Goal: Task Accomplishment & Management: Manage account settings

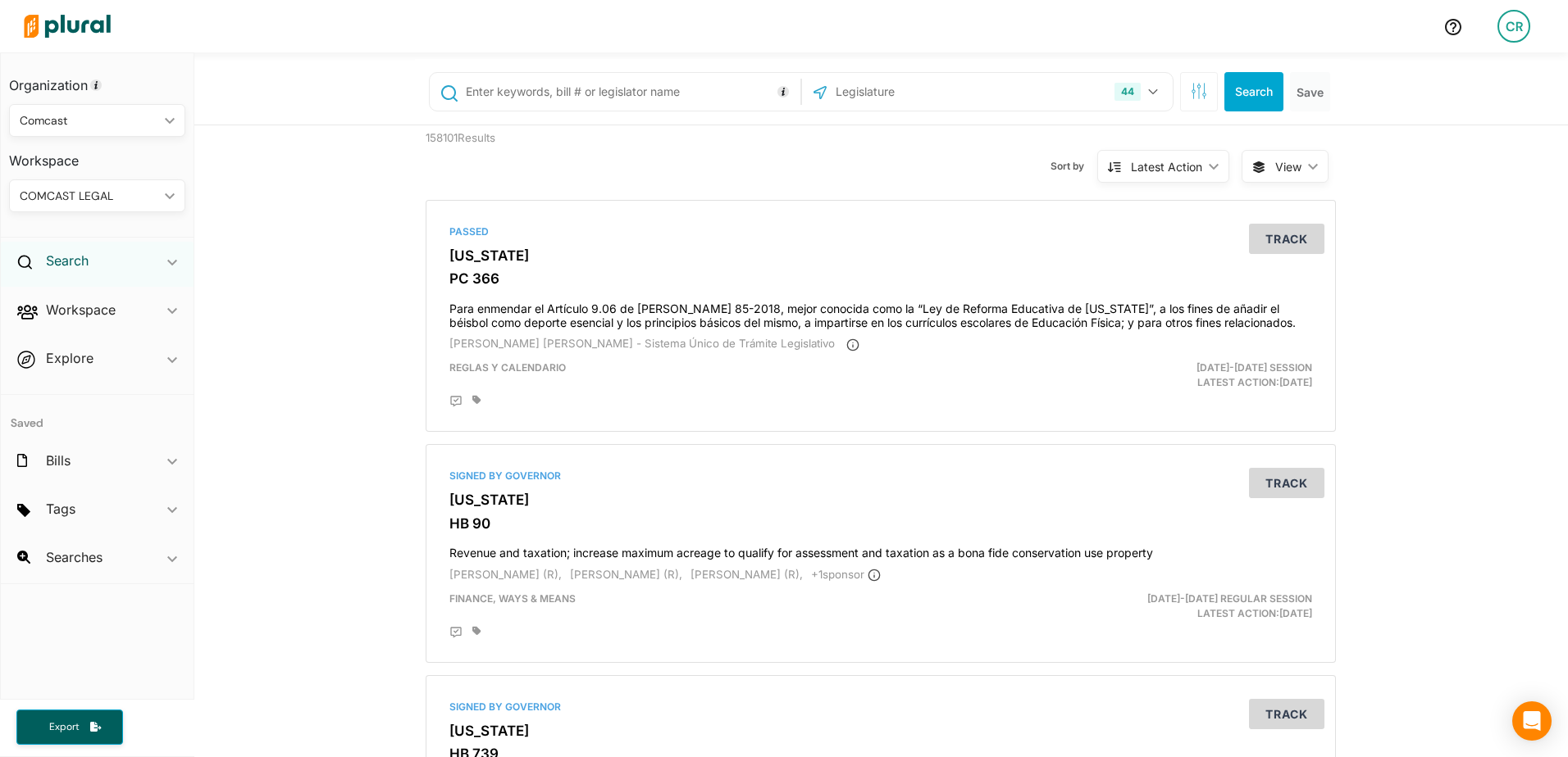
click at [75, 252] on h2 "Search" at bounding box center [67, 261] width 43 height 18
click at [95, 303] on h4 "Bills" at bounding box center [102, 298] width 151 height 15
click at [57, 298] on h4 "Bills" at bounding box center [102, 298] width 151 height 15
click at [601, 102] on input "text" at bounding box center [630, 92] width 332 height 31
click at [1025, 93] on div "44 US Congress Alabama Alaska Arizona Arkansas California Colorado Connecticut …" at bounding box center [987, 92] width 362 height 31
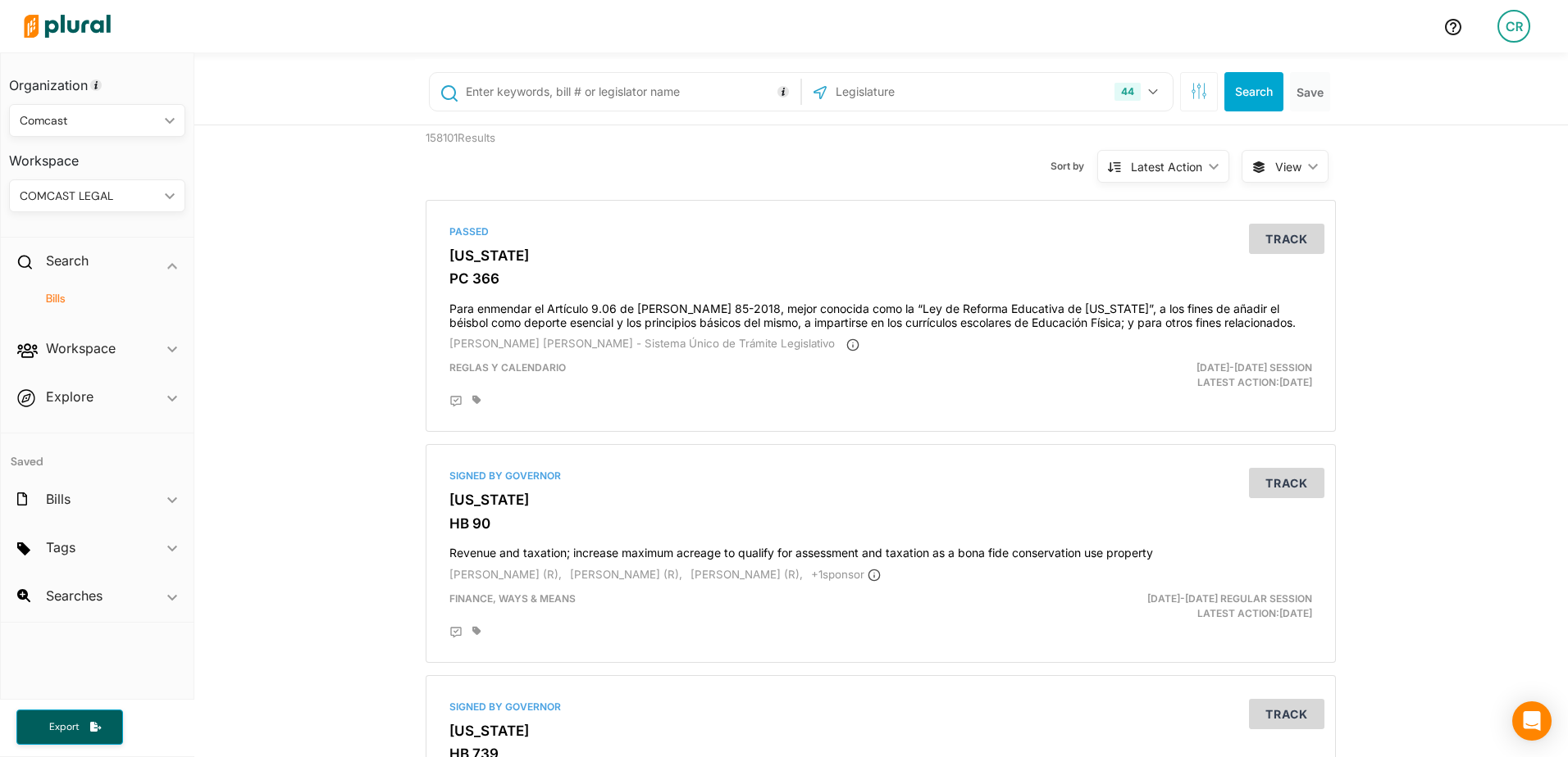
click at [415, 102] on div "44 US Congress Alabama Alaska Arizona Arkansas California Colorado Connecticut …" at bounding box center [882, 92] width 935 height 65
click at [509, 95] on input "text" at bounding box center [630, 92] width 332 height 31
type input "hb 754"
click at [1150, 95] on button "44" at bounding box center [1138, 92] width 61 height 31
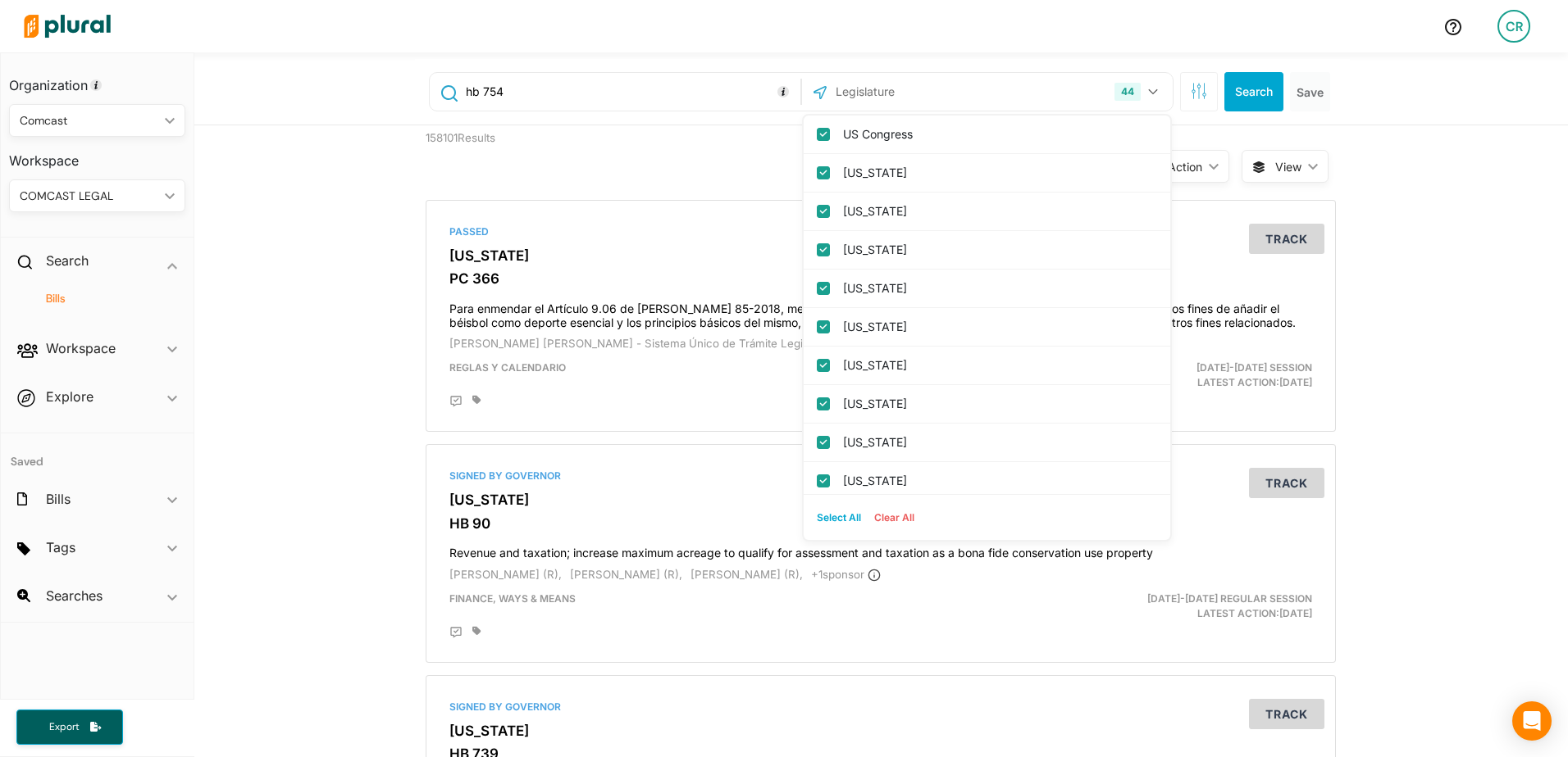
click at [837, 513] on button "Select All" at bounding box center [838, 518] width 58 height 25
checkbox input "true"
click at [892, 513] on button "Clear All" at bounding box center [894, 518] width 53 height 25
checkbox input "false"
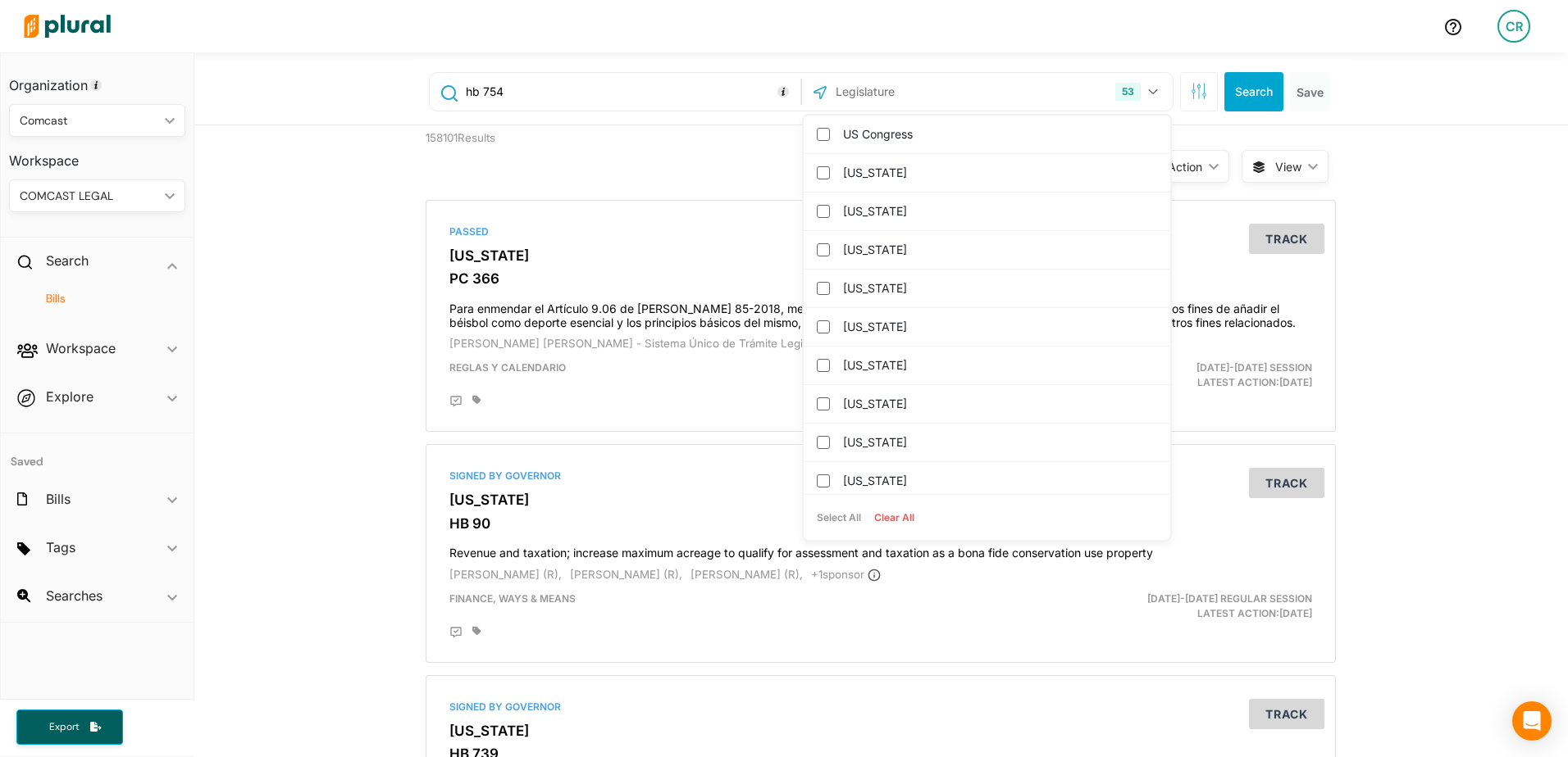
checkbox input "false"
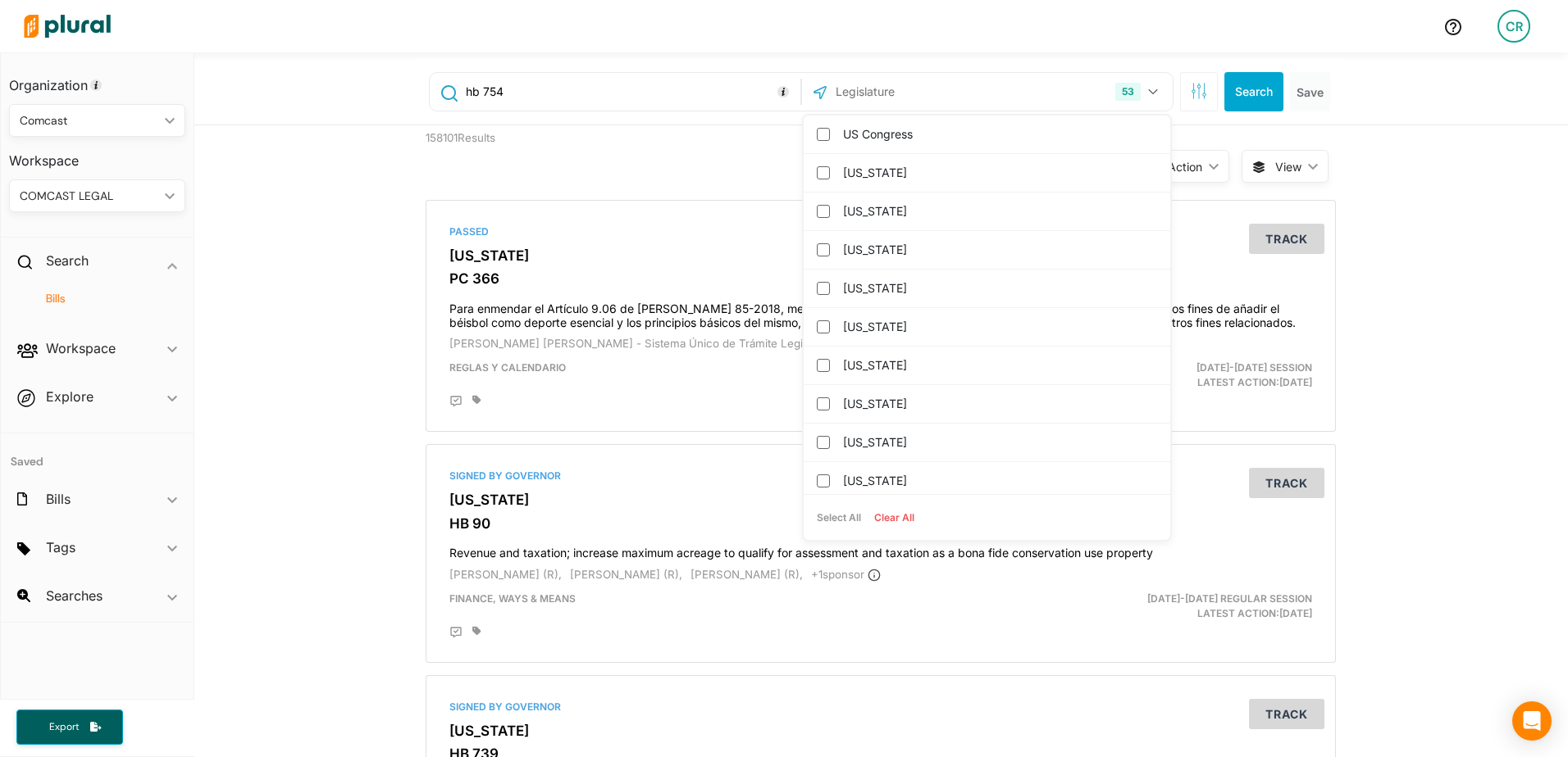
checkbox input "false"
checkbox columbia "false"
checkbox input "false"
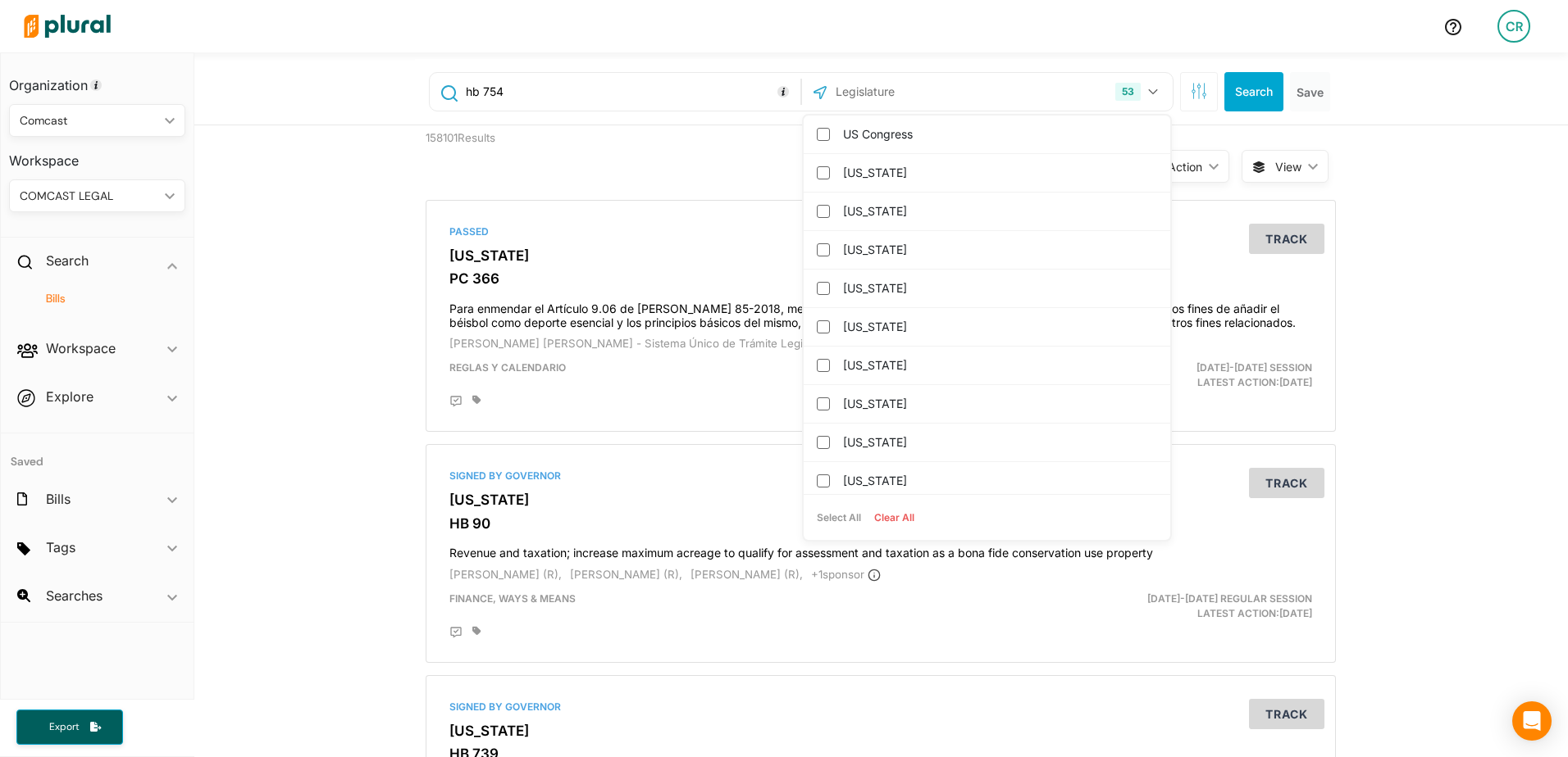
checkbox input "false"
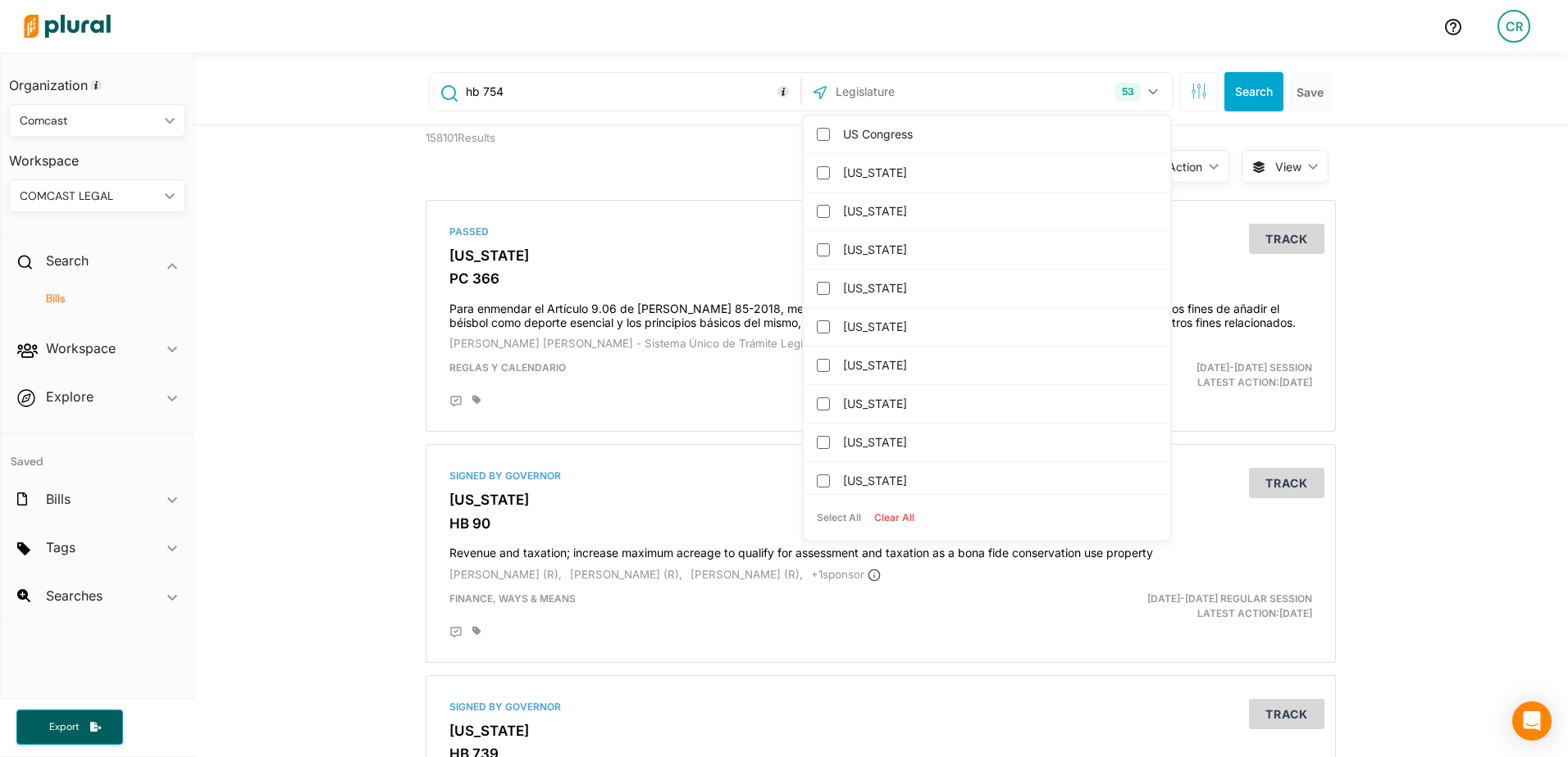
checkbox input "false"
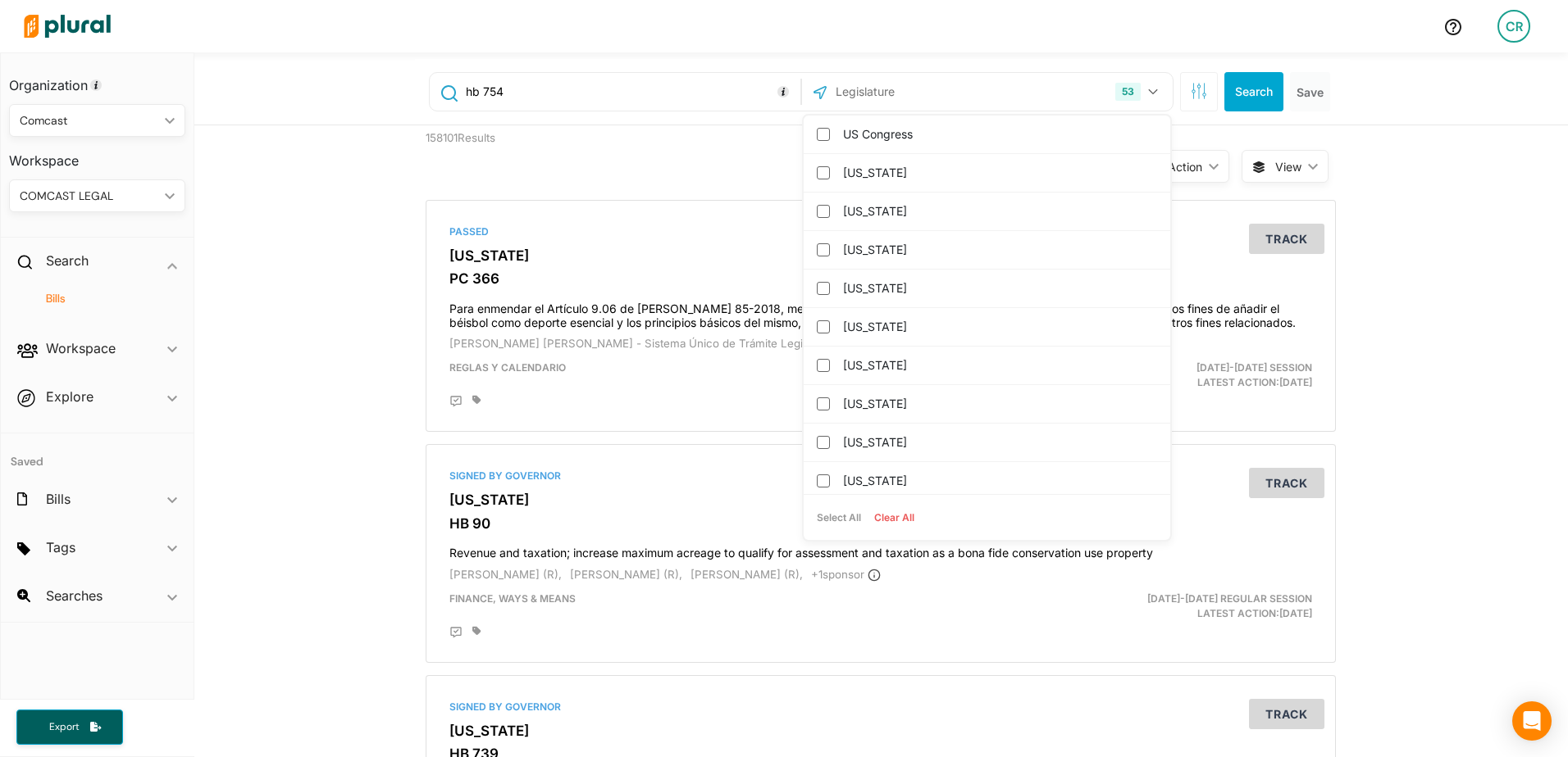
checkbox input "false"
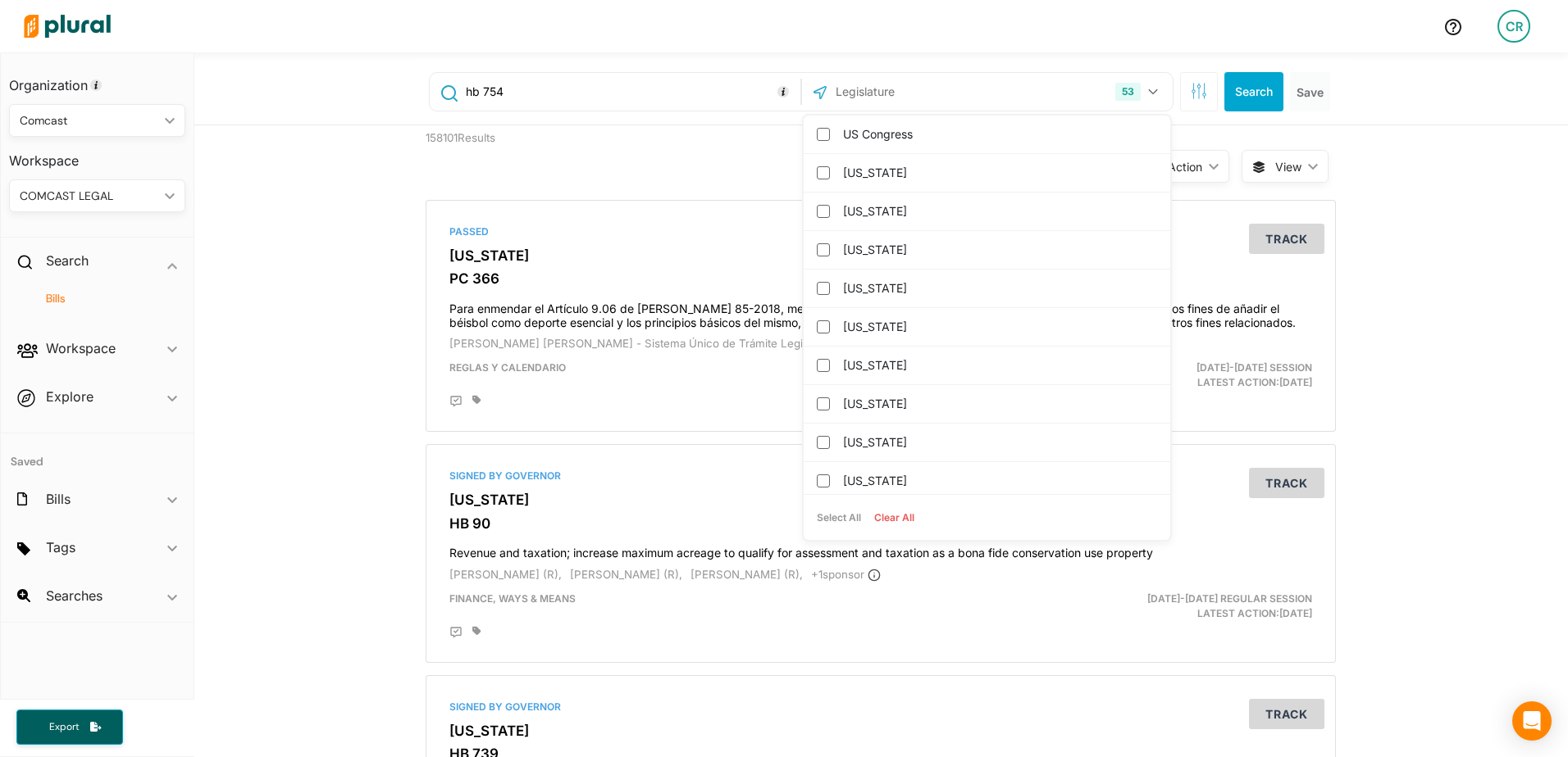
checkbox input "false"
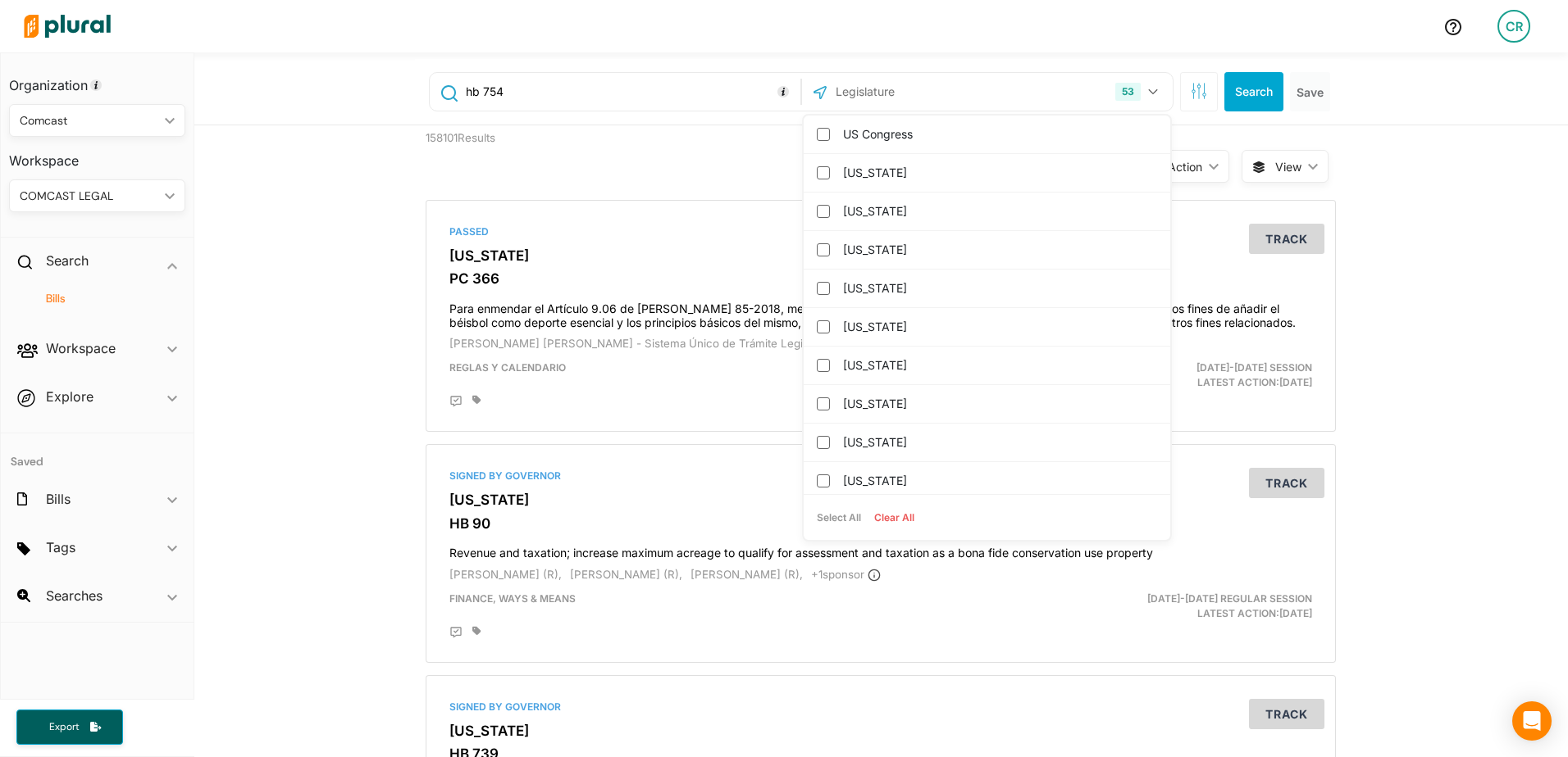
checkbox input "false"
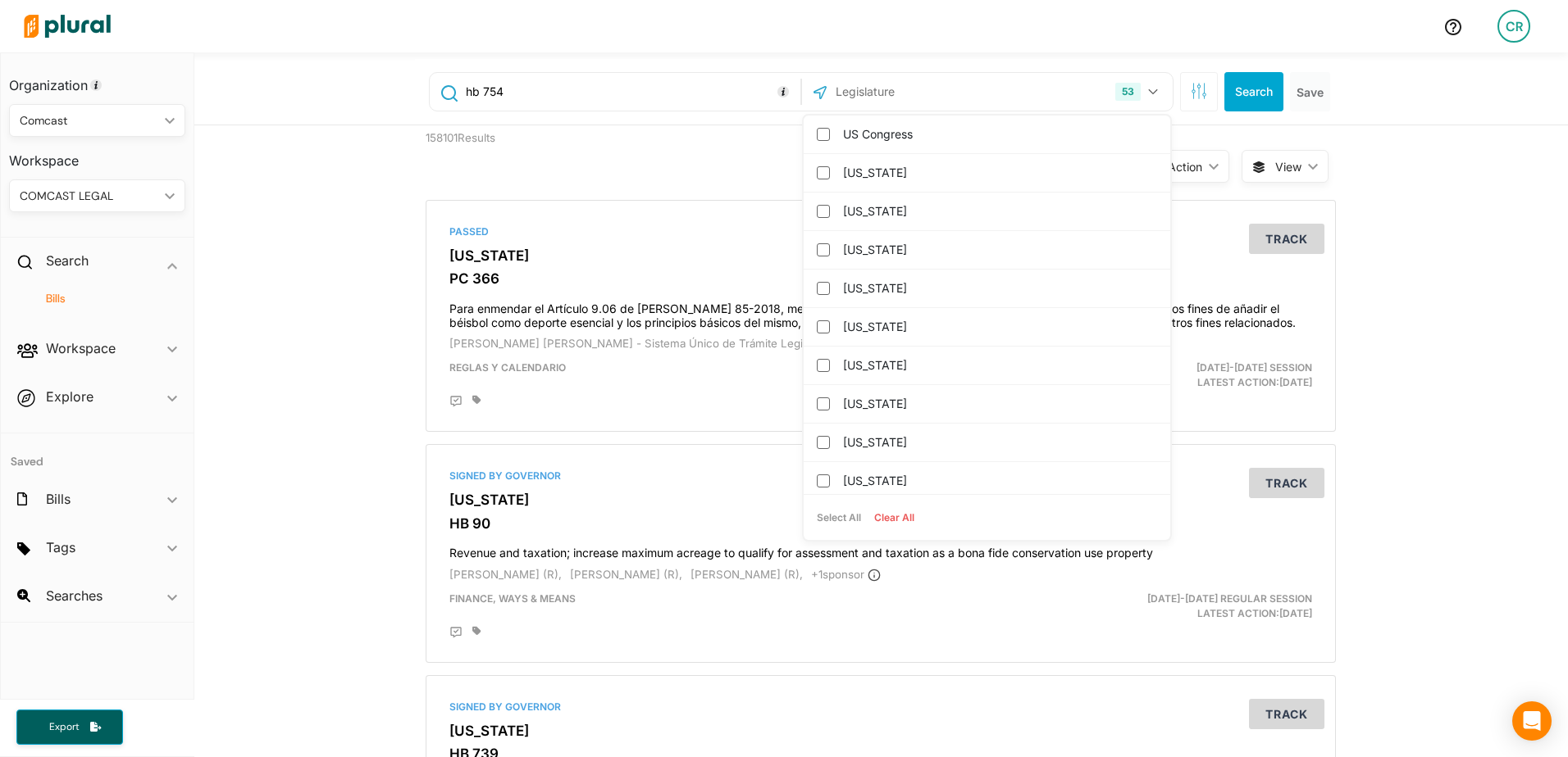
checkbox input "false"
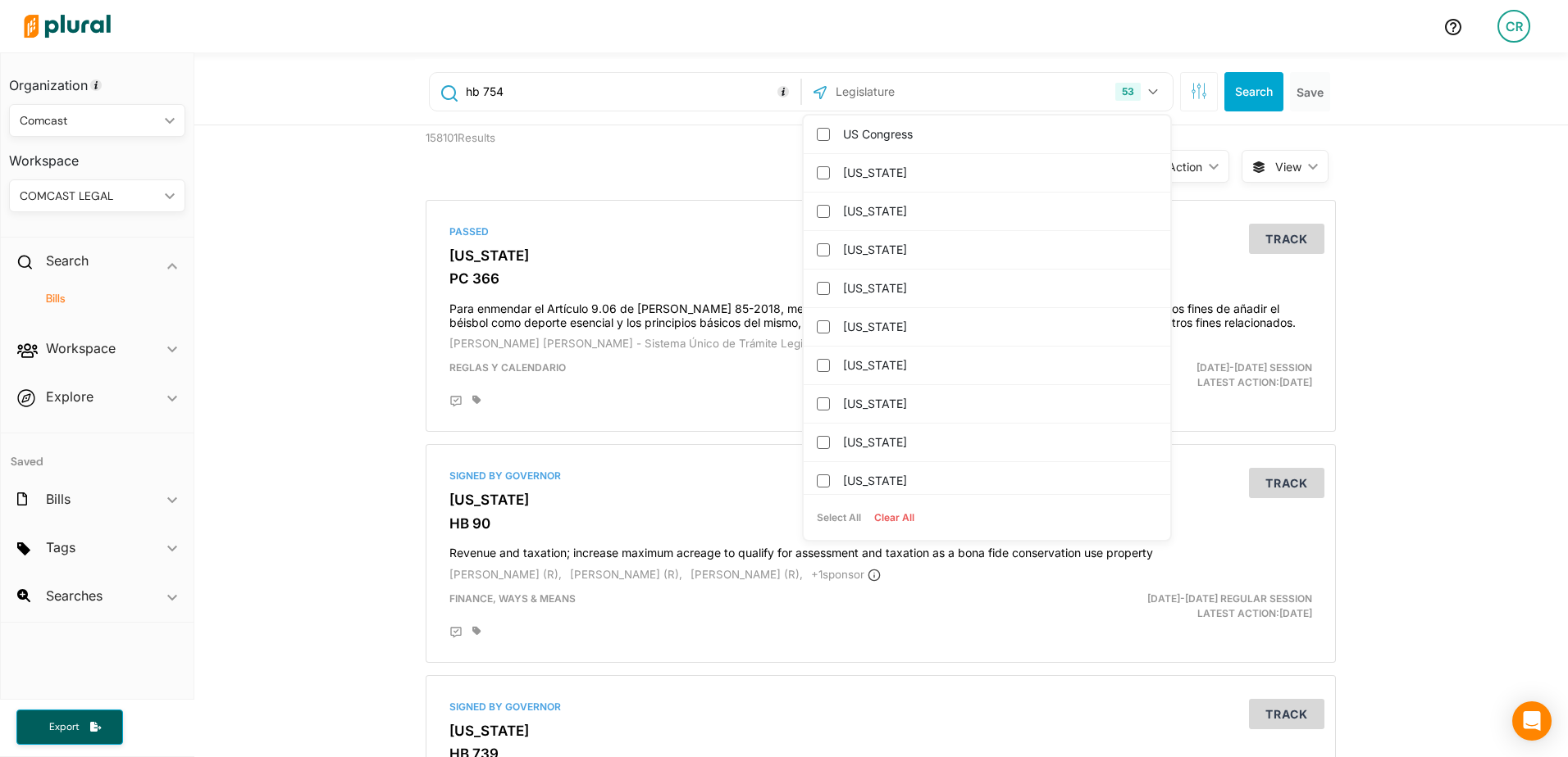
checkbox input "false"
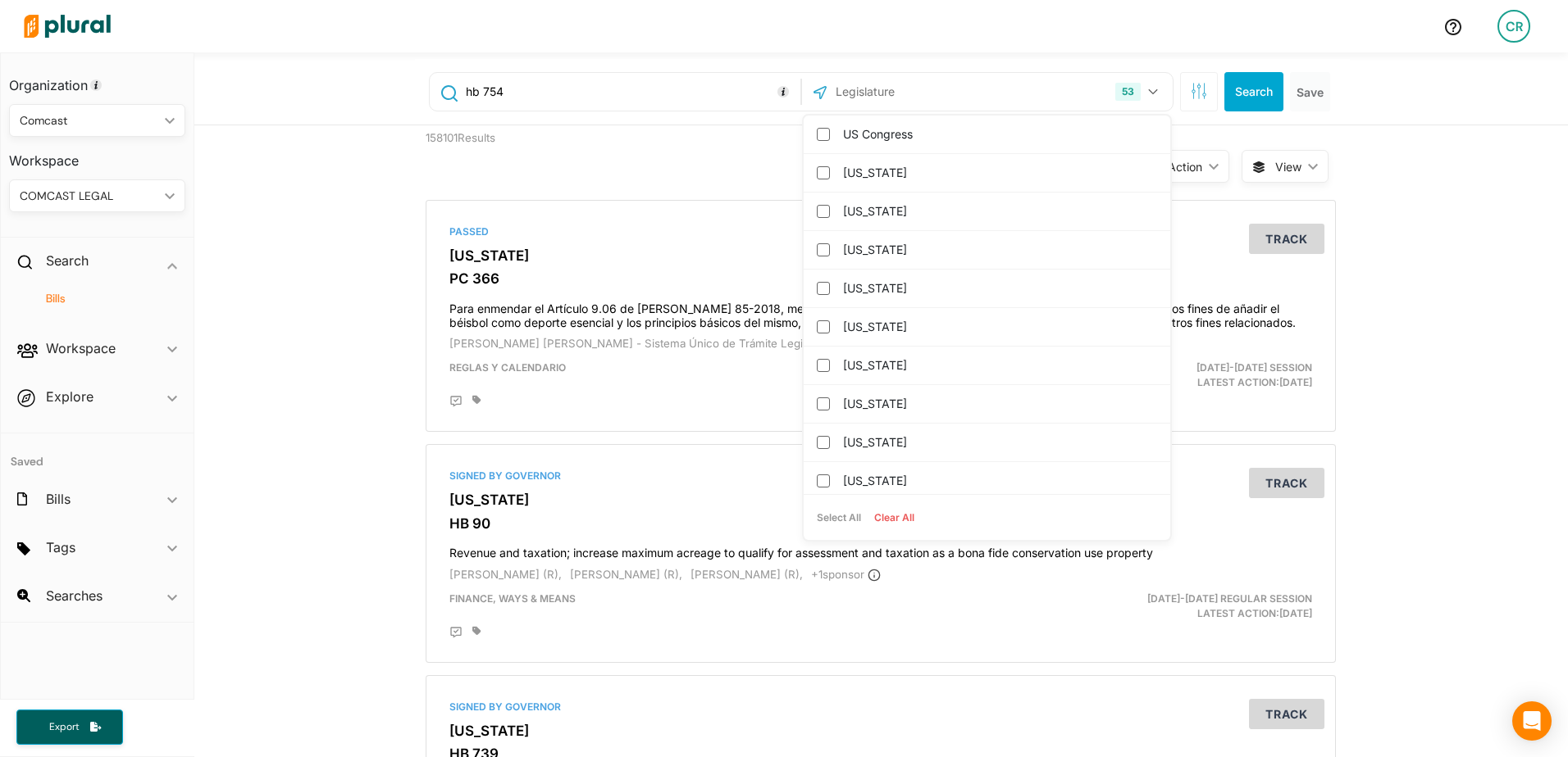
checkbox input "false"
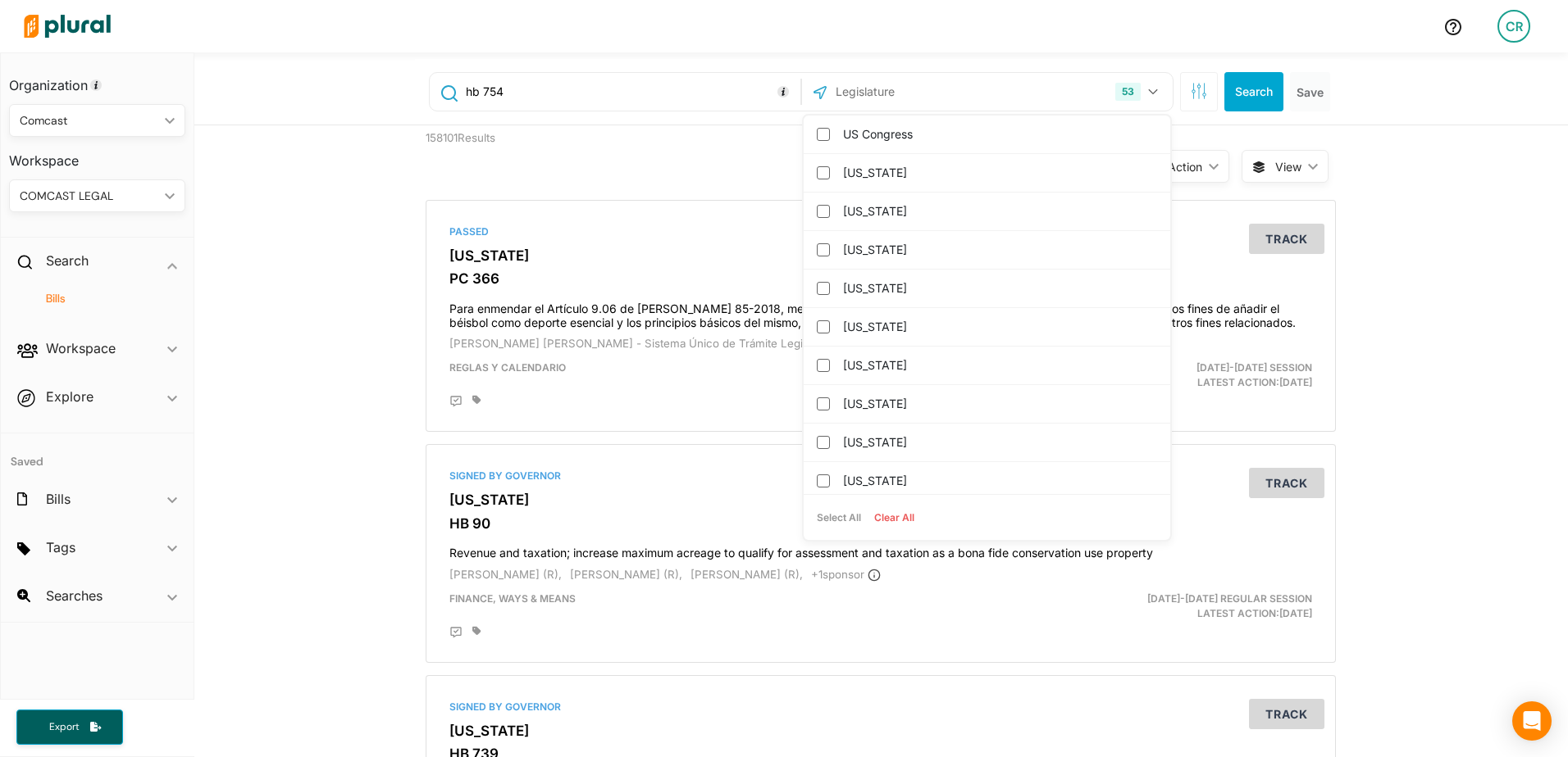
checkbox input "false"
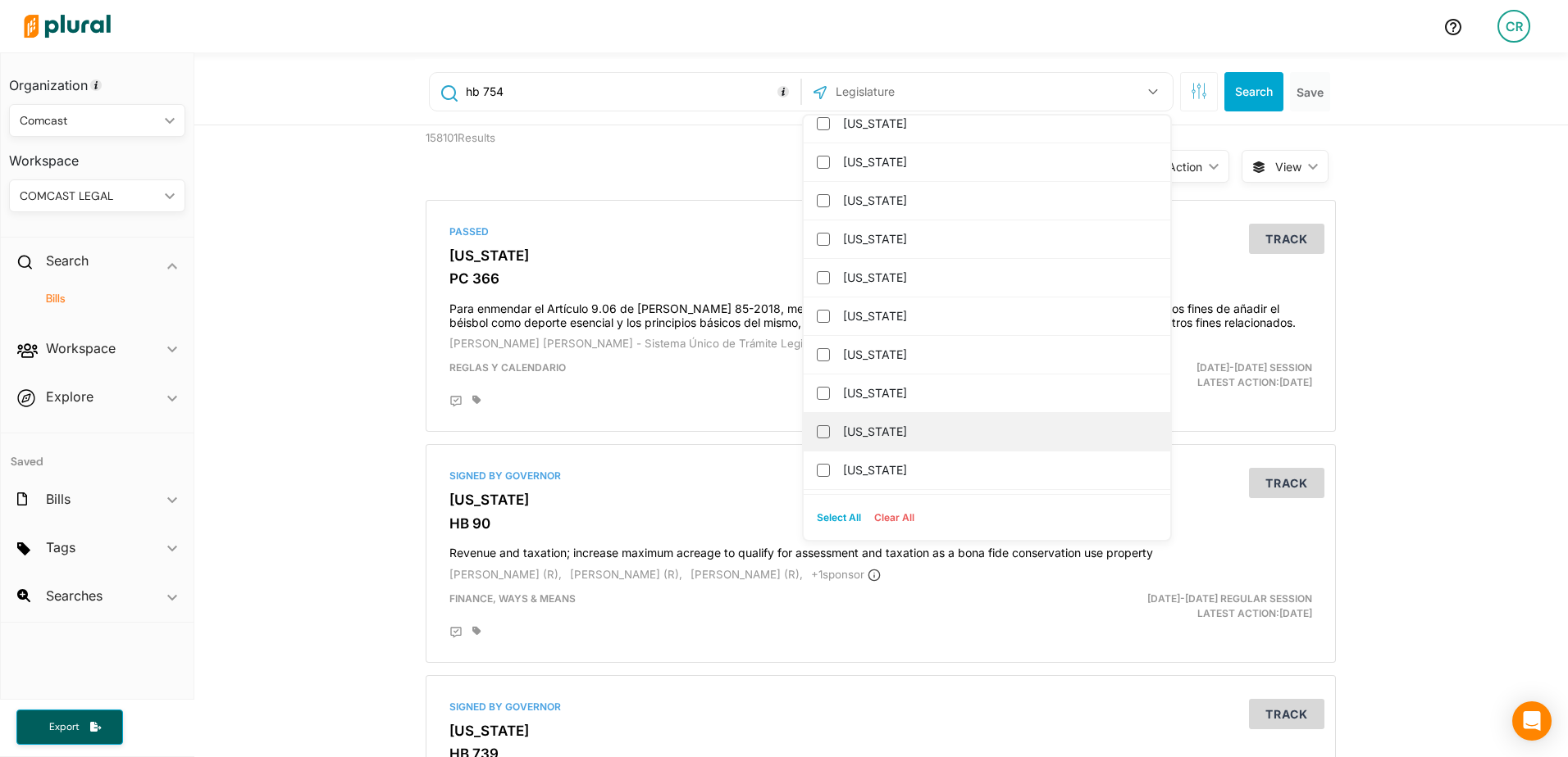
scroll to position [983, 0]
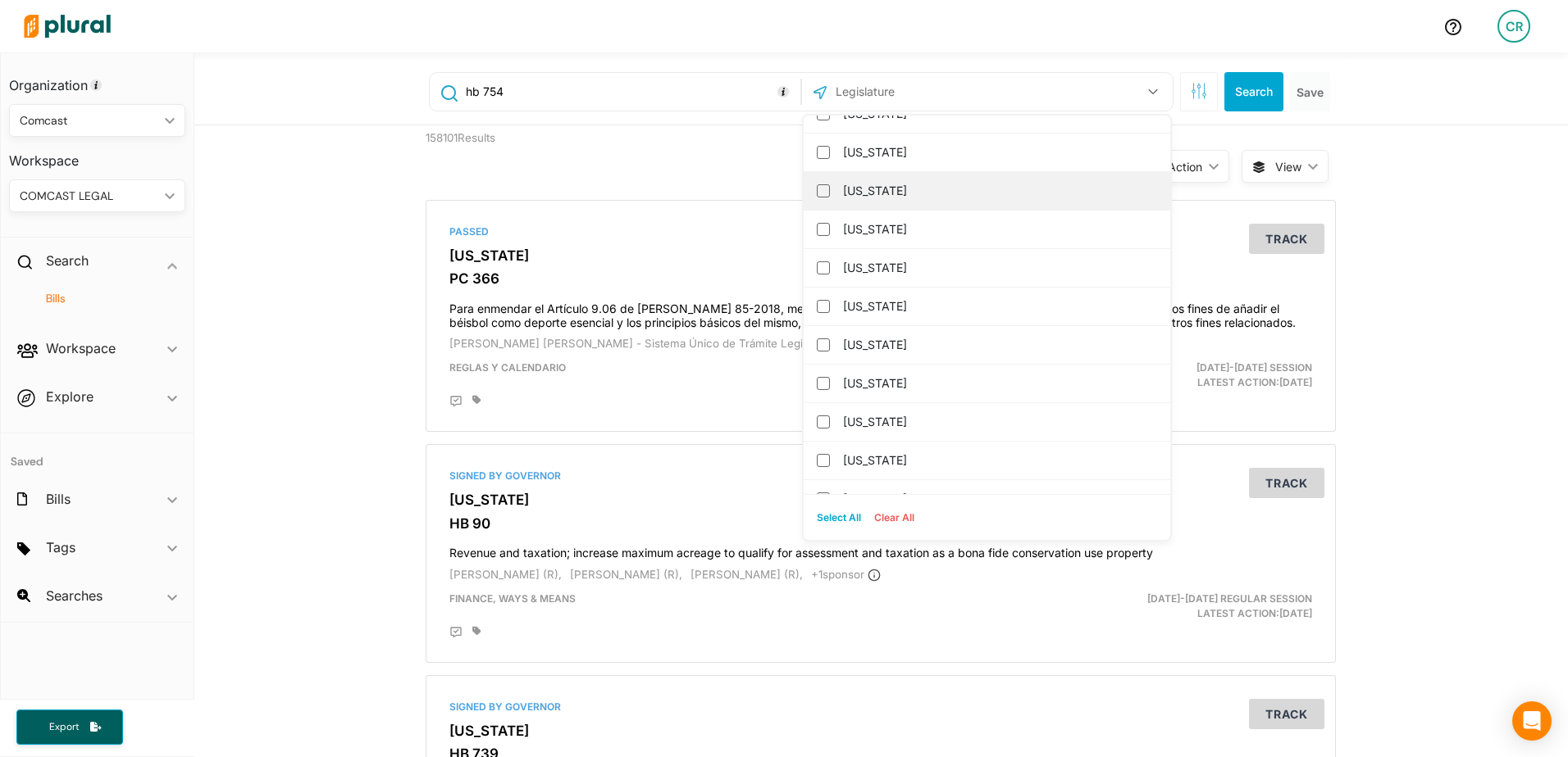
click at [849, 200] on label "Montana" at bounding box center [998, 191] width 311 height 25
click at [830, 198] on input "Montana" at bounding box center [823, 190] width 13 height 13
click at [618, 139] on div "158101 Results" at bounding box center [530, 157] width 234 height 62
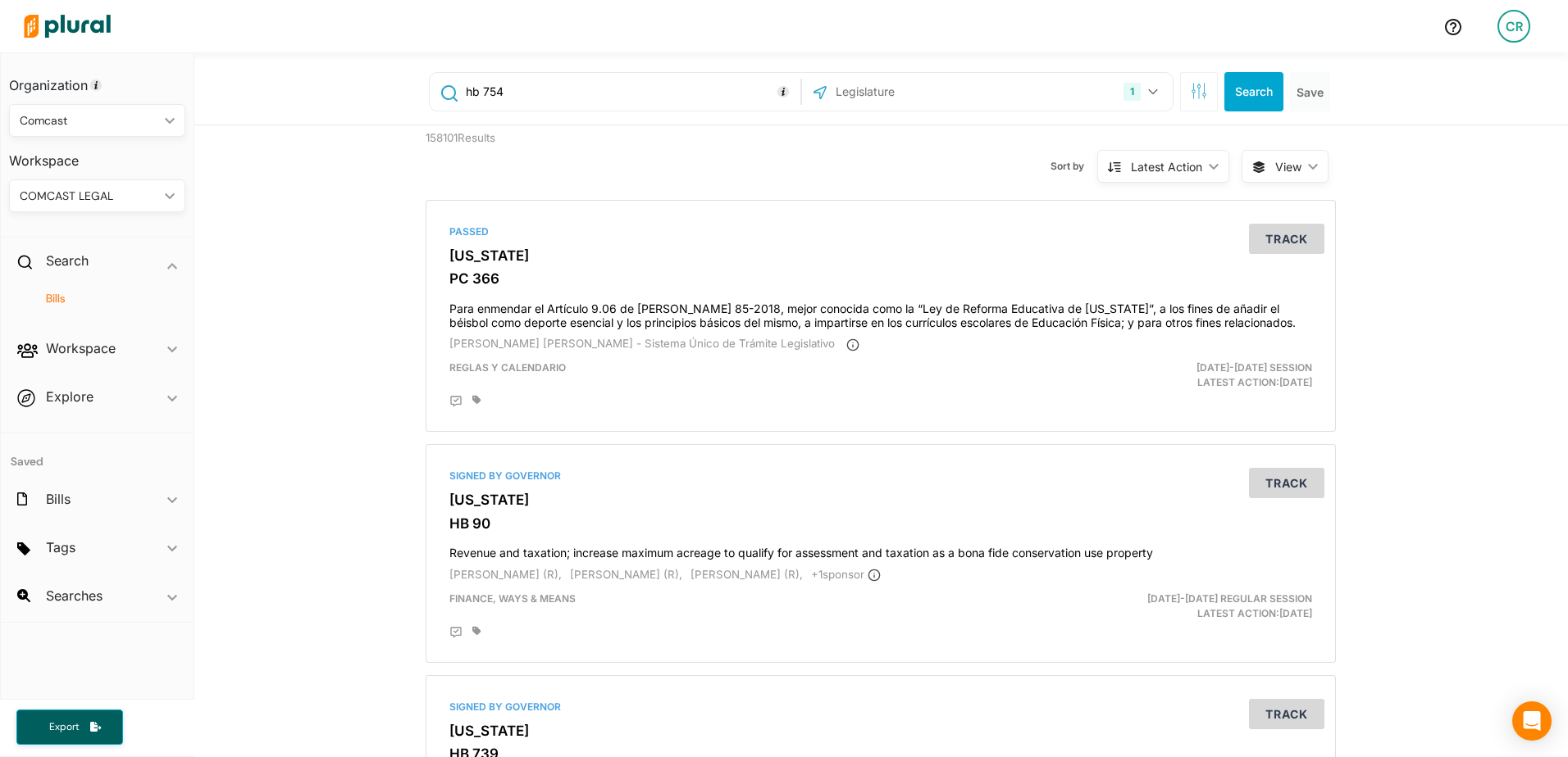
click at [1220, 118] on div "hb 754 1 Montana US Congress Alabama Alaska Arizona Arkansas California Colorad…" at bounding box center [882, 92] width 935 height 65
click at [1232, 91] on button "Search" at bounding box center [1254, 92] width 59 height 40
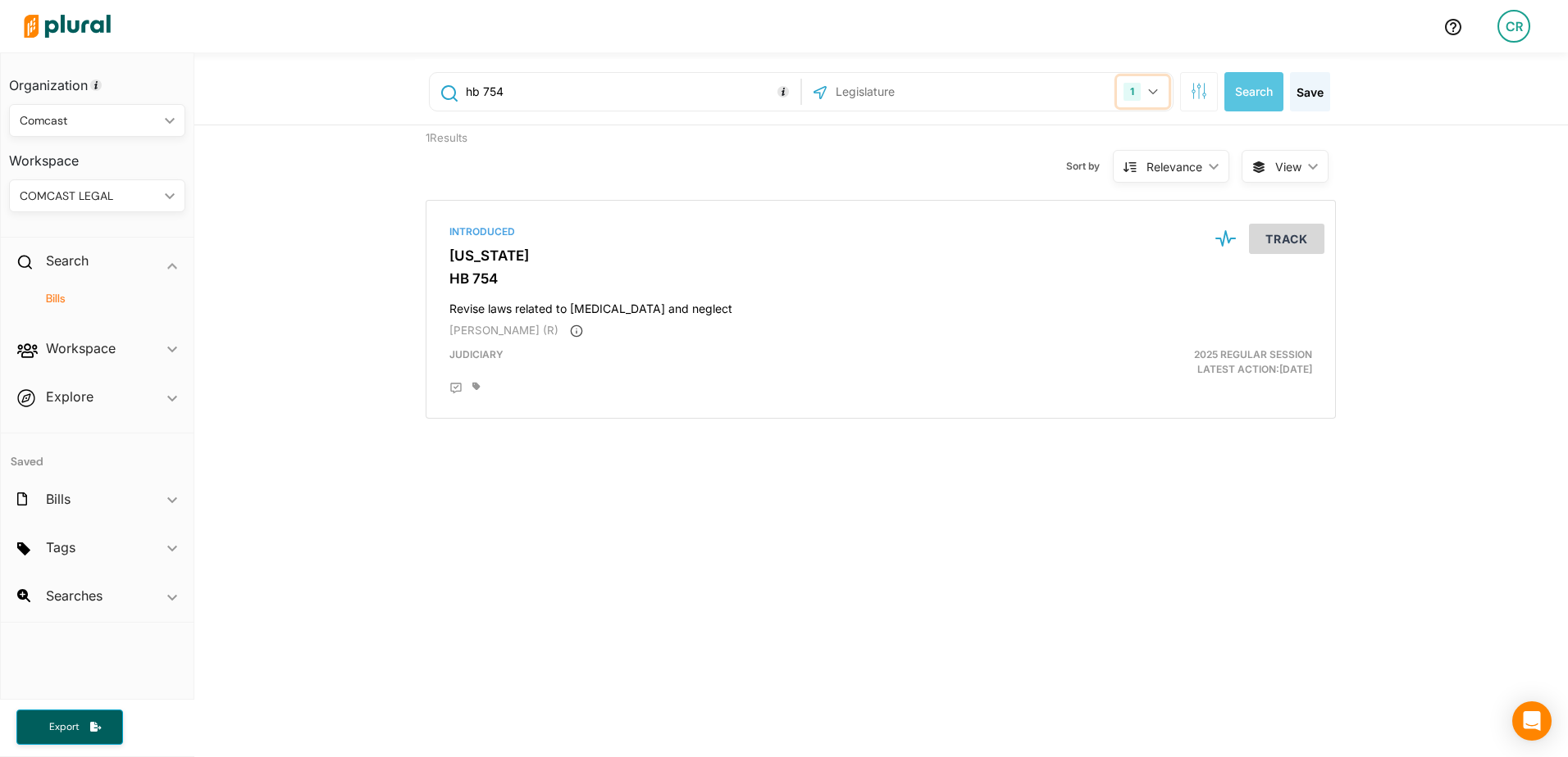
click at [1131, 89] on div "1" at bounding box center [1132, 91] width 17 height 18
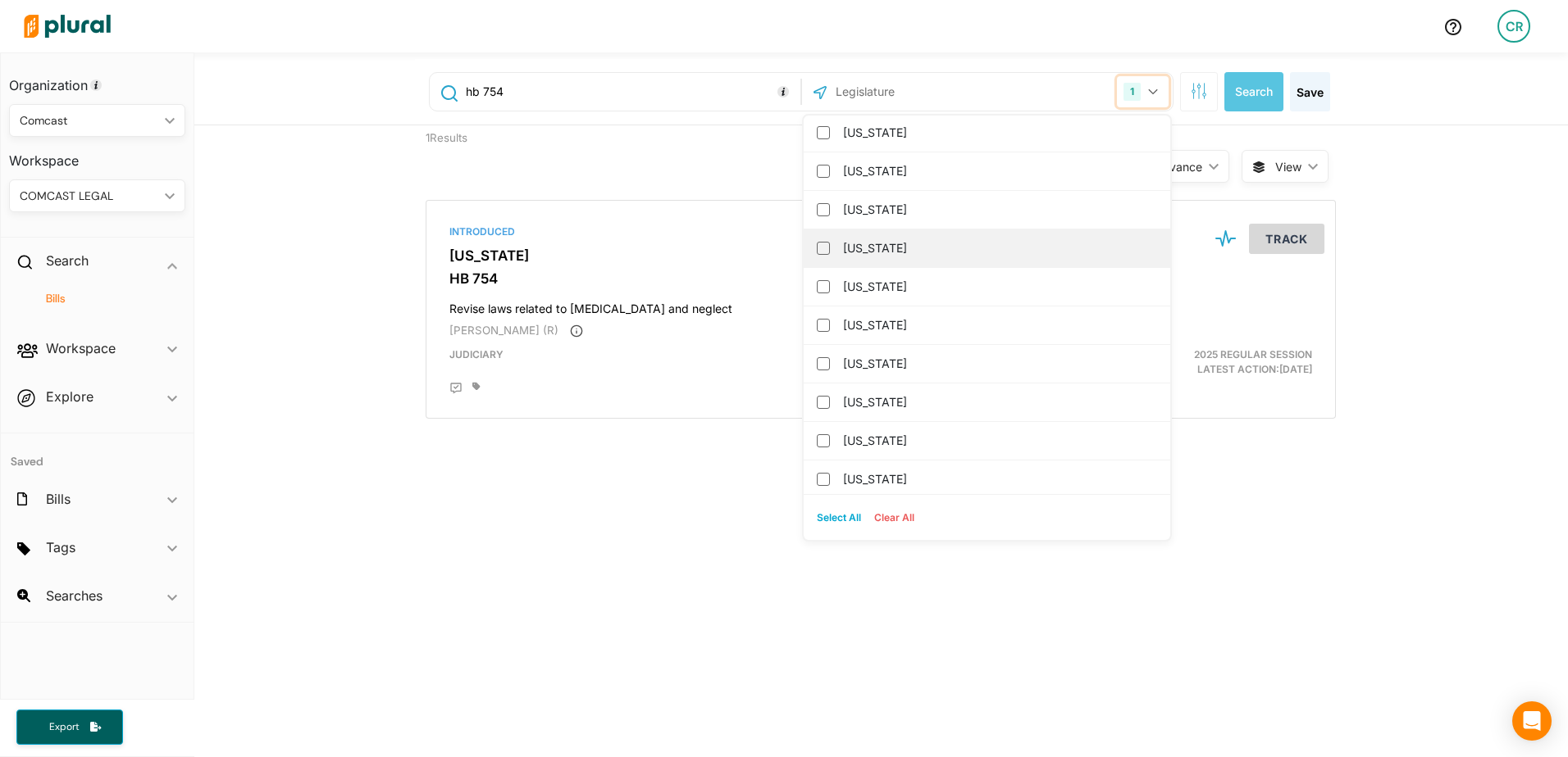
scroll to position [820, 0]
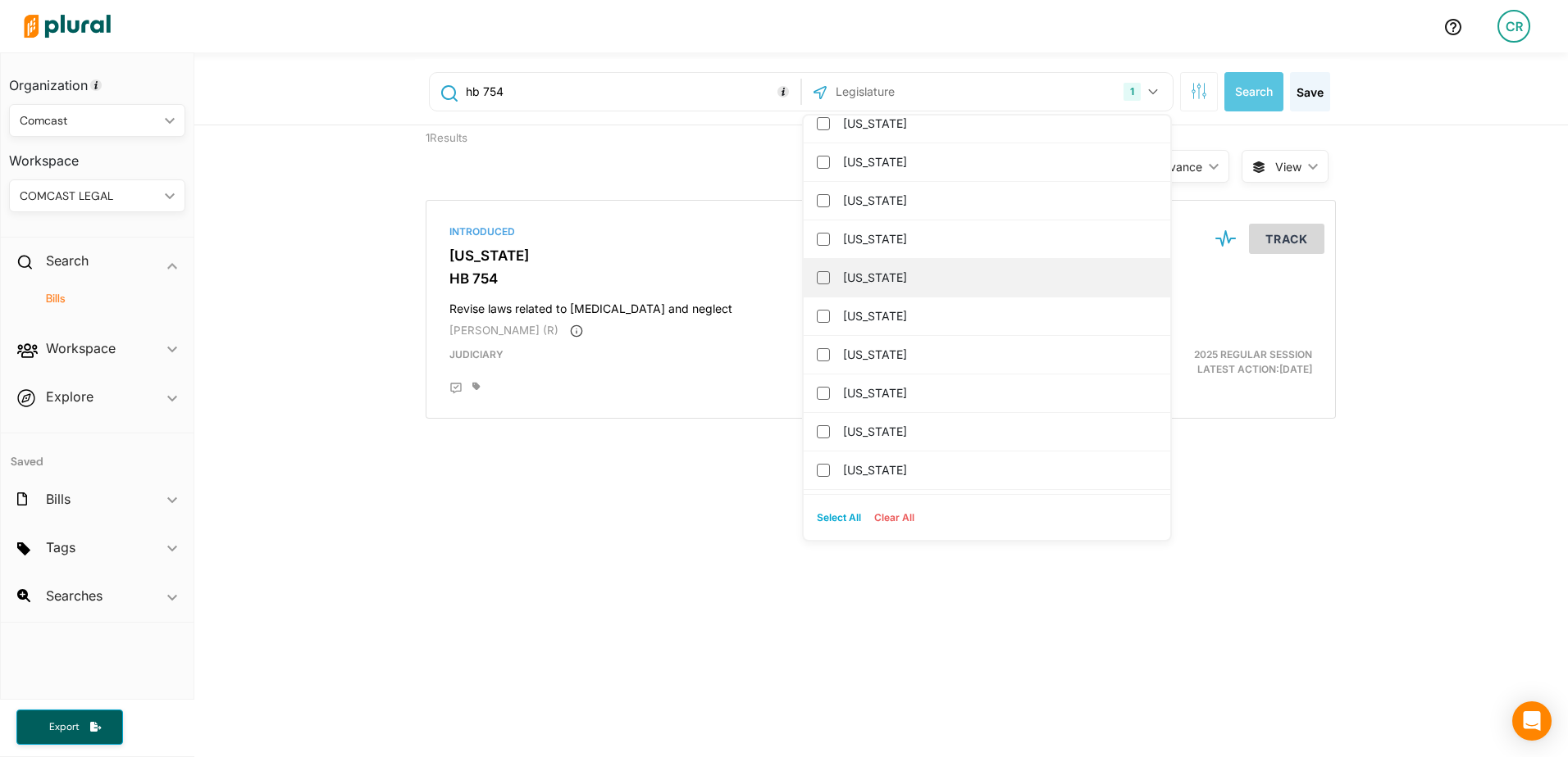
click at [864, 273] on label "Minnesota" at bounding box center [998, 278] width 311 height 25
click at [830, 273] on input "Minnesota" at bounding box center [823, 277] width 13 height 13
click at [715, 148] on div "Sort by Relevance ic_keyboard_arrow_down Relevance Latest Action Latest Action …" at bounding box center [969, 157] width 546 height 62
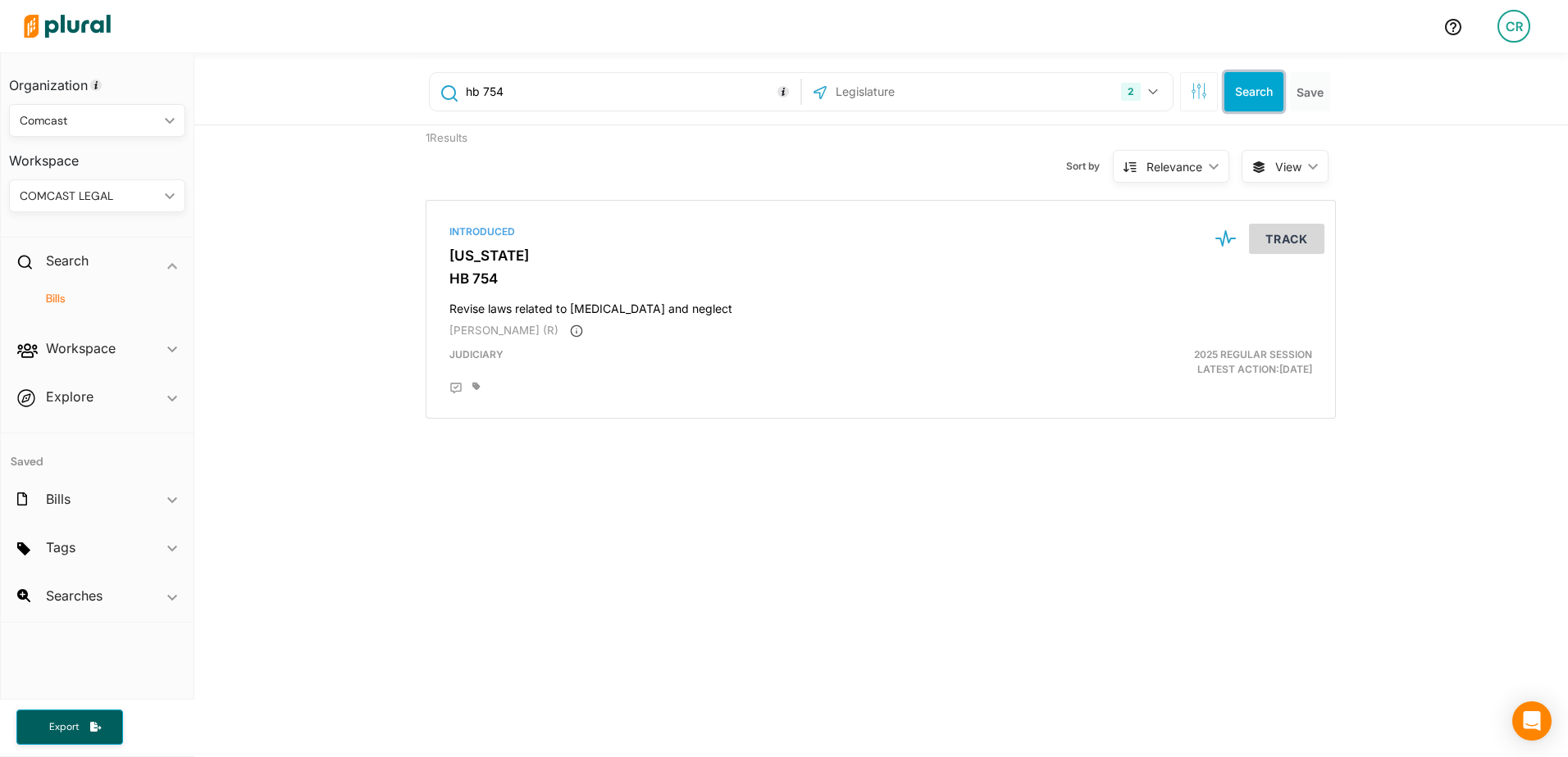
click at [1233, 91] on button "Search" at bounding box center [1254, 92] width 59 height 40
click at [157, 271] on div "Search ic_keyboard_arrow_down" at bounding box center [97, 263] width 193 height 44
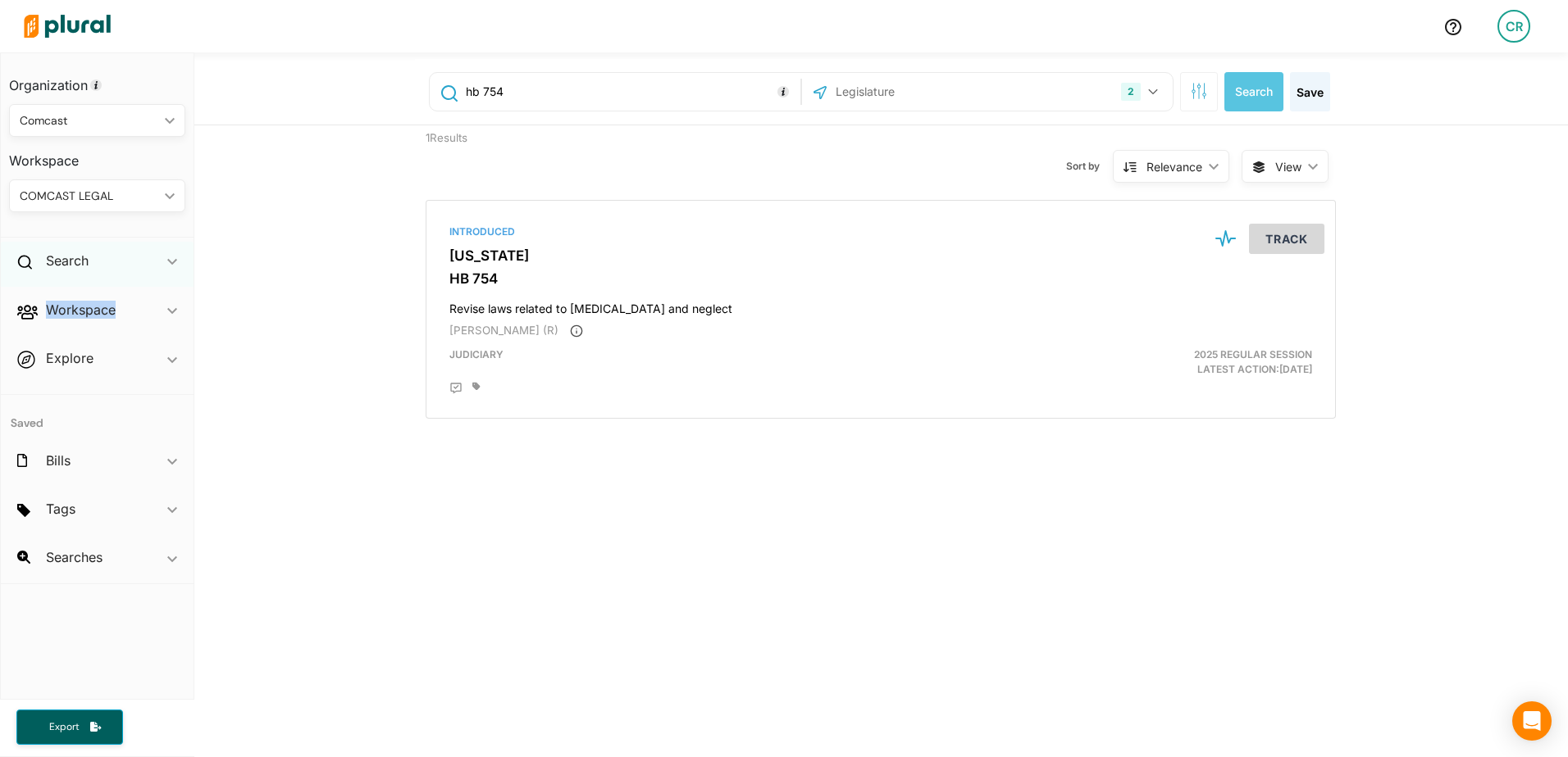
click at [157, 271] on div "Search ic_keyboard_arrow_down" at bounding box center [97, 263] width 193 height 44
drag, startPoint x: 157, startPoint y: 271, endPoint x: 153, endPoint y: 343, distance: 72.1
click at [153, 343] on div "Workspace ic_keyboard_arrow_down" at bounding box center [97, 351] width 193 height 44
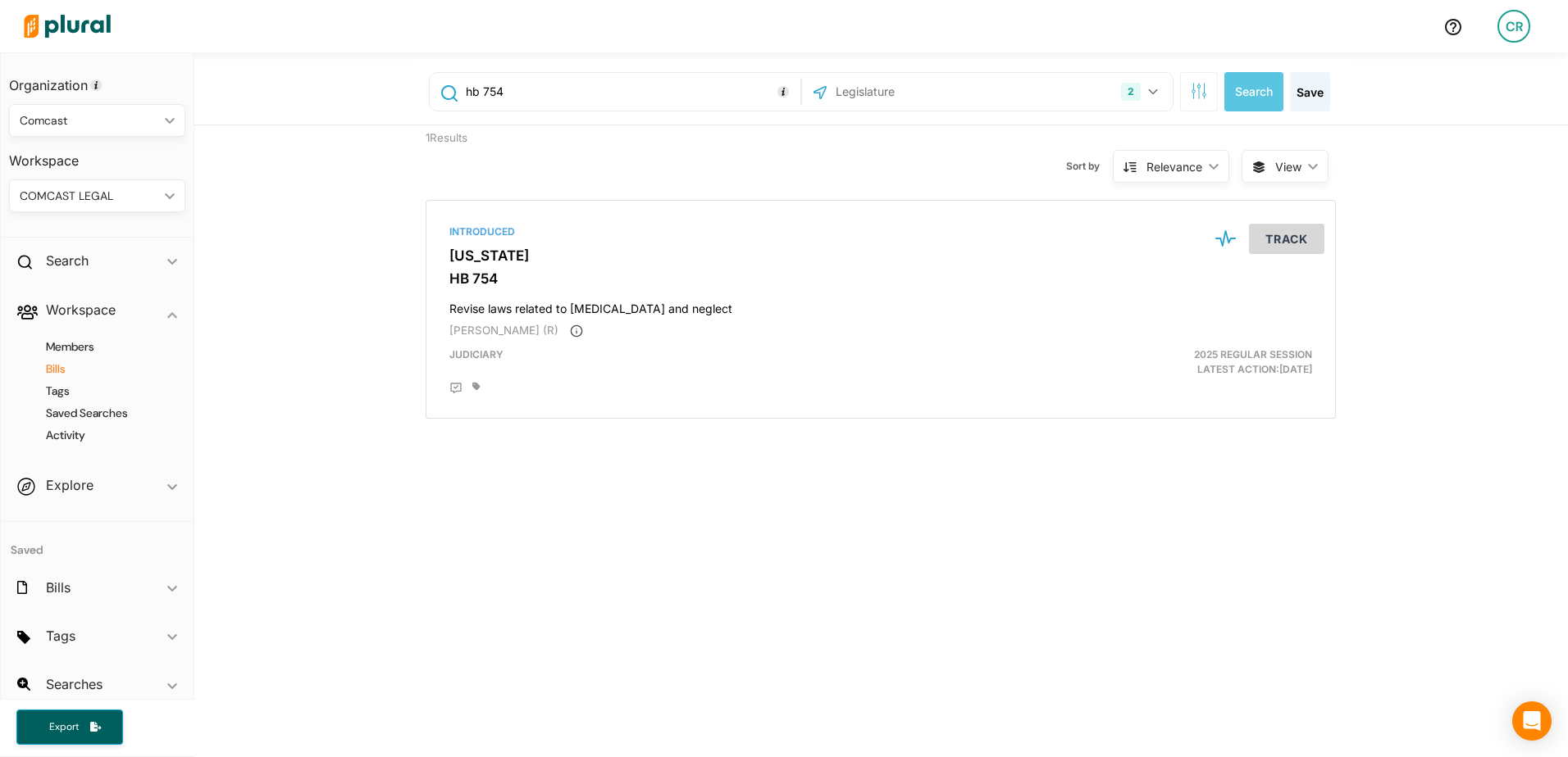
click at [61, 374] on h4 "Bills" at bounding box center [102, 369] width 151 height 15
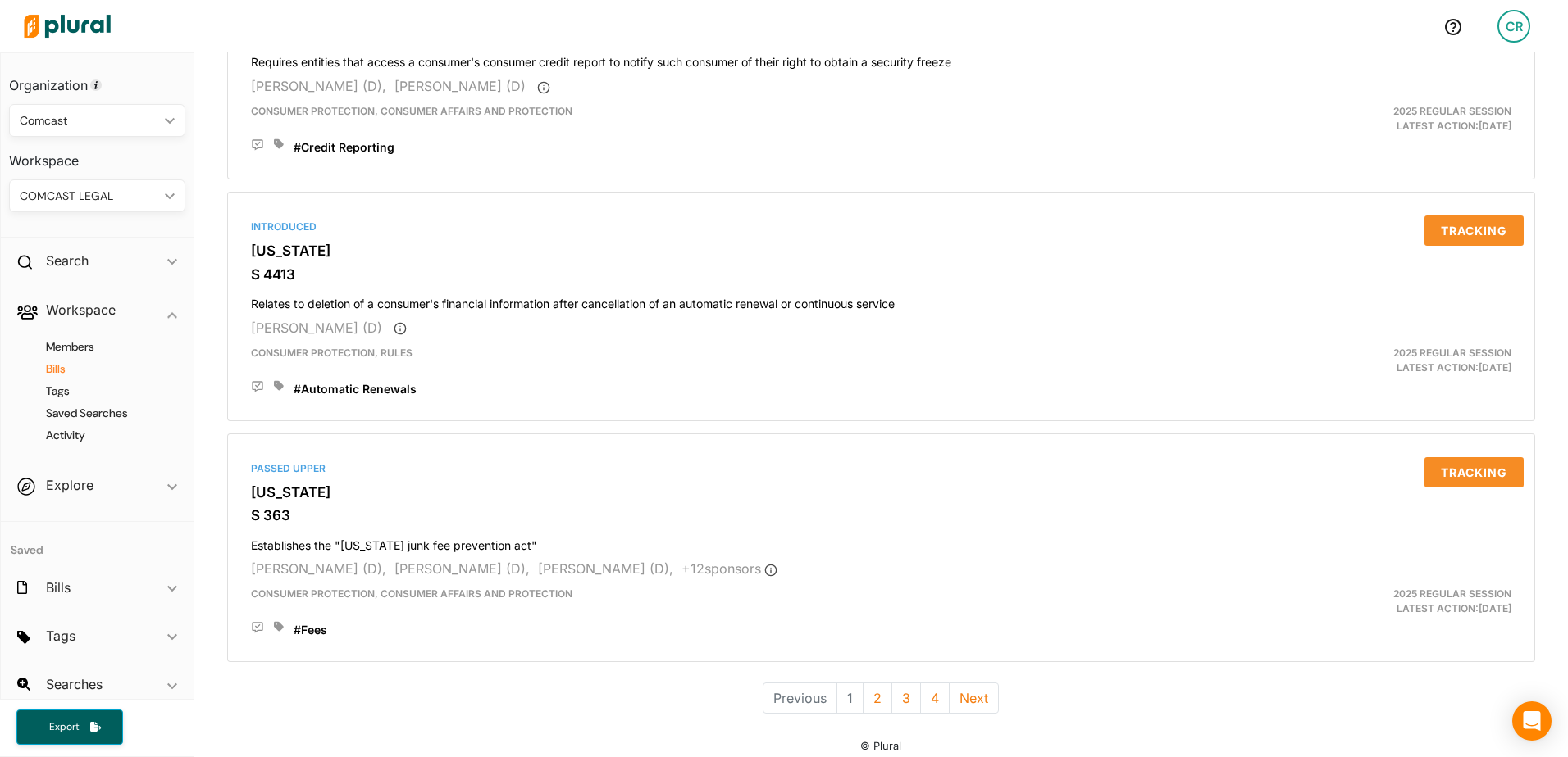
scroll to position [4455, 0]
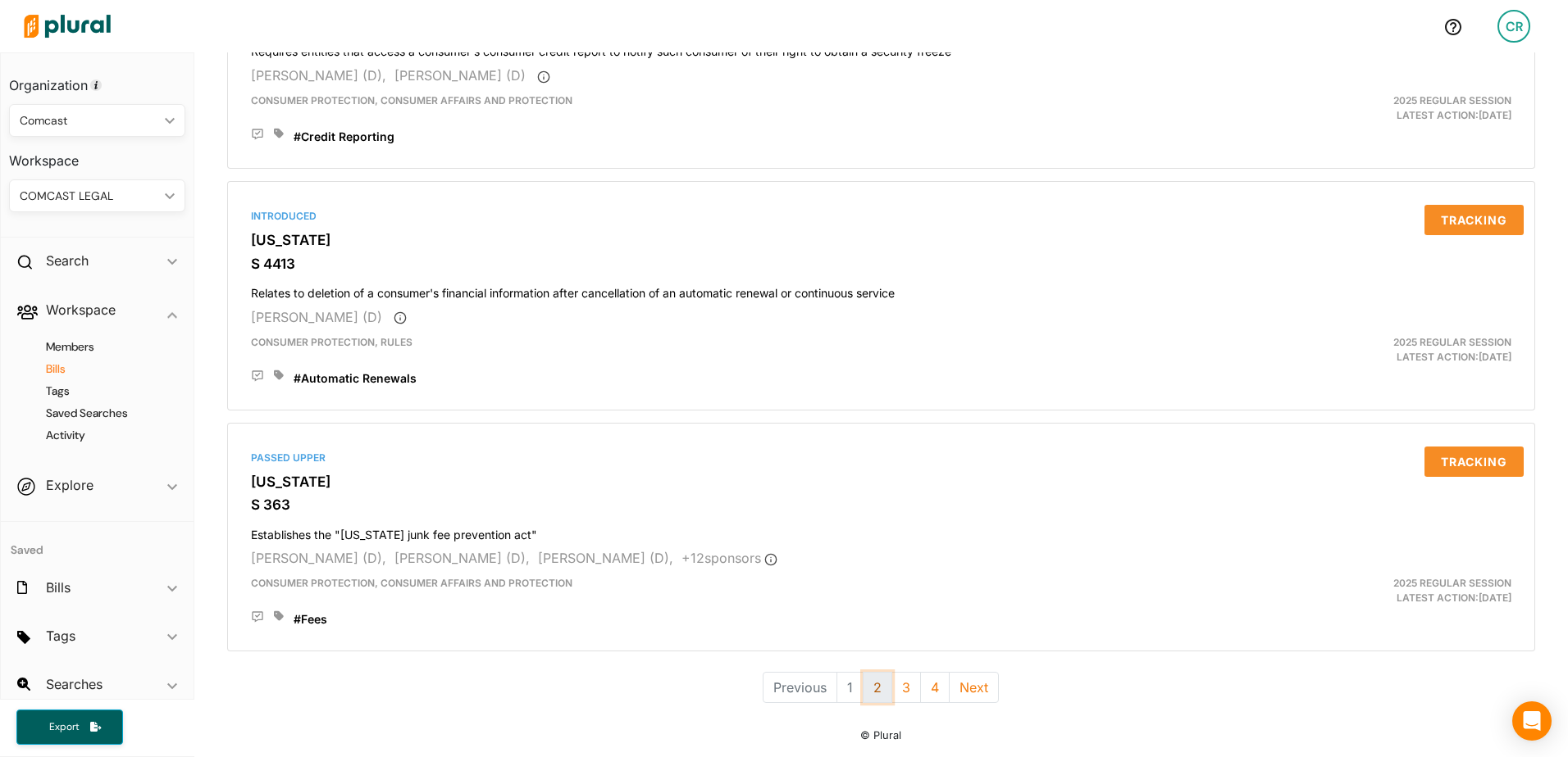
click at [869, 697] on button "2" at bounding box center [877, 687] width 29 height 31
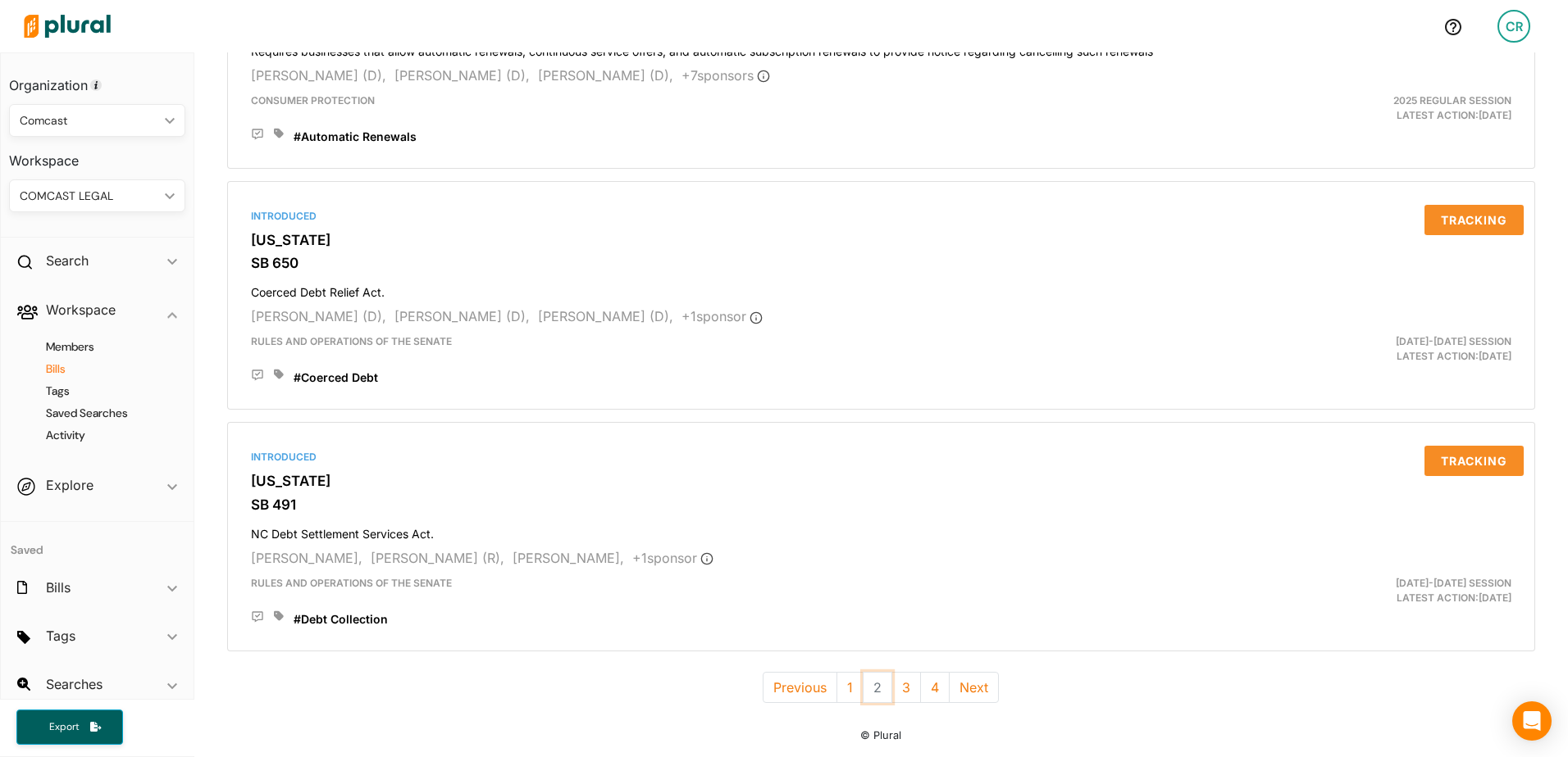
scroll to position [4428, 0]
click at [839, 691] on button "1" at bounding box center [849, 687] width 27 height 31
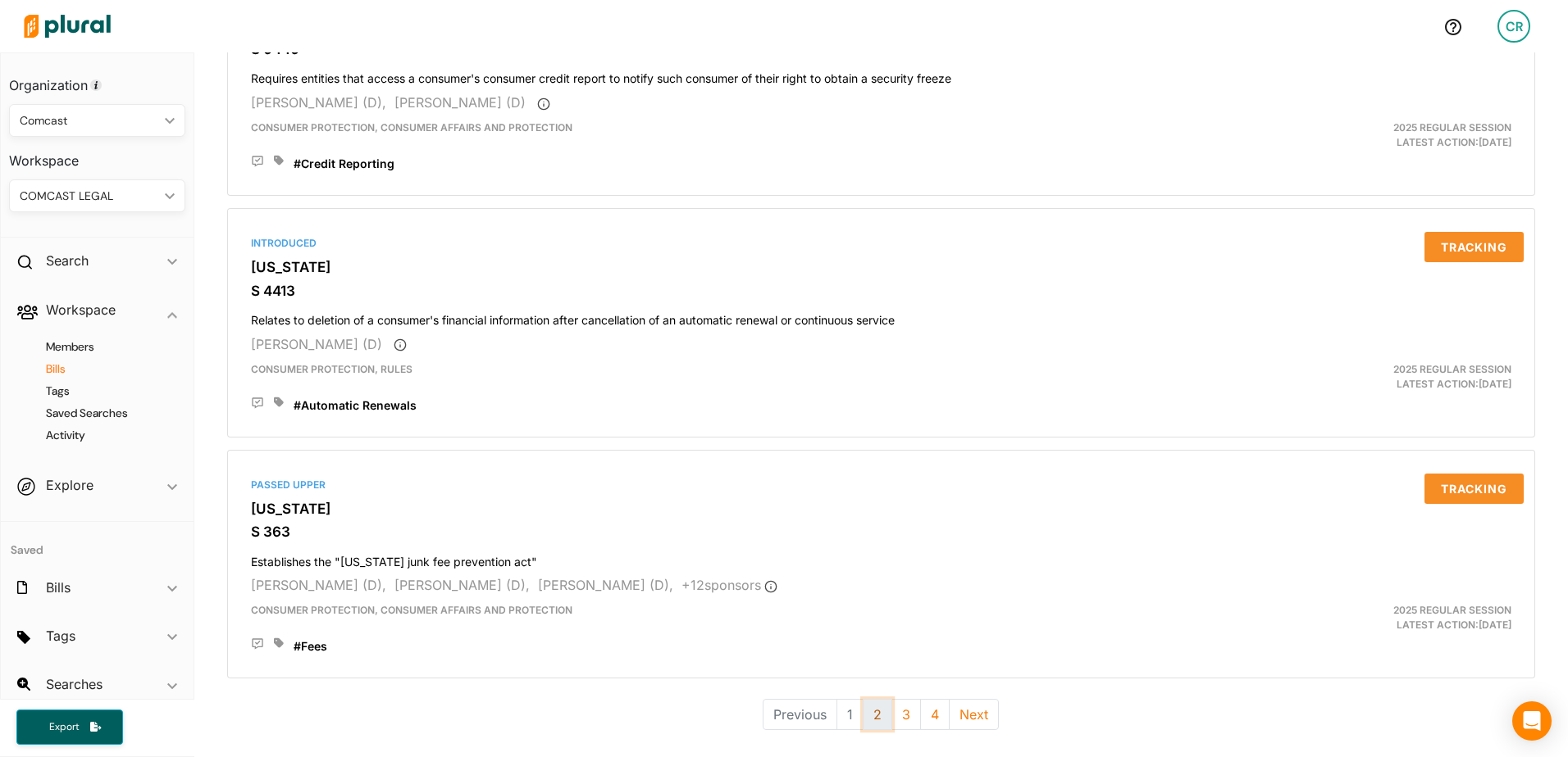
click at [868, 713] on button "2" at bounding box center [877, 715] width 29 height 31
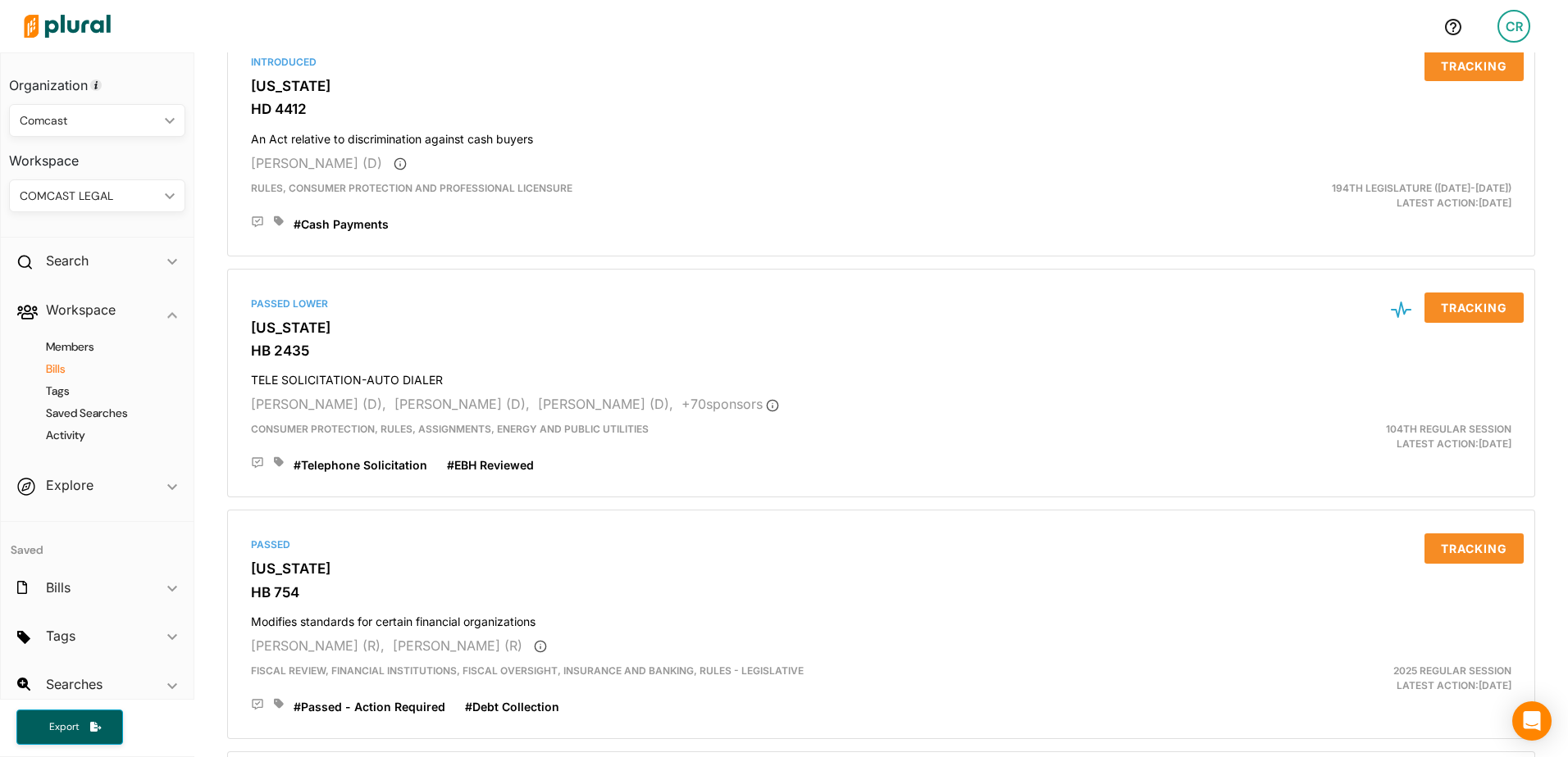
scroll to position [1395, 0]
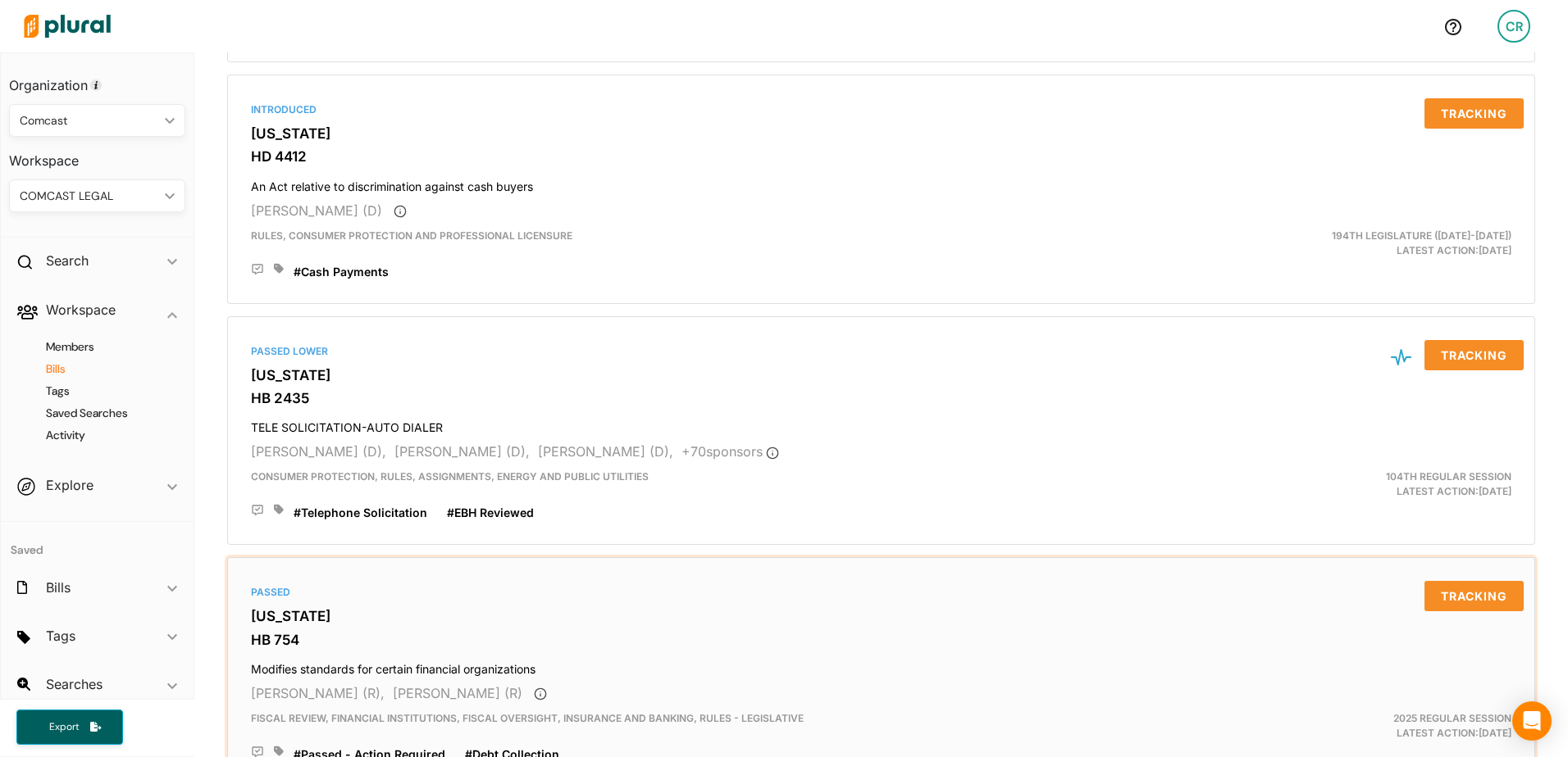
click at [283, 612] on h3 "Missouri" at bounding box center [881, 616] width 1261 height 16
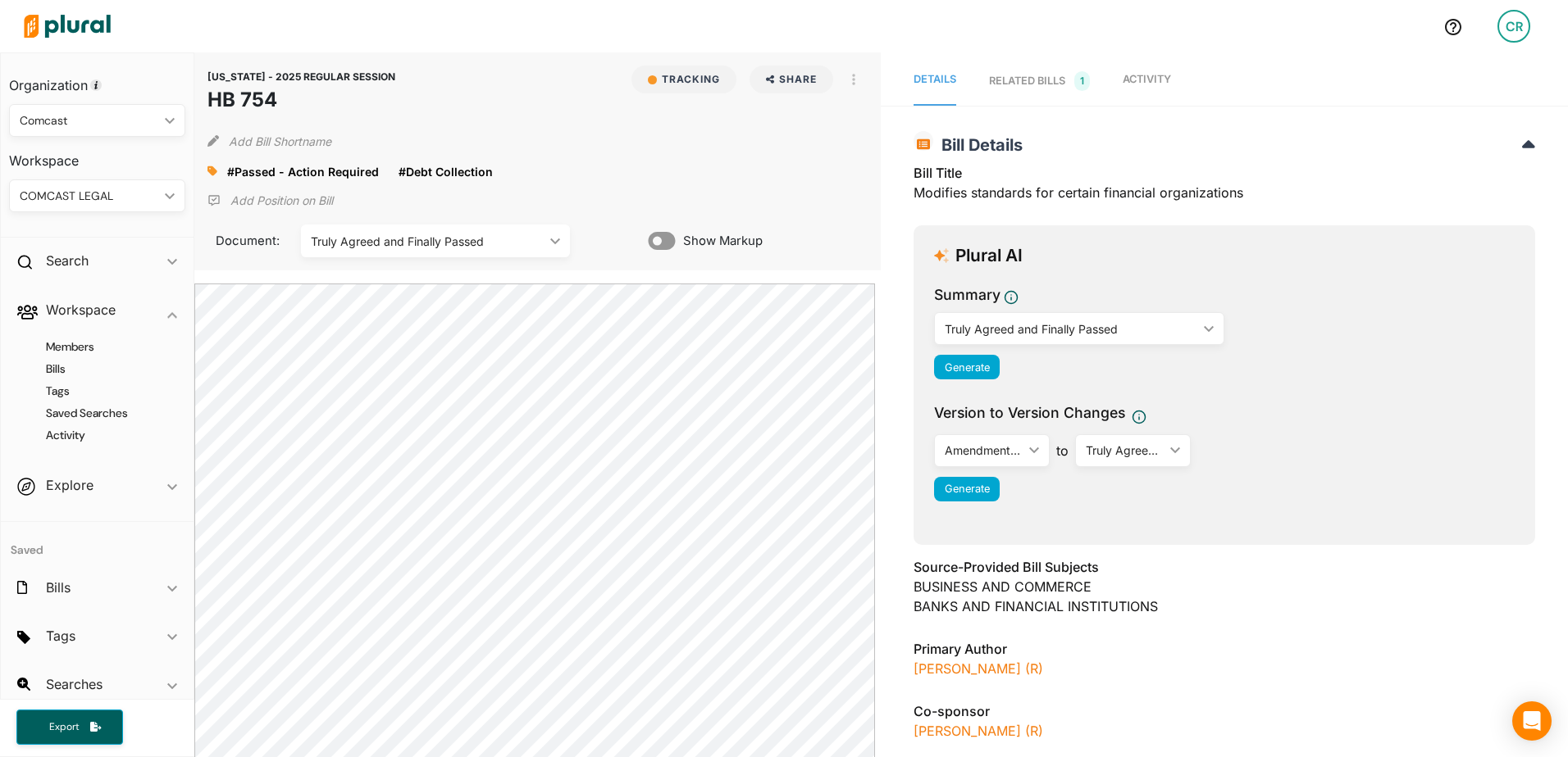
click at [213, 172] on icon at bounding box center [212, 170] width 9 height 9
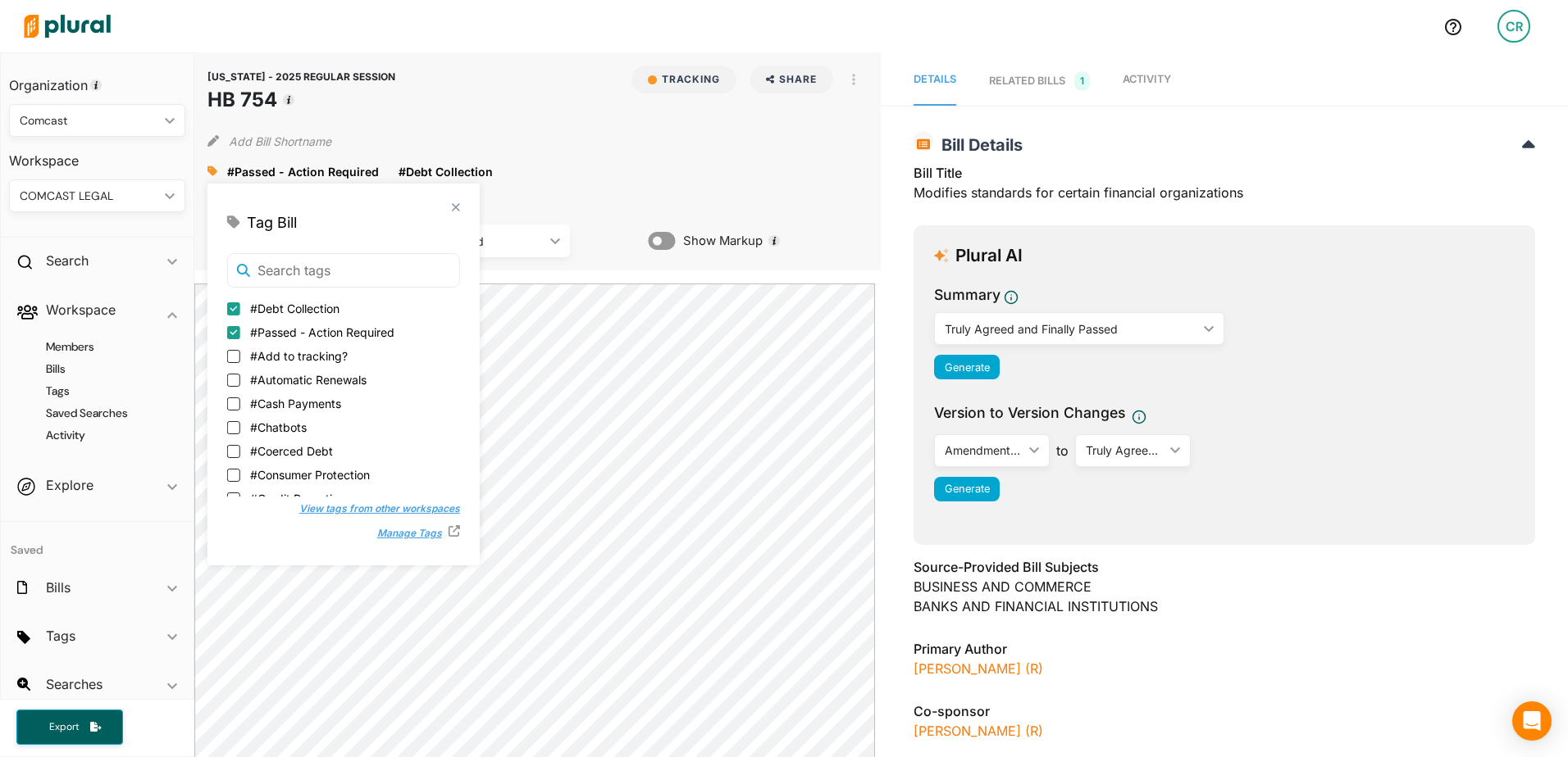
click at [317, 333] on span "#Passed - Action Required" at bounding box center [323, 332] width 145 height 17
click at [240, 333] on input "#Passed - Action Required" at bounding box center [233, 332] width 13 height 13
checkbox input "false"
click at [357, 380] on span "#Passed - No Action Required" at bounding box center [332, 386] width 164 height 17
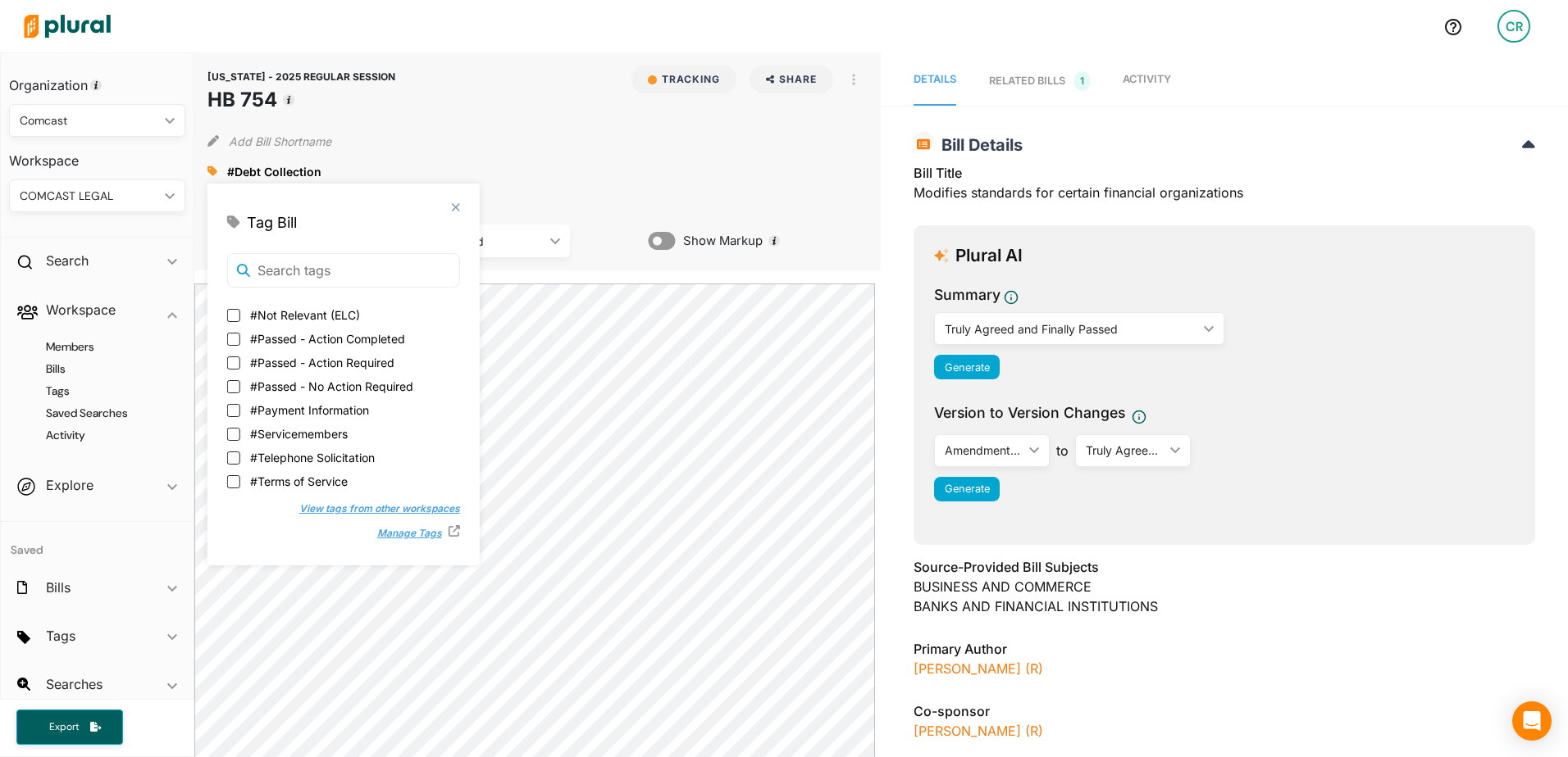
click at [240, 380] on input "#Passed - No Action Required" at bounding box center [233, 386] width 13 height 13
checkbox input "true"
click at [771, 161] on div "#Debt Collection close #Passed - No Action Required close" at bounding box center [538, 171] width 661 height 25
click at [1153, 79] on span "Activity" at bounding box center [1146, 79] width 48 height 12
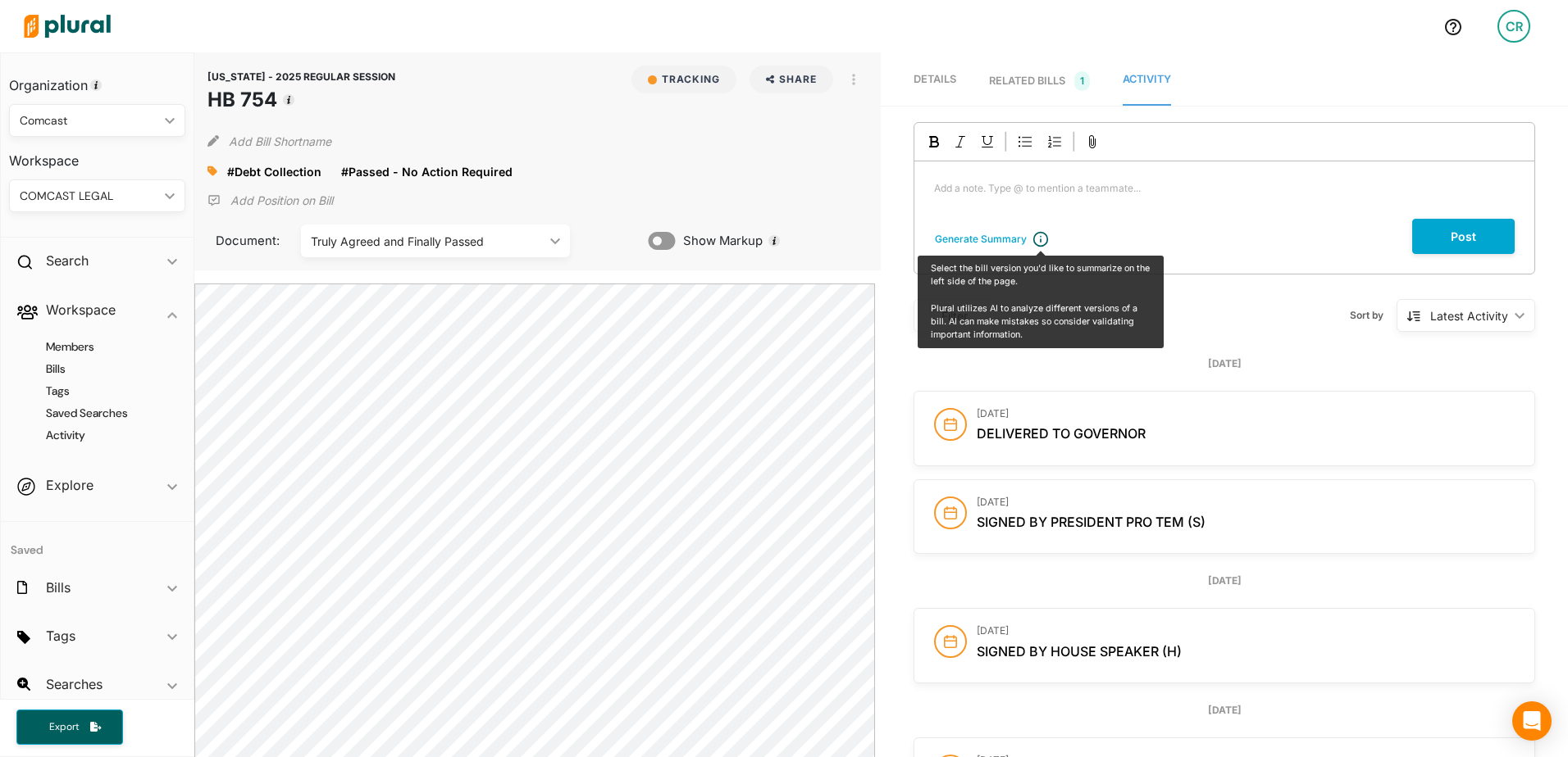
click at [1028, 214] on div "Add a note. Type @ to mention a teammate... ﻿" at bounding box center [1224, 190] width 620 height 58
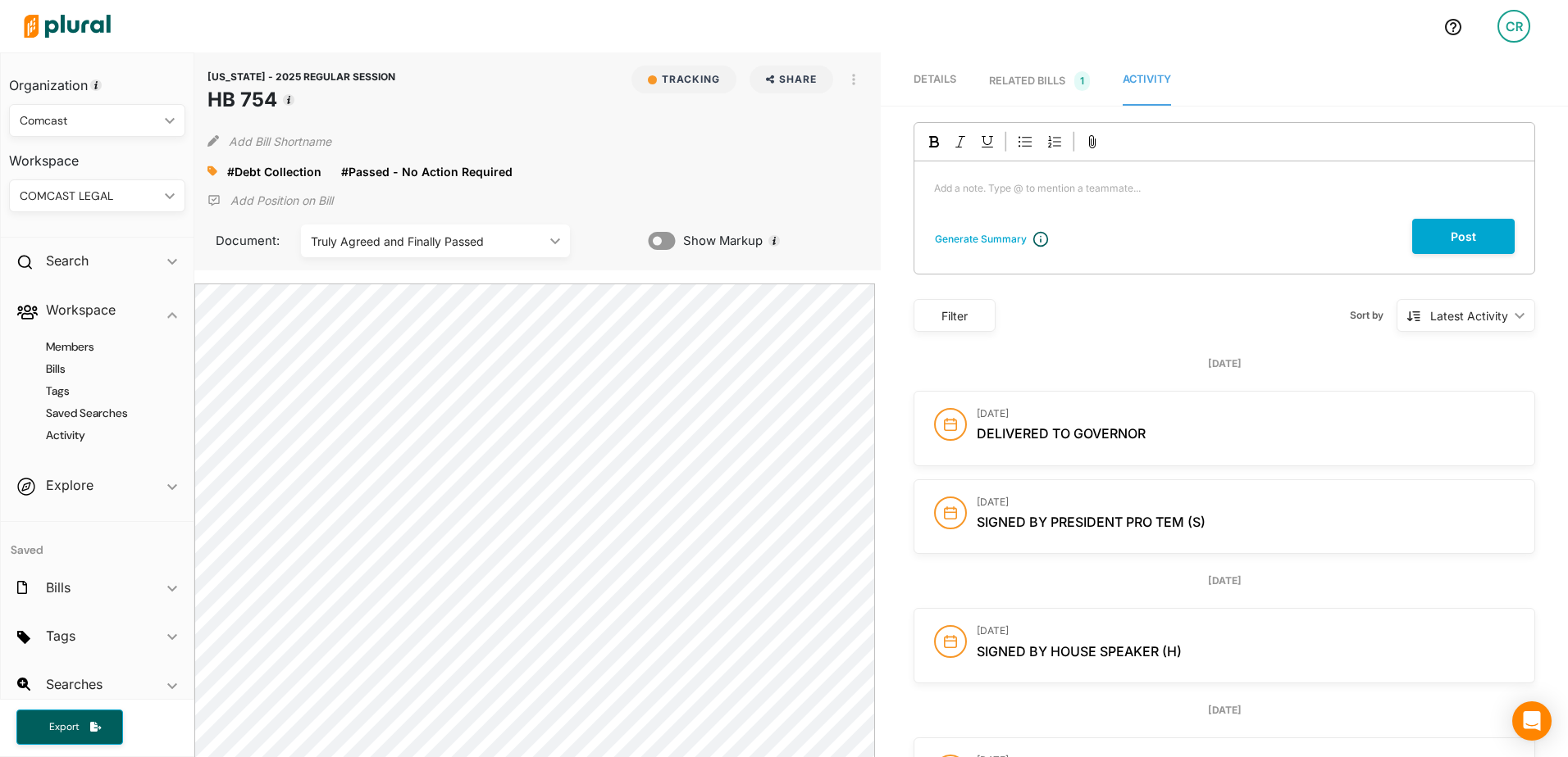
click at [970, 200] on div "Add a note. Type @ to mention a teammate... ﻿" at bounding box center [1224, 190] width 620 height 58
click at [1457, 235] on button "Post" at bounding box center [1463, 236] width 102 height 35
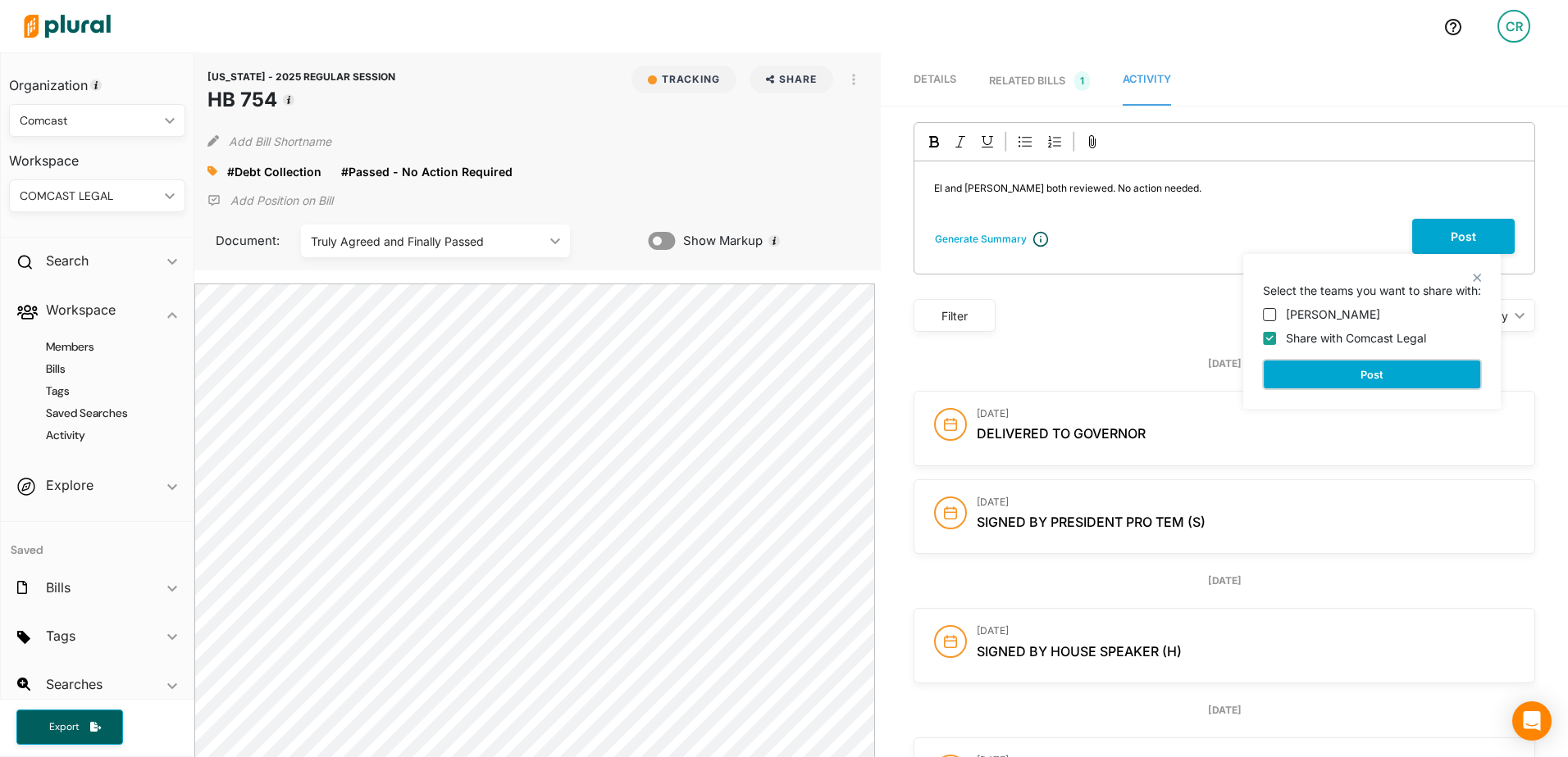
click at [1369, 373] on button "Post" at bounding box center [1371, 374] width 218 height 29
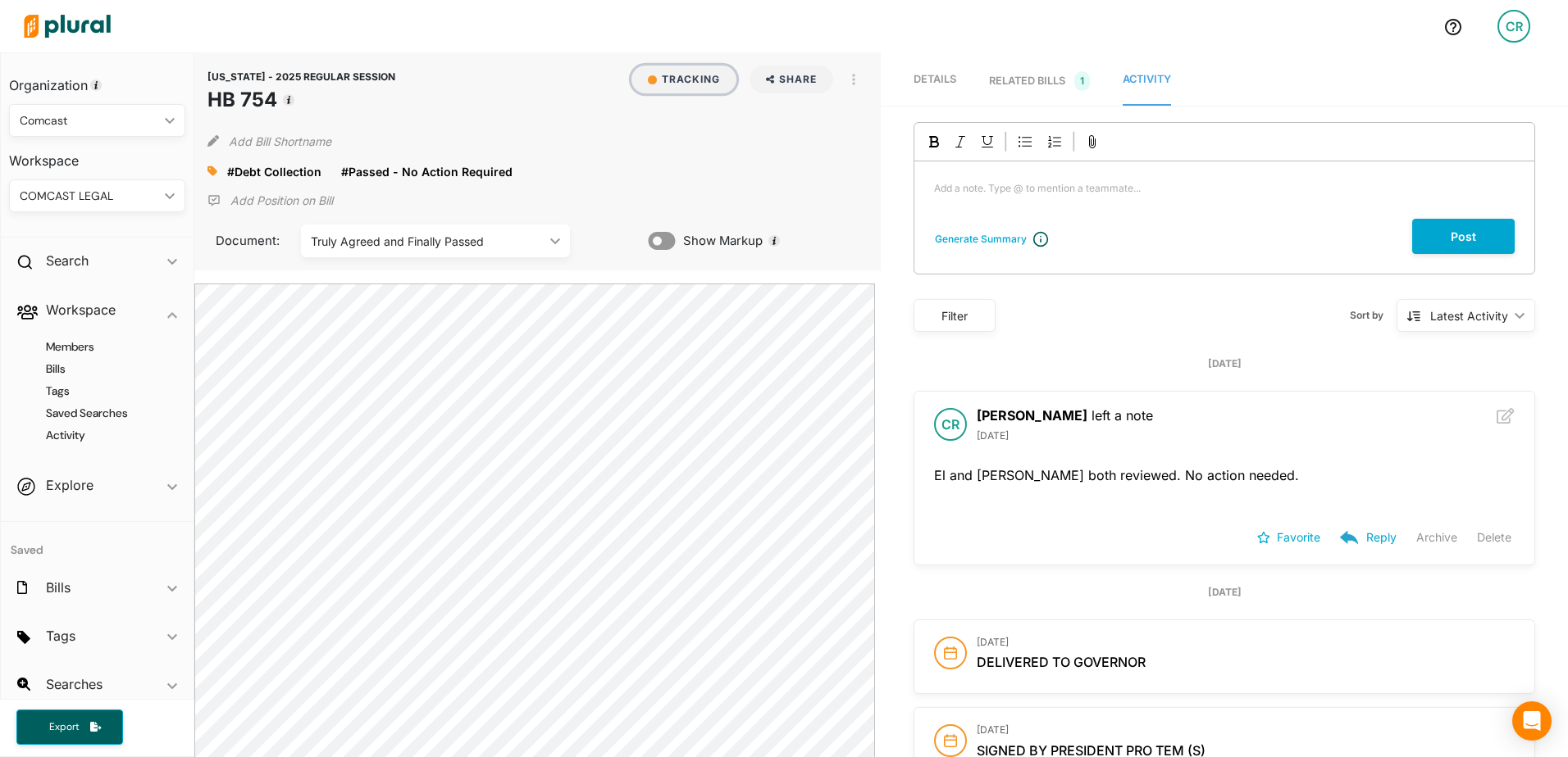
click at [701, 91] on button "Tracking" at bounding box center [684, 79] width 105 height 28
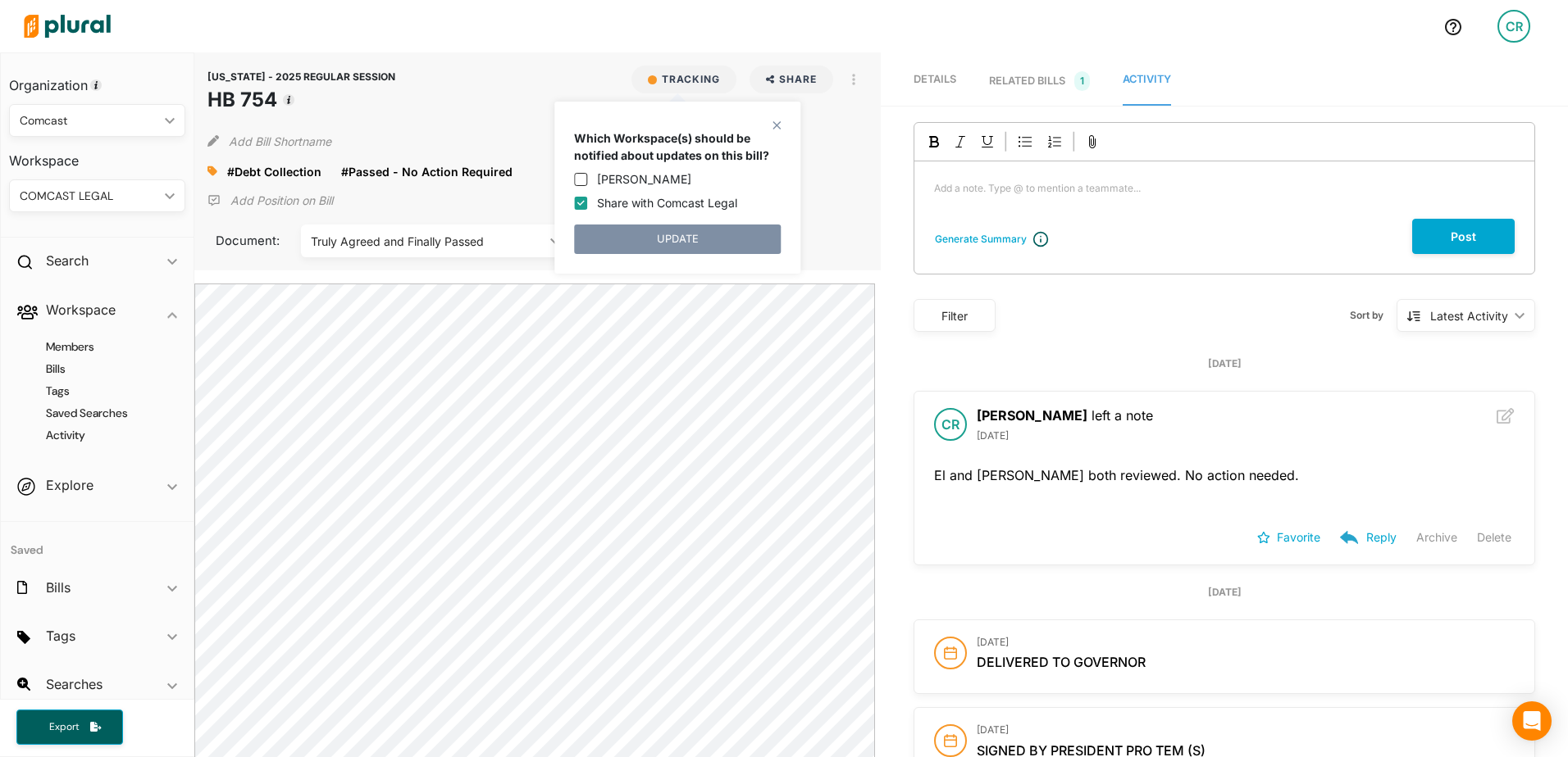
click at [601, 200] on label "Share with Comcast Legal" at bounding box center [667, 203] width 140 height 17
click at [587, 200] on input "Share with Comcast Legal" at bounding box center [580, 203] width 13 height 13
checkbox input "false"
click at [652, 239] on button "UNTRACK" at bounding box center [677, 239] width 207 height 29
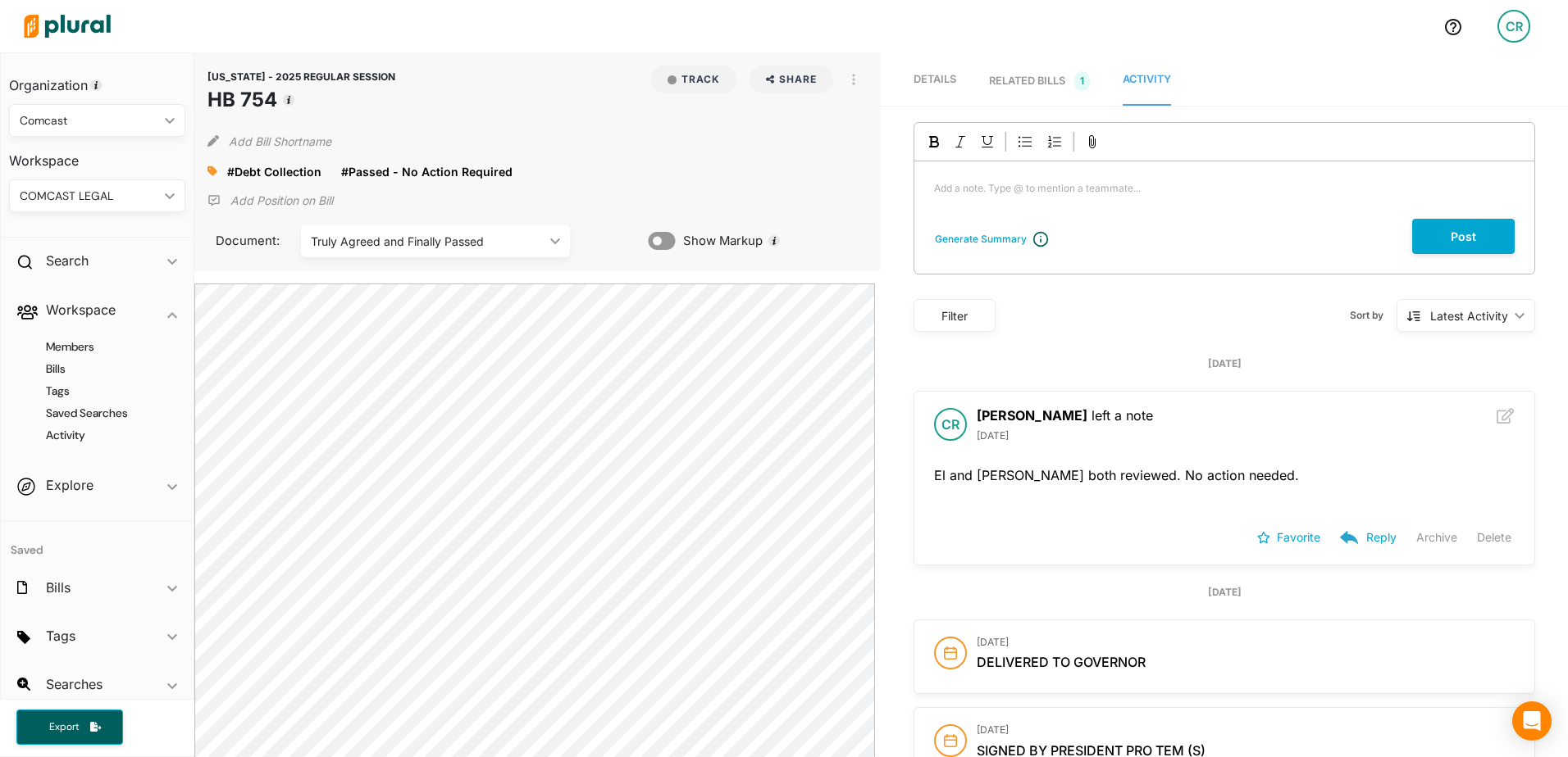
click at [781, 167] on div "#Debt Collection close #Passed - No Action Required close" at bounding box center [538, 171] width 661 height 25
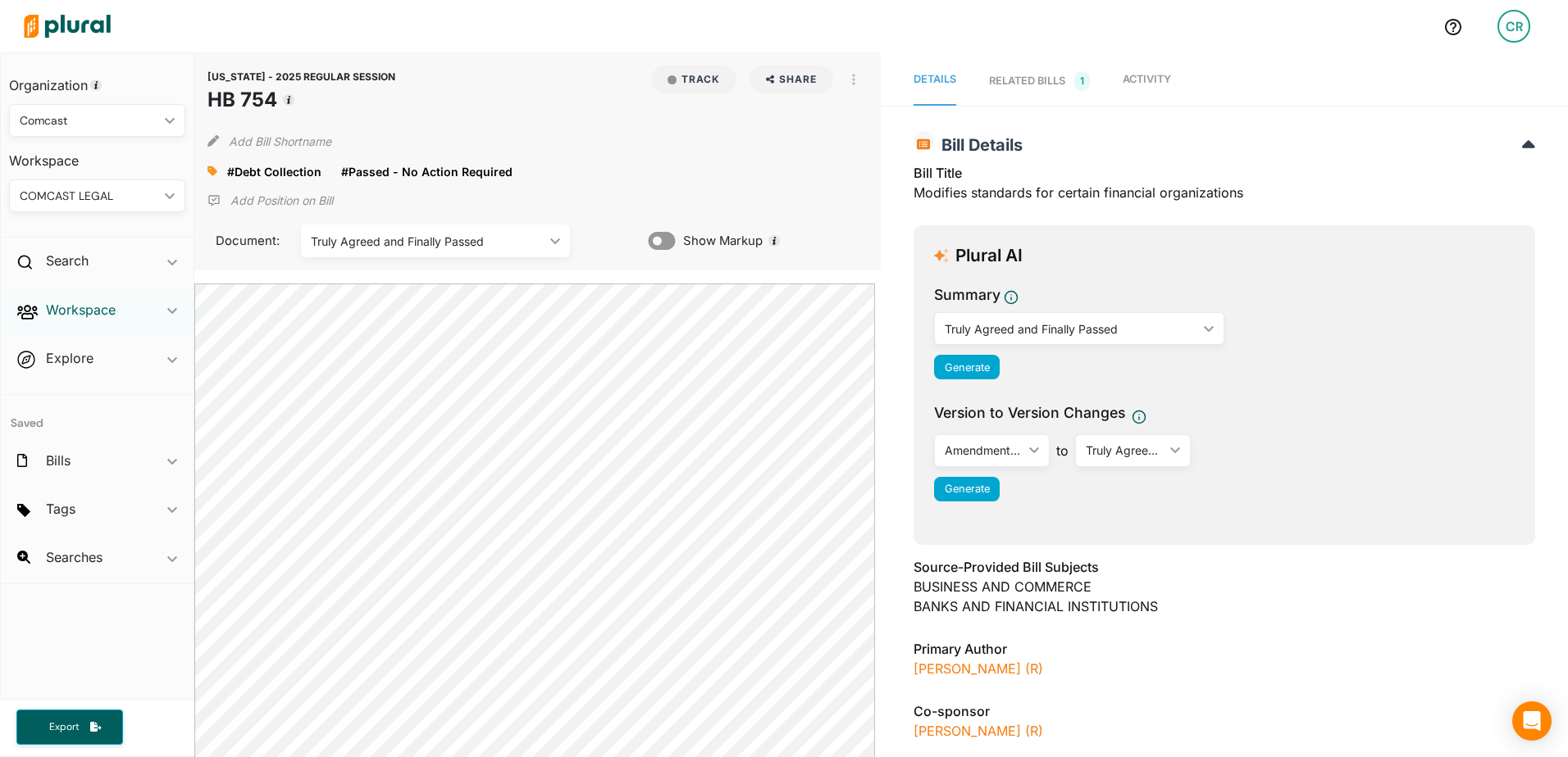
click at [88, 317] on h2 "Workspace" at bounding box center [80, 310] width 70 height 18
click at [71, 368] on h4 "Bills" at bounding box center [102, 369] width 151 height 15
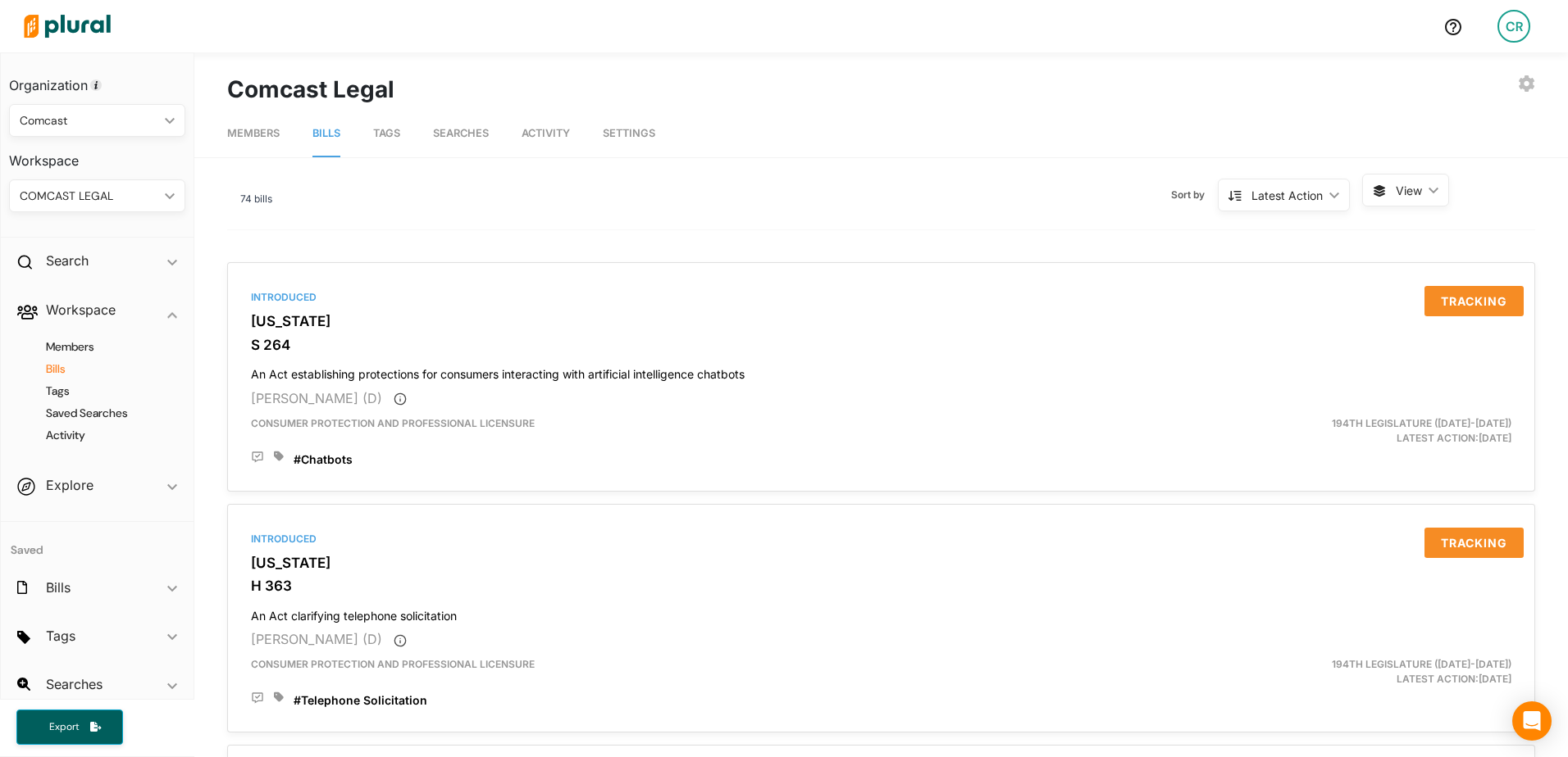
click at [1256, 200] on div "Latest Action" at bounding box center [1287, 195] width 71 height 17
click at [1250, 314] on div "Alphanumerical" at bounding box center [1287, 310] width 97 height 14
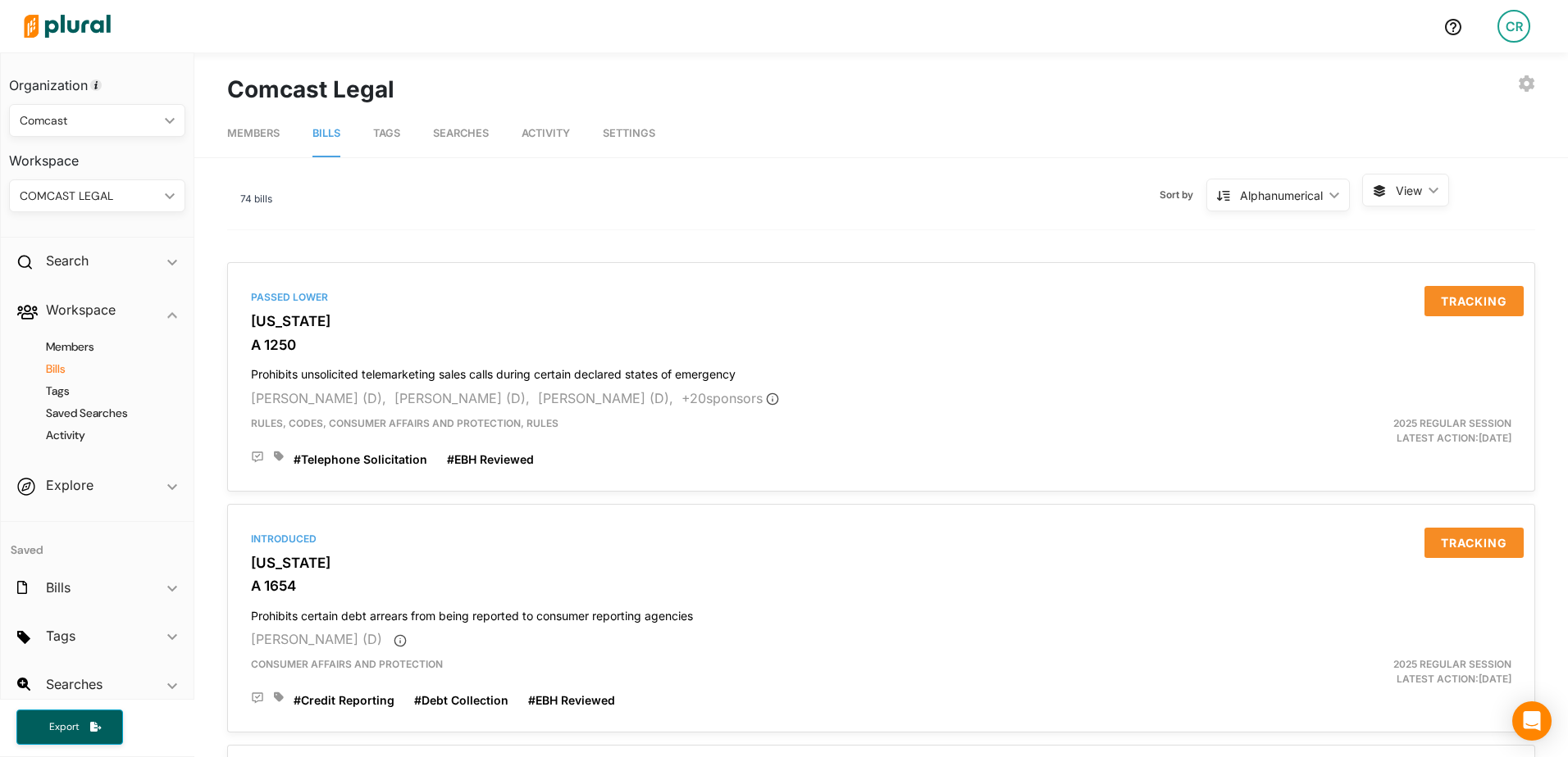
click at [1288, 198] on div "Alphanumerical" at bounding box center [1281, 195] width 83 height 17
click at [1274, 339] on link "Alphanumerical" at bounding box center [1276, 347] width 144 height 38
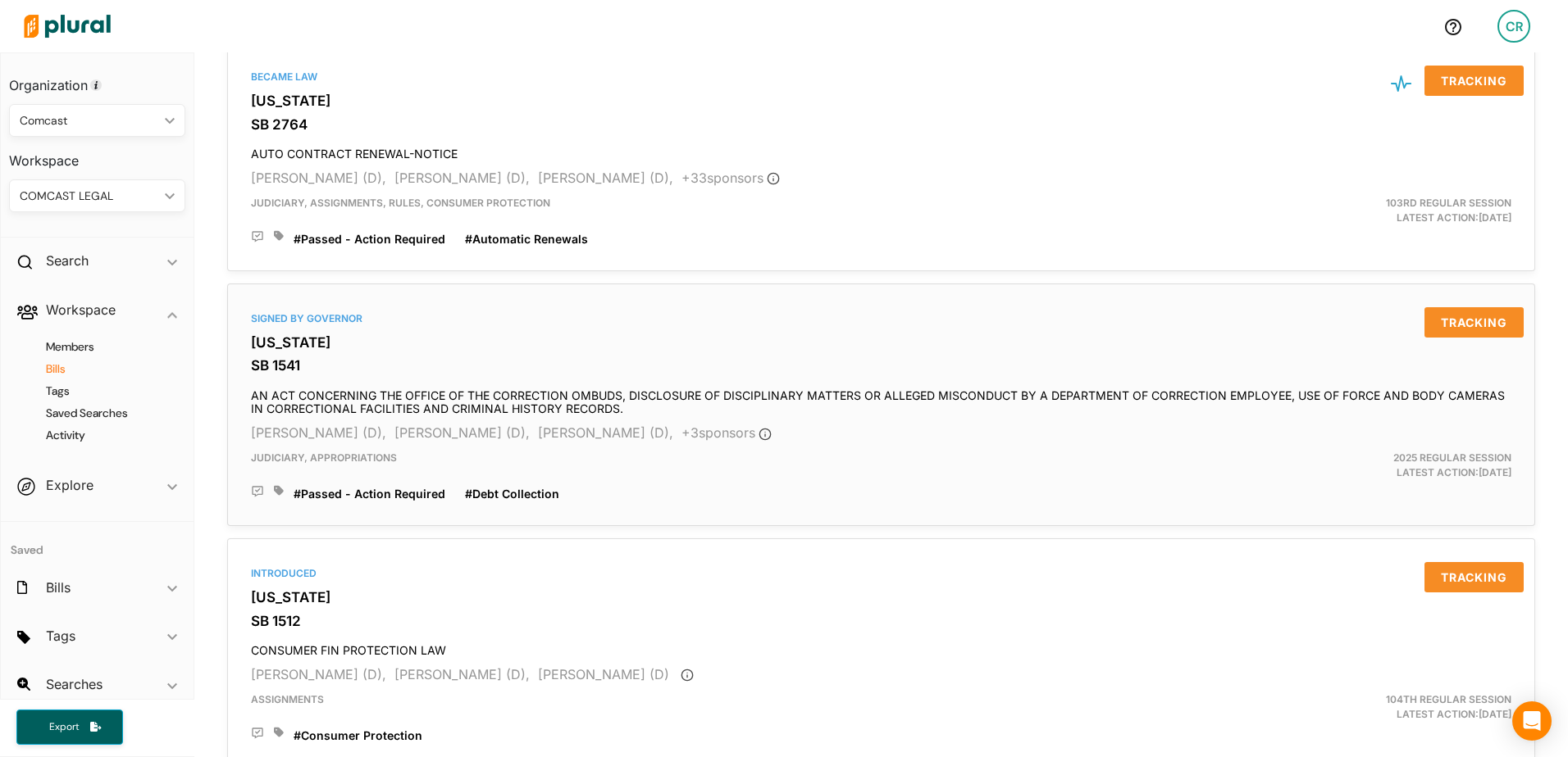
scroll to position [246, 0]
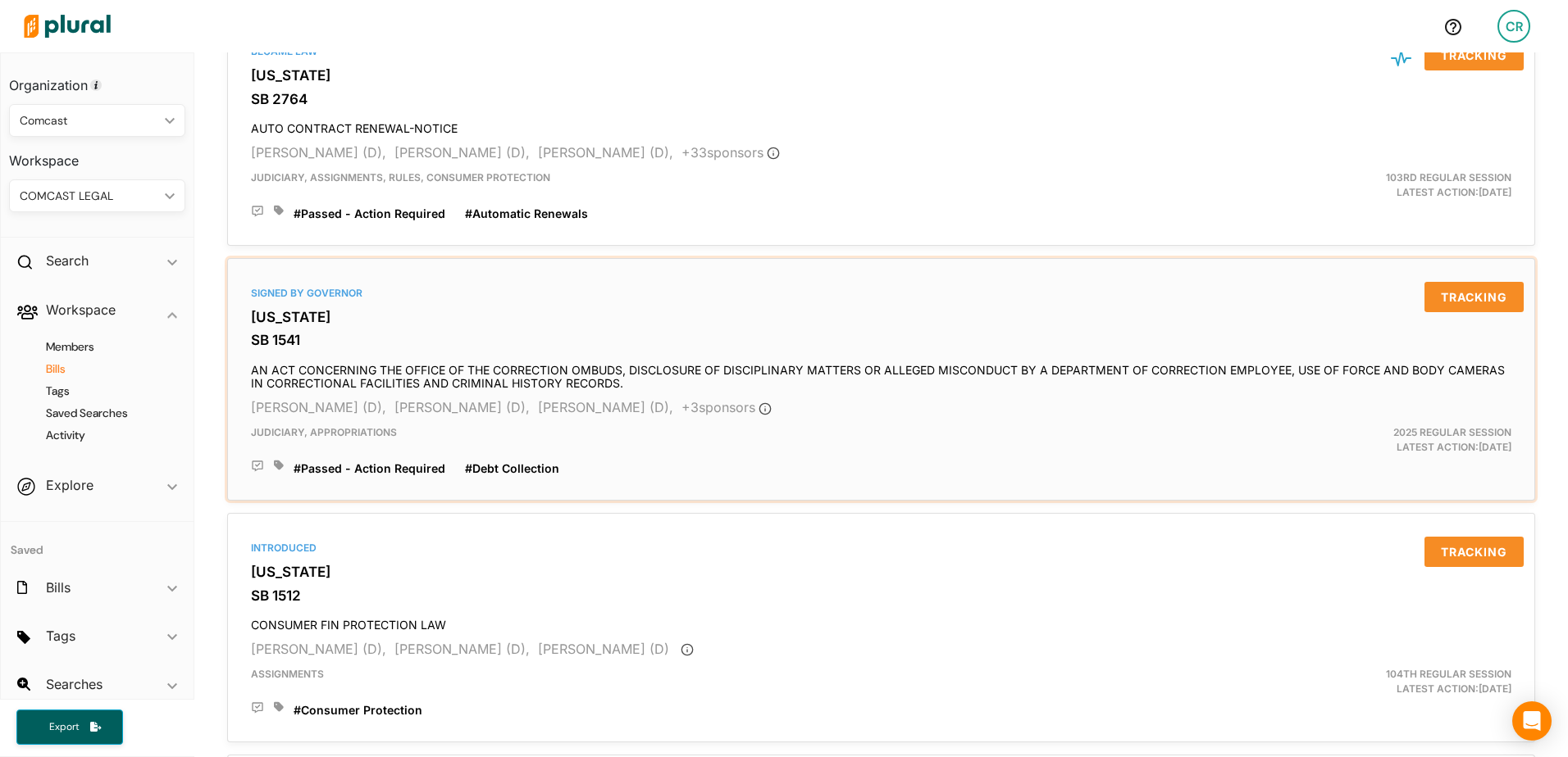
click at [466, 305] on div "Signed by Governor [US_STATE] SB 1541 AN ACT CONCERNING THE OFFICE OF THE CORRE…" at bounding box center [881, 379] width 1293 height 228
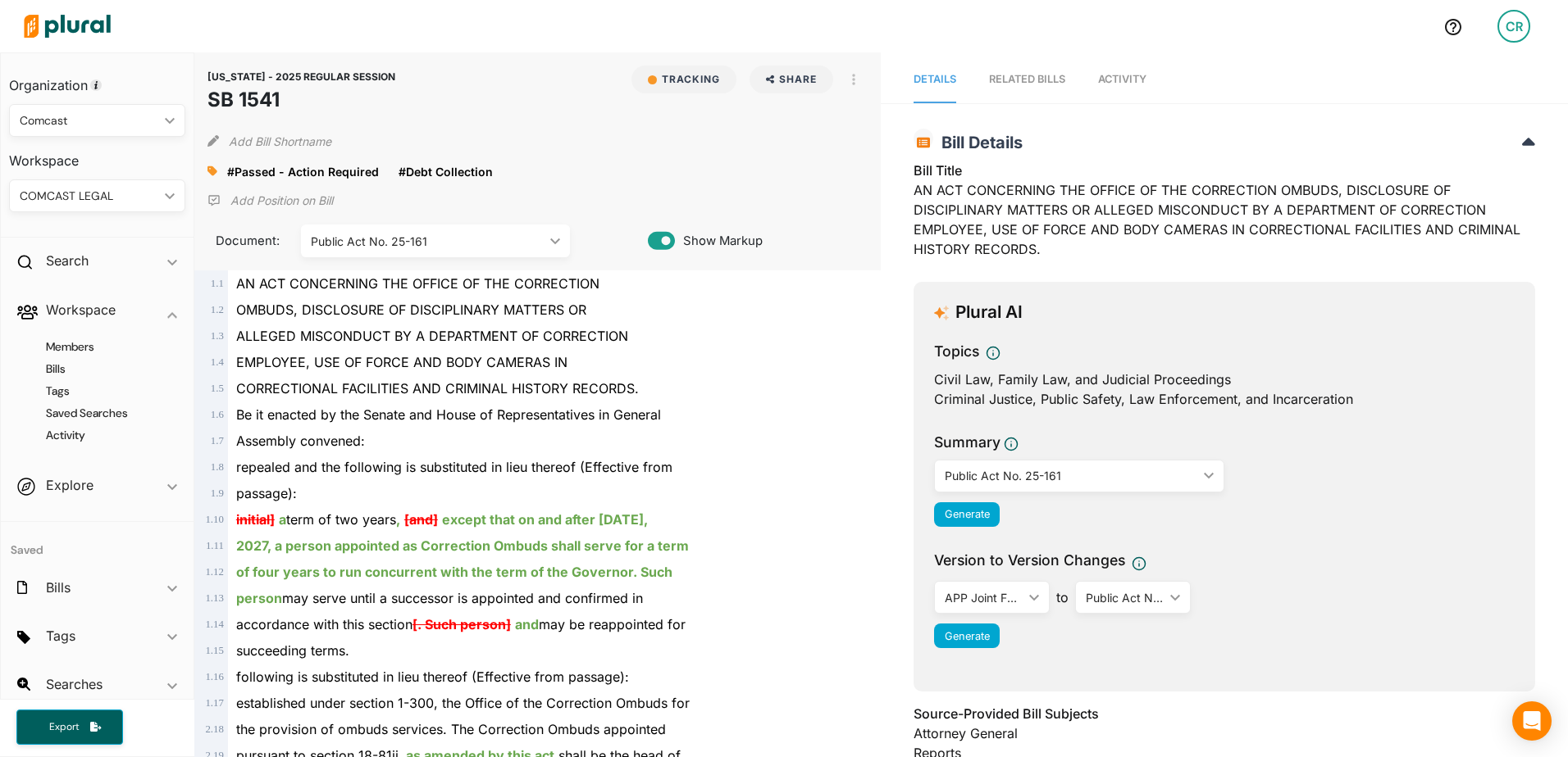
click at [1028, 94] on link "RELATED BILLS" at bounding box center [1027, 80] width 77 height 46
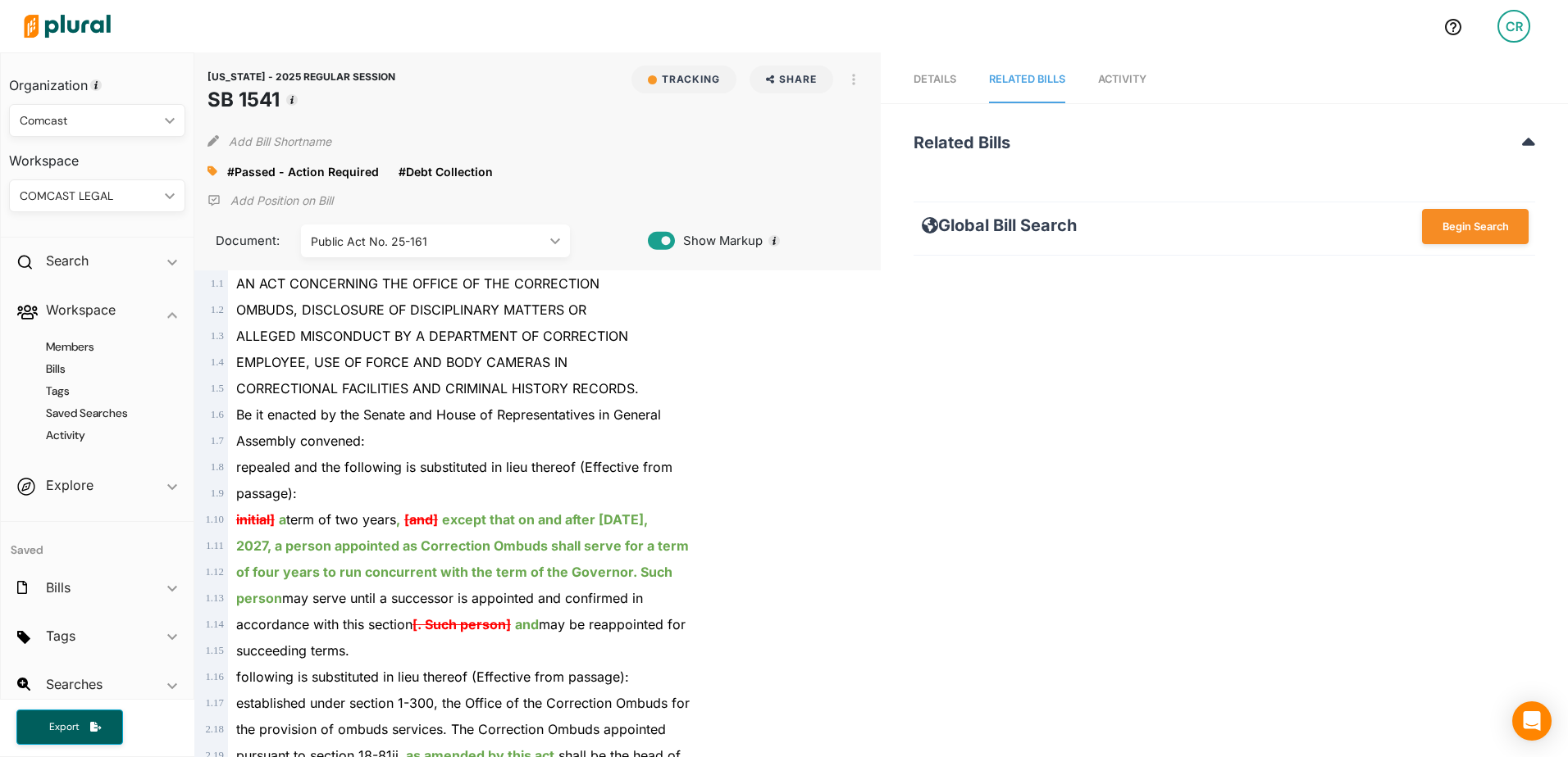
click at [946, 84] on span "Details" at bounding box center [935, 79] width 43 height 12
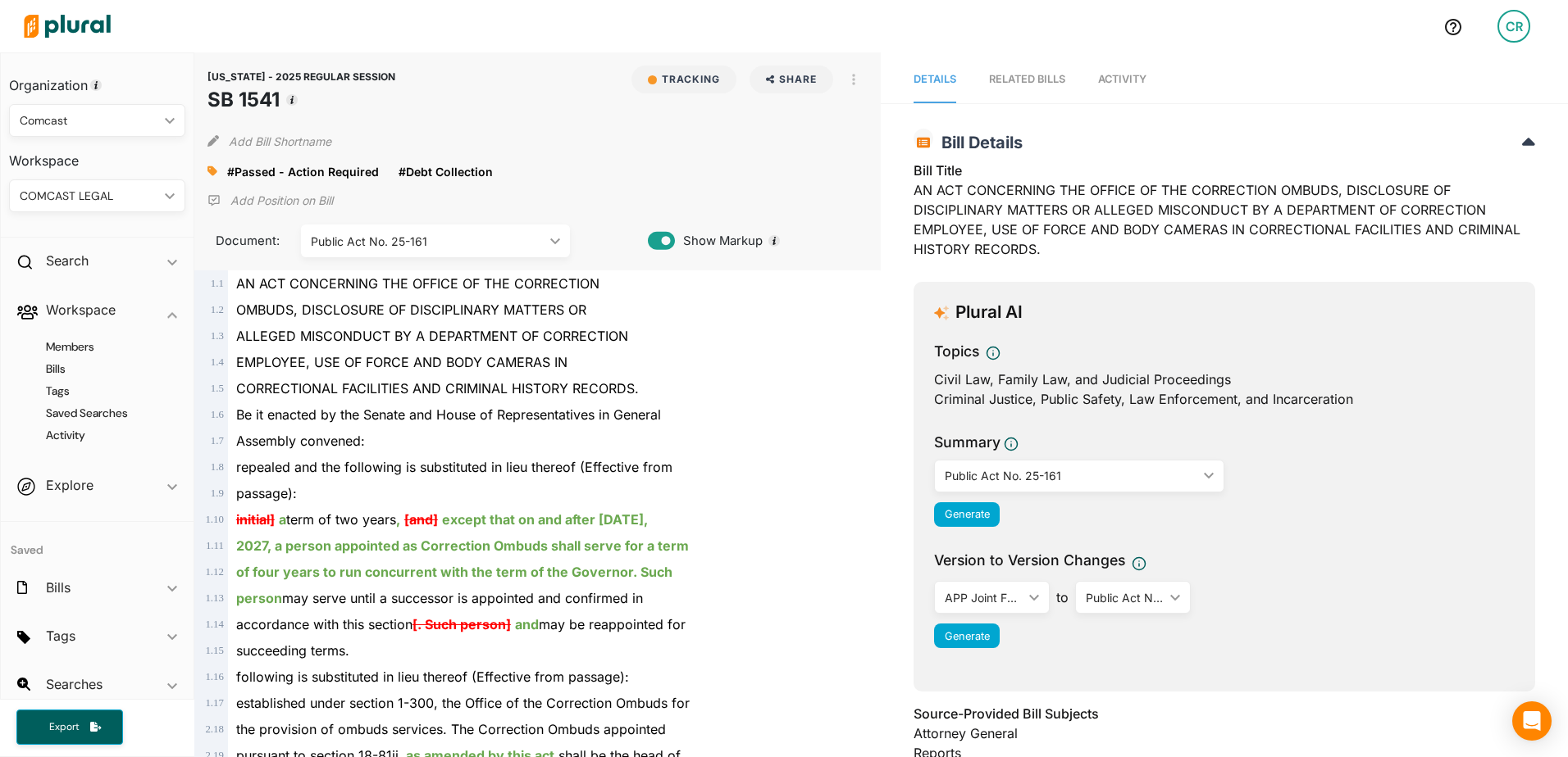
click at [218, 175] on icon at bounding box center [212, 170] width 9 height 11
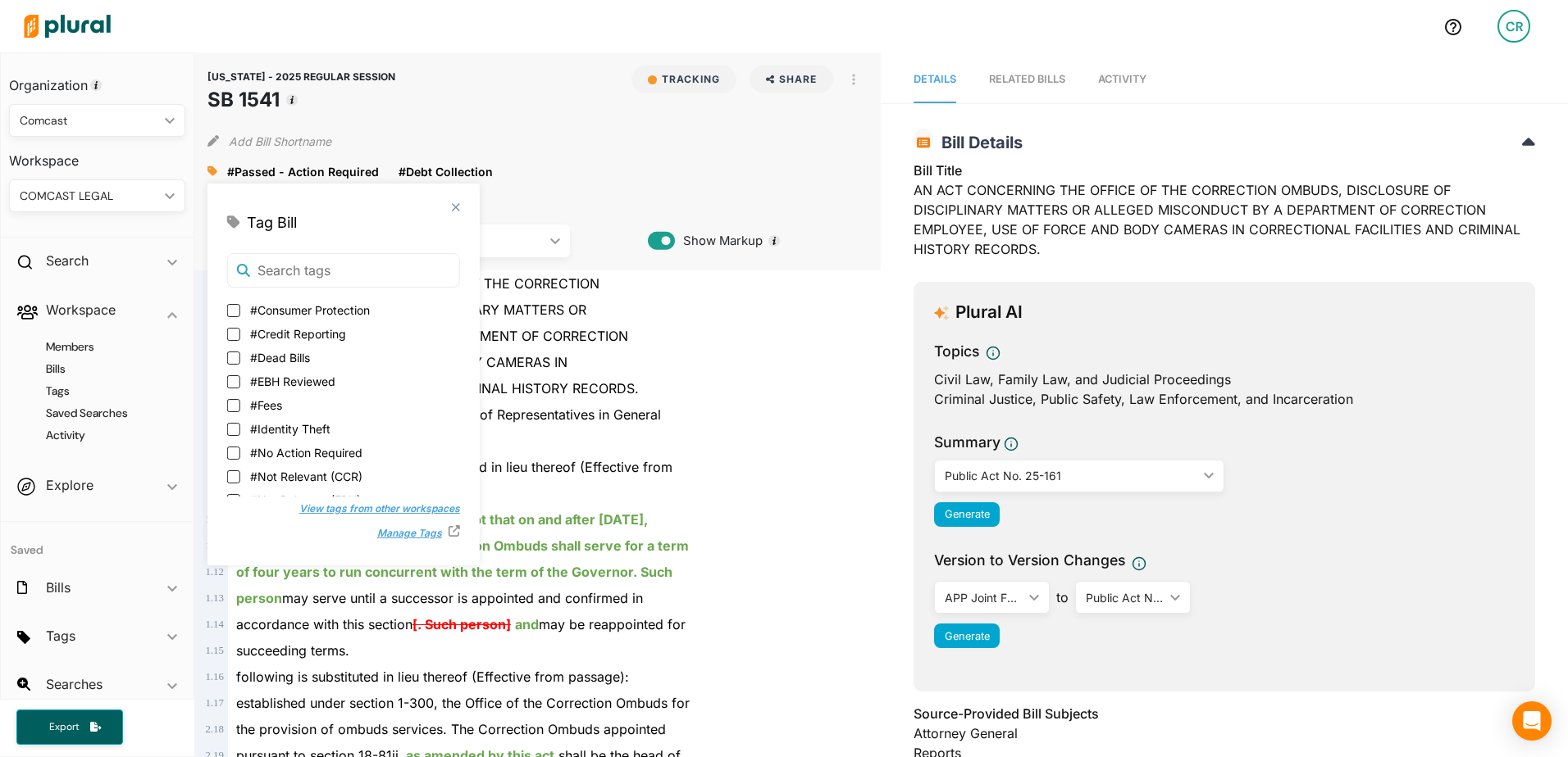
scroll to position [350, 0]
click at [343, 388] on span "#Passed - No Action Required" at bounding box center [332, 386] width 164 height 17
click at [240, 388] on input "#Passed - No Action Required" at bounding box center [233, 386] width 13 height 13
checkbox input "true"
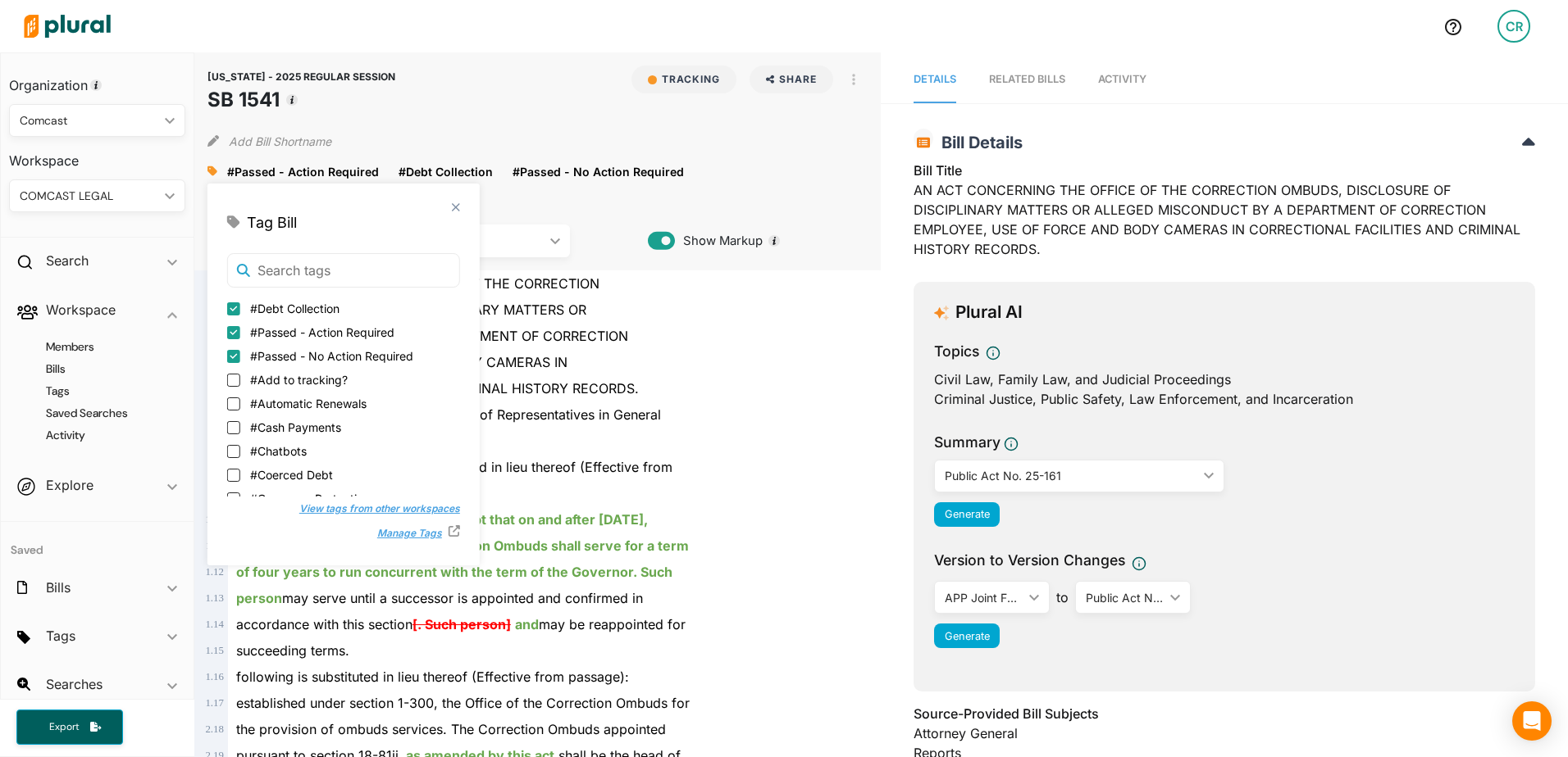
click at [553, 95] on div "[US_STATE] - 2025 REGULAR SESSION SB 1541 Tracking Share Email LinkedIn X Faceb…" at bounding box center [538, 89] width 661 height 49
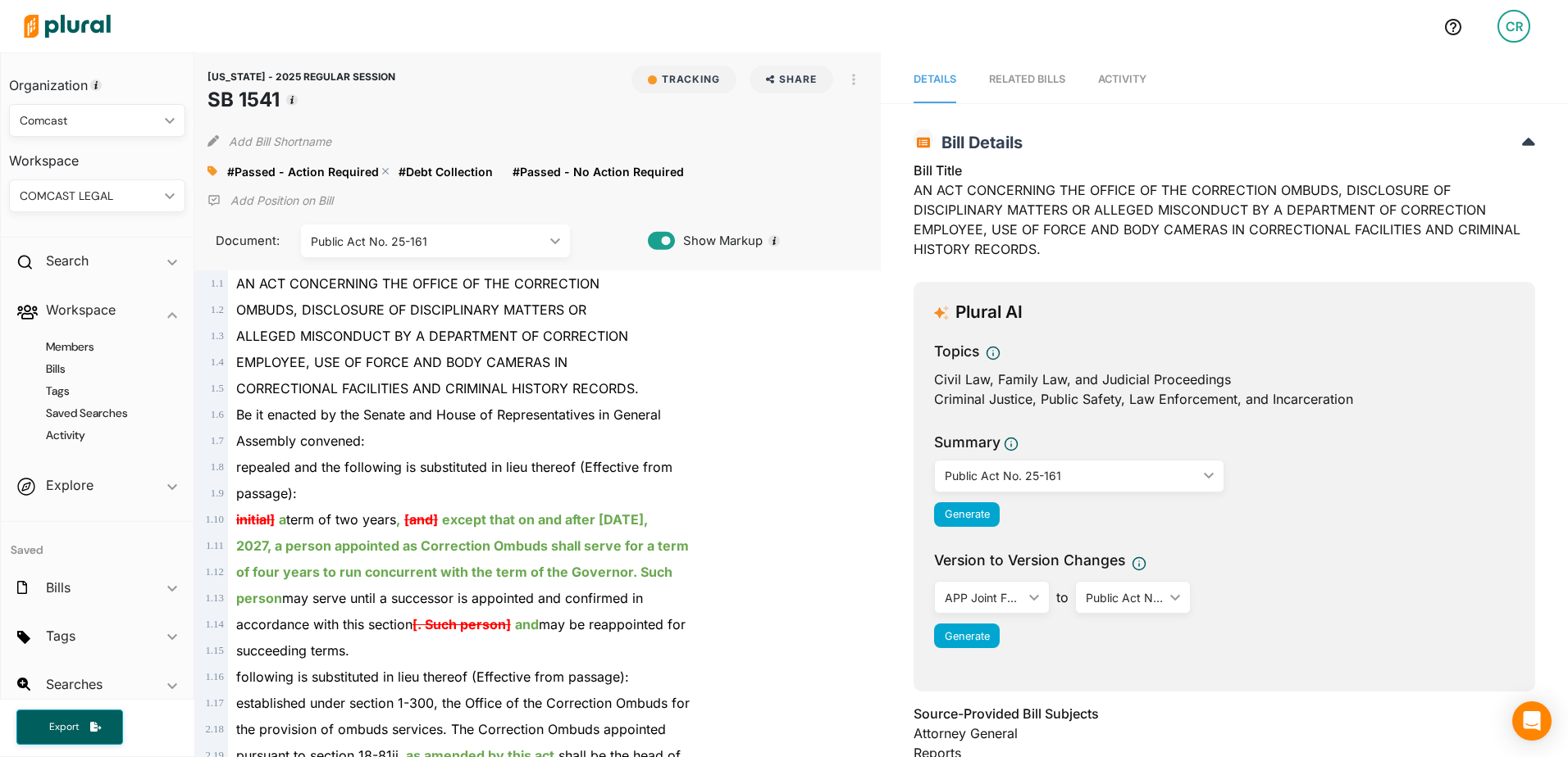
click at [381, 171] on polygon at bounding box center [385, 170] width 11 height 11
click at [682, 83] on button "Tracking" at bounding box center [684, 79] width 105 height 28
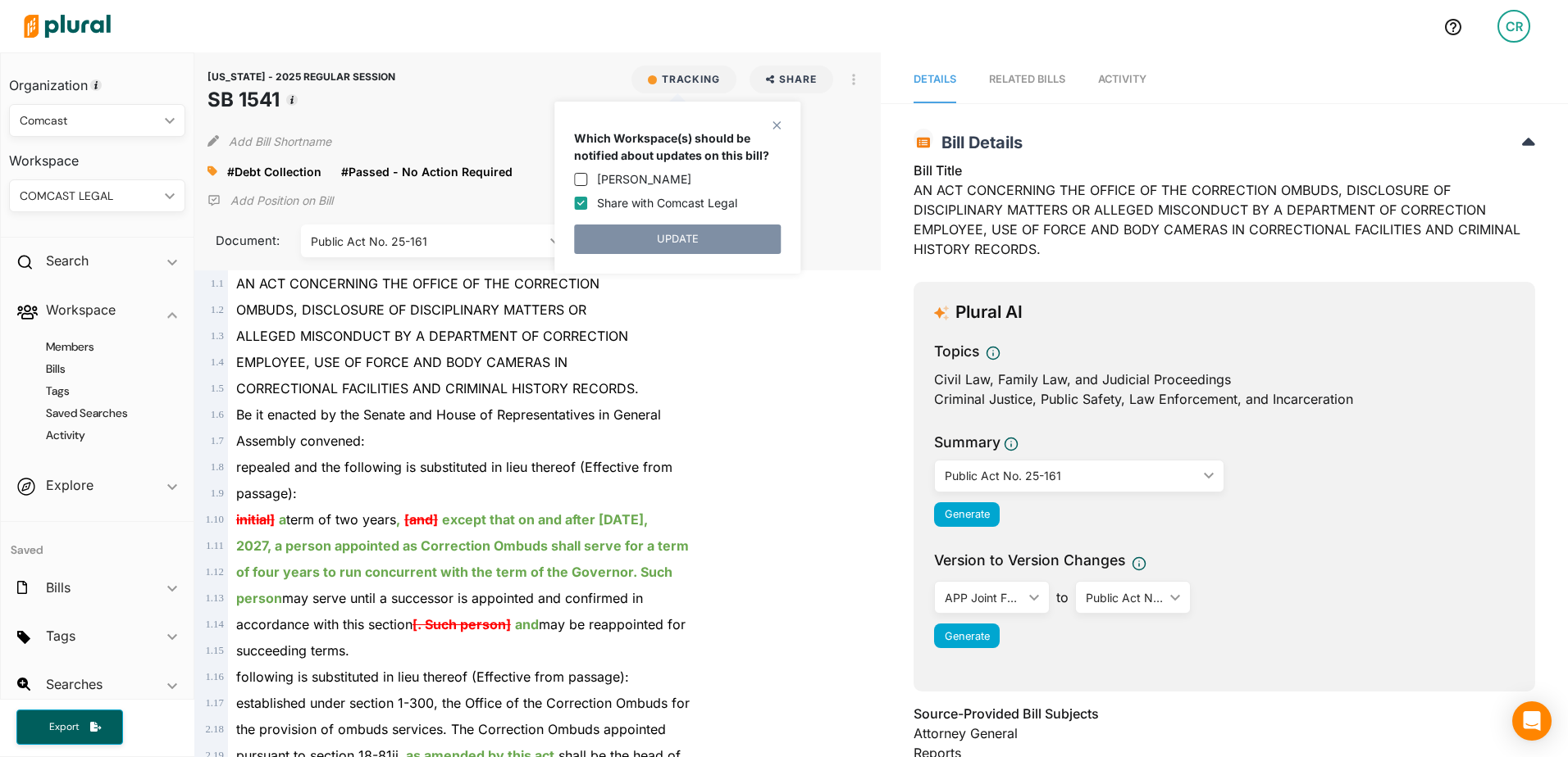
click at [625, 204] on label "Share with Comcast Legal" at bounding box center [667, 203] width 140 height 17
click at [587, 204] on input "Share with Comcast Legal" at bounding box center [580, 203] width 13 height 13
checkbox input "false"
click at [664, 236] on button "UNTRACK" at bounding box center [677, 239] width 207 height 29
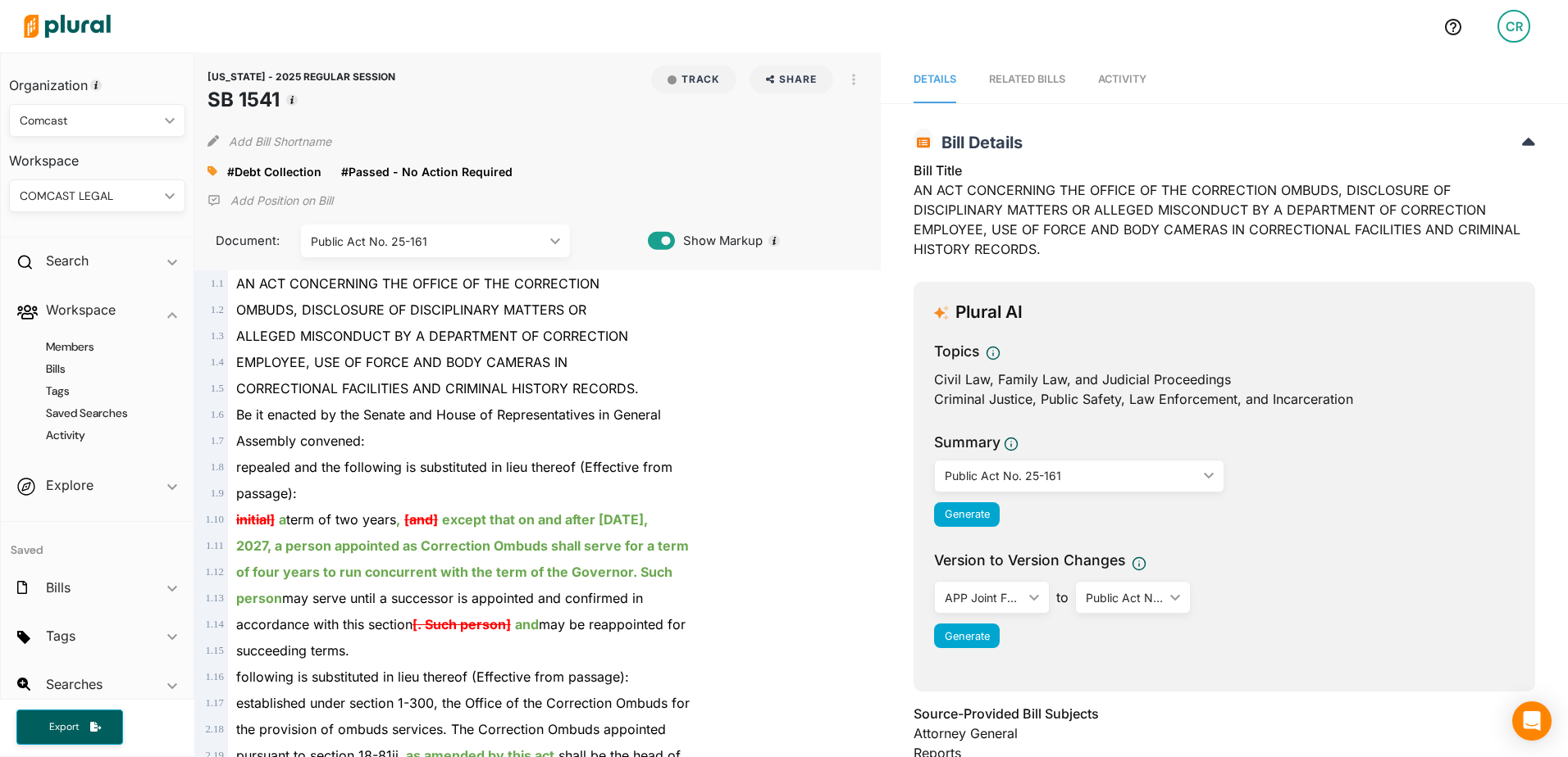
click at [1124, 87] on link "Activity" at bounding box center [1122, 80] width 48 height 46
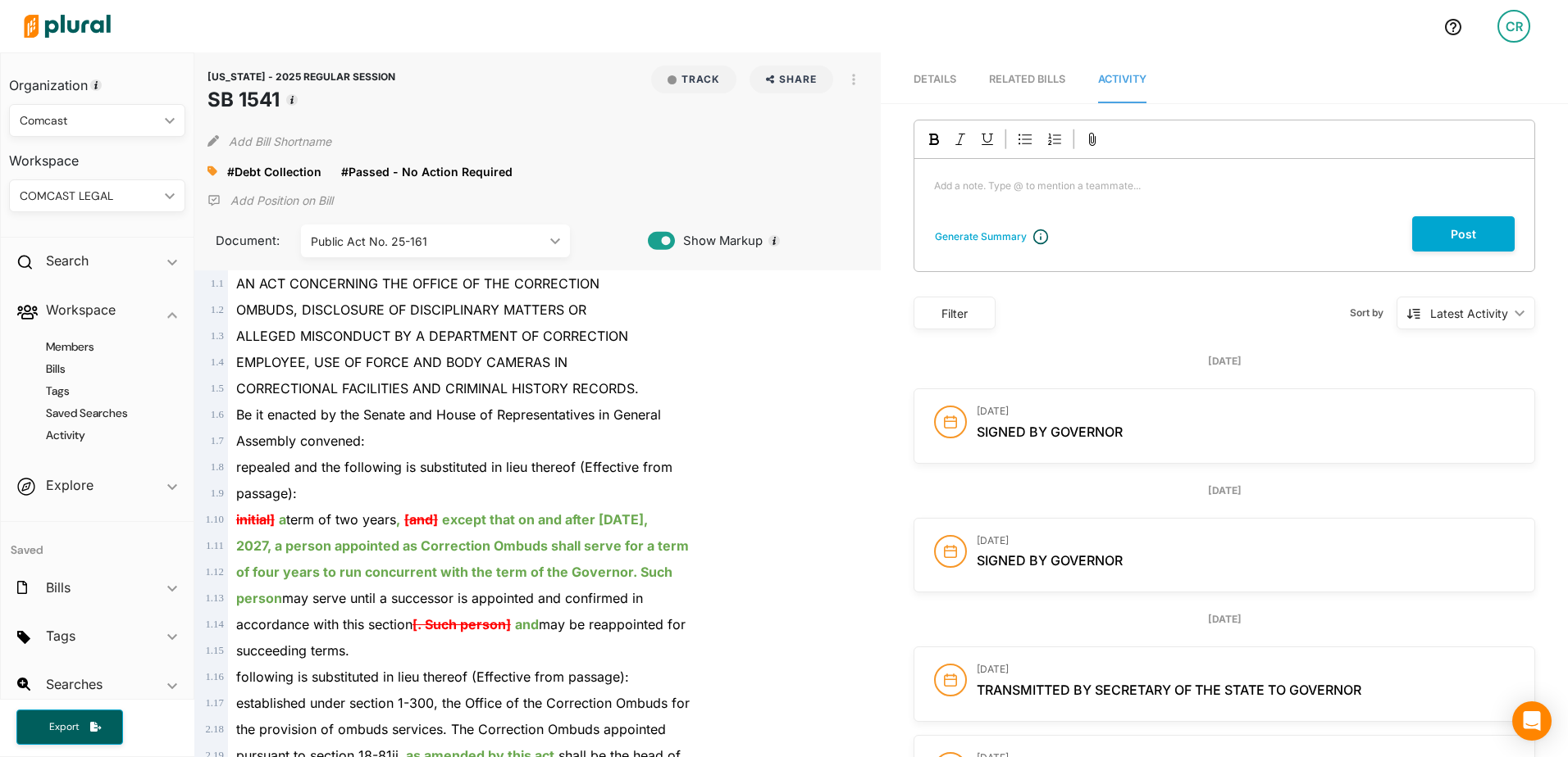
click at [1077, 206] on div "Add a note. Type @ to mention a teammate... ﻿" at bounding box center [1224, 188] width 620 height 58
click at [1429, 232] on button "Post" at bounding box center [1463, 234] width 102 height 35
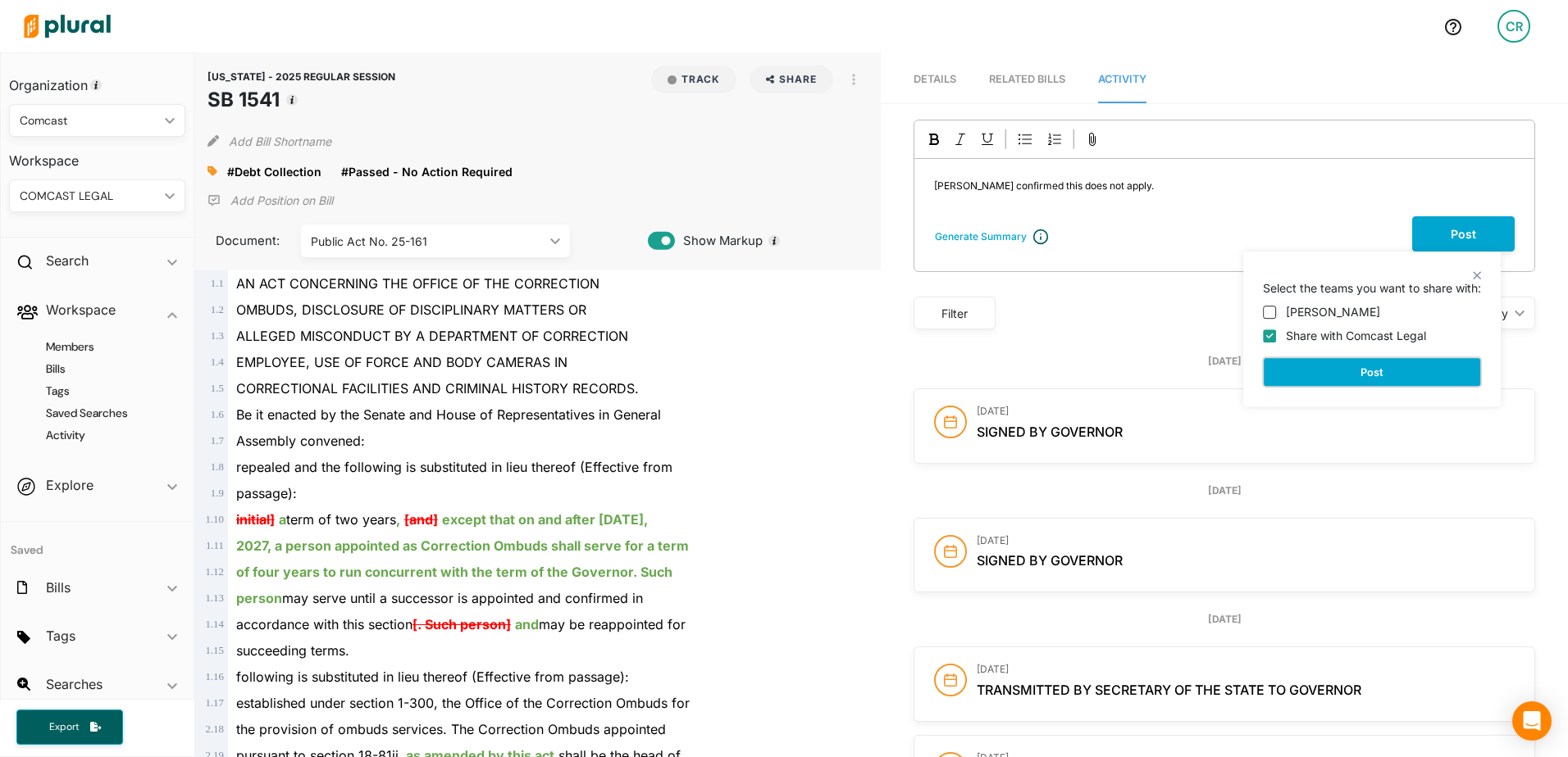
click at [1384, 378] on button "Post" at bounding box center [1371, 372] width 218 height 29
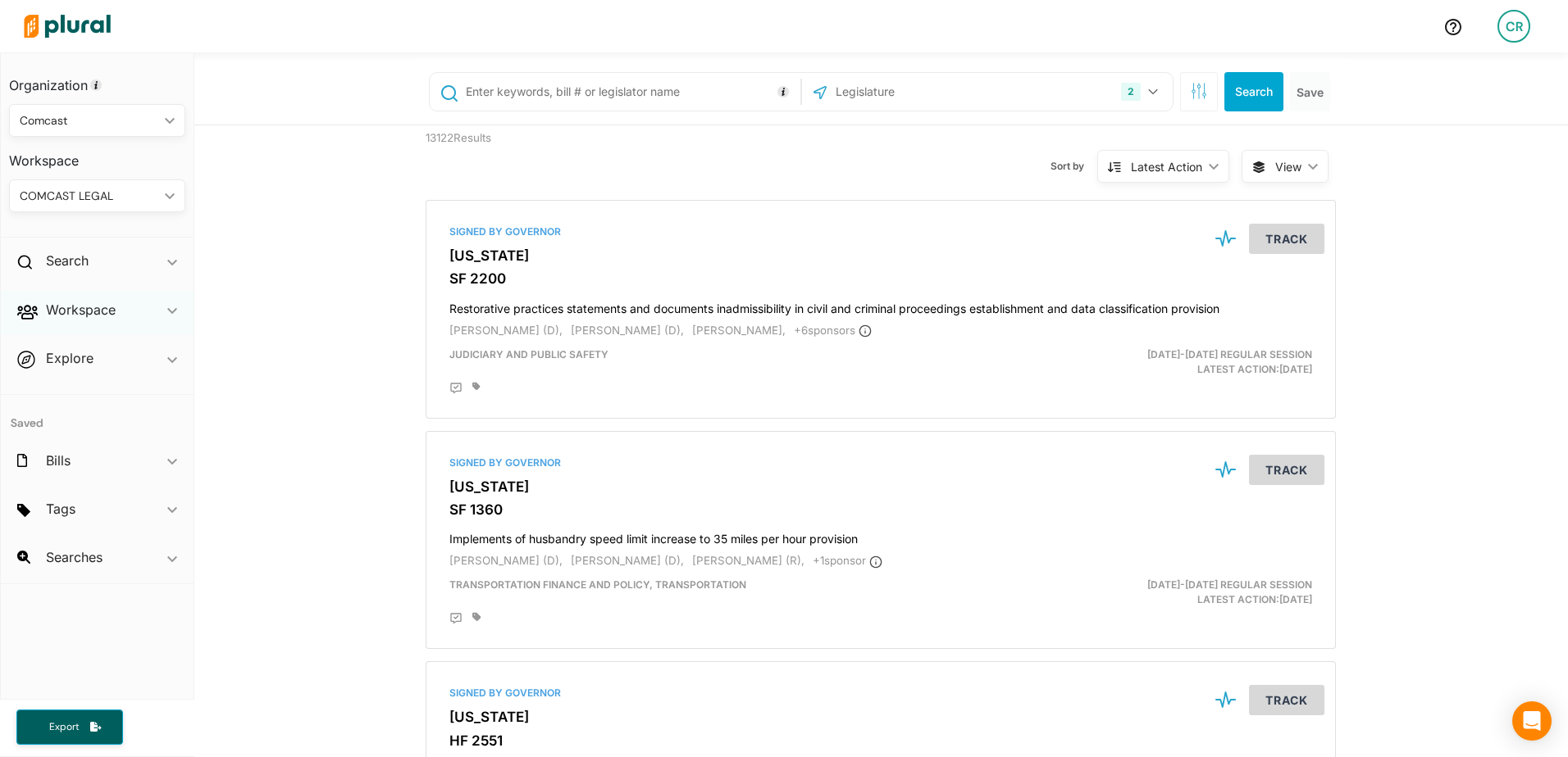
click at [137, 308] on div "Workspace ic_keyboard_arrow_down" at bounding box center [97, 312] width 193 height 44
click at [96, 362] on h4 "Bills" at bounding box center [102, 369] width 151 height 15
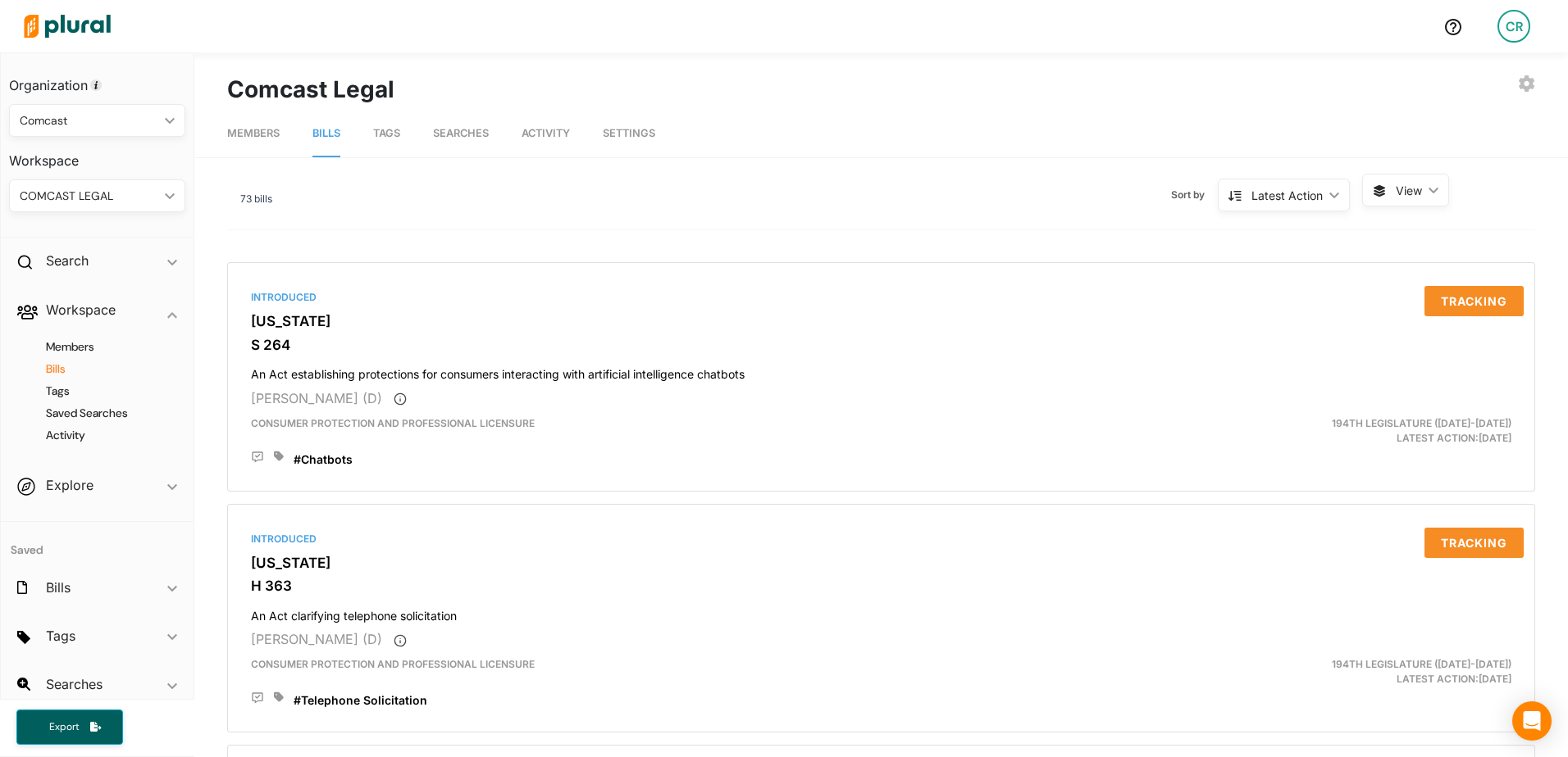
click at [1285, 203] on div "Latest Action" at bounding box center [1287, 195] width 71 height 17
click at [1264, 301] on link "Alphanumerical" at bounding box center [1276, 309] width 144 height 38
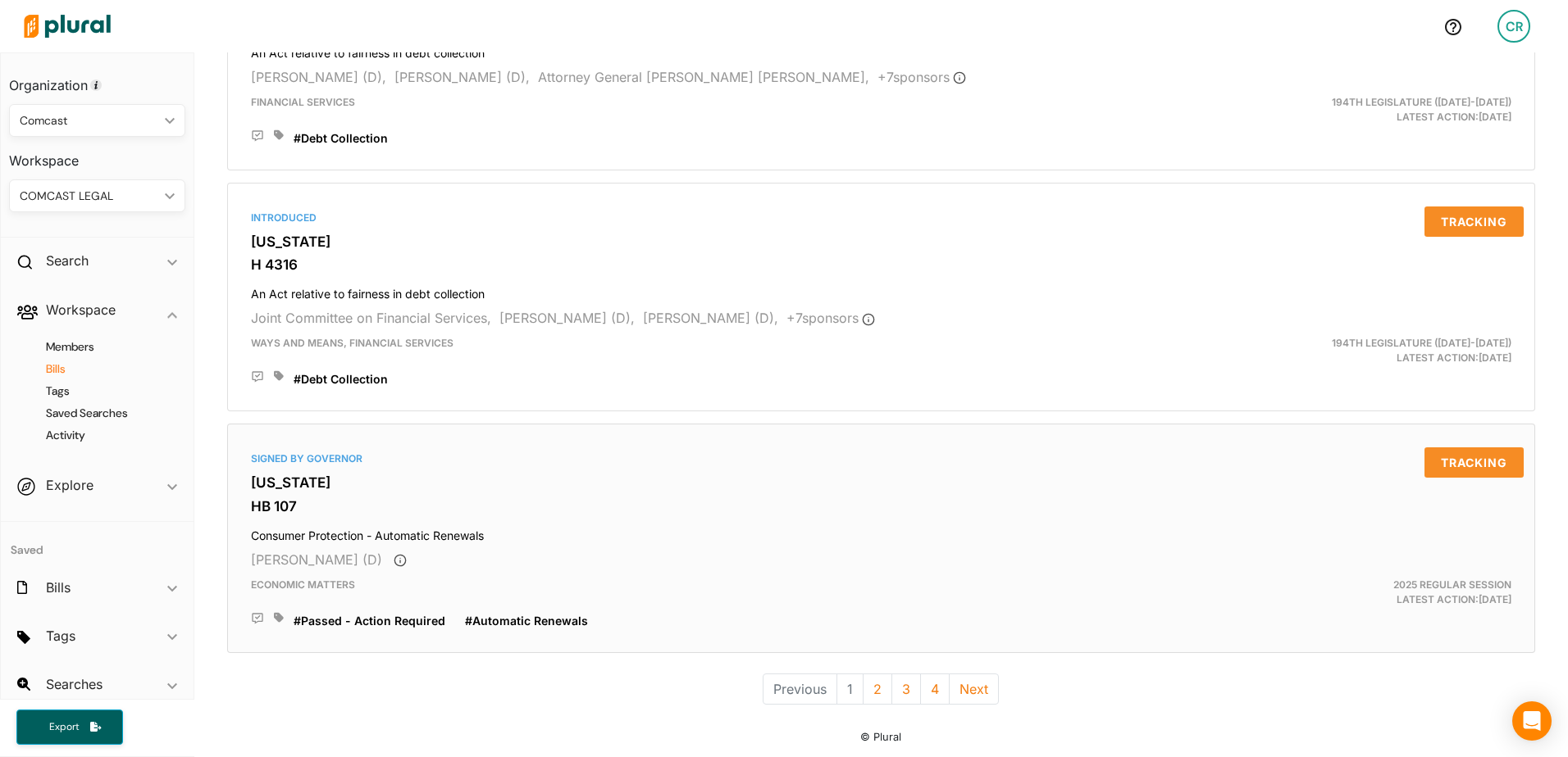
scroll to position [4428, 0]
click at [862, 677] on button "2" at bounding box center [877, 687] width 29 height 31
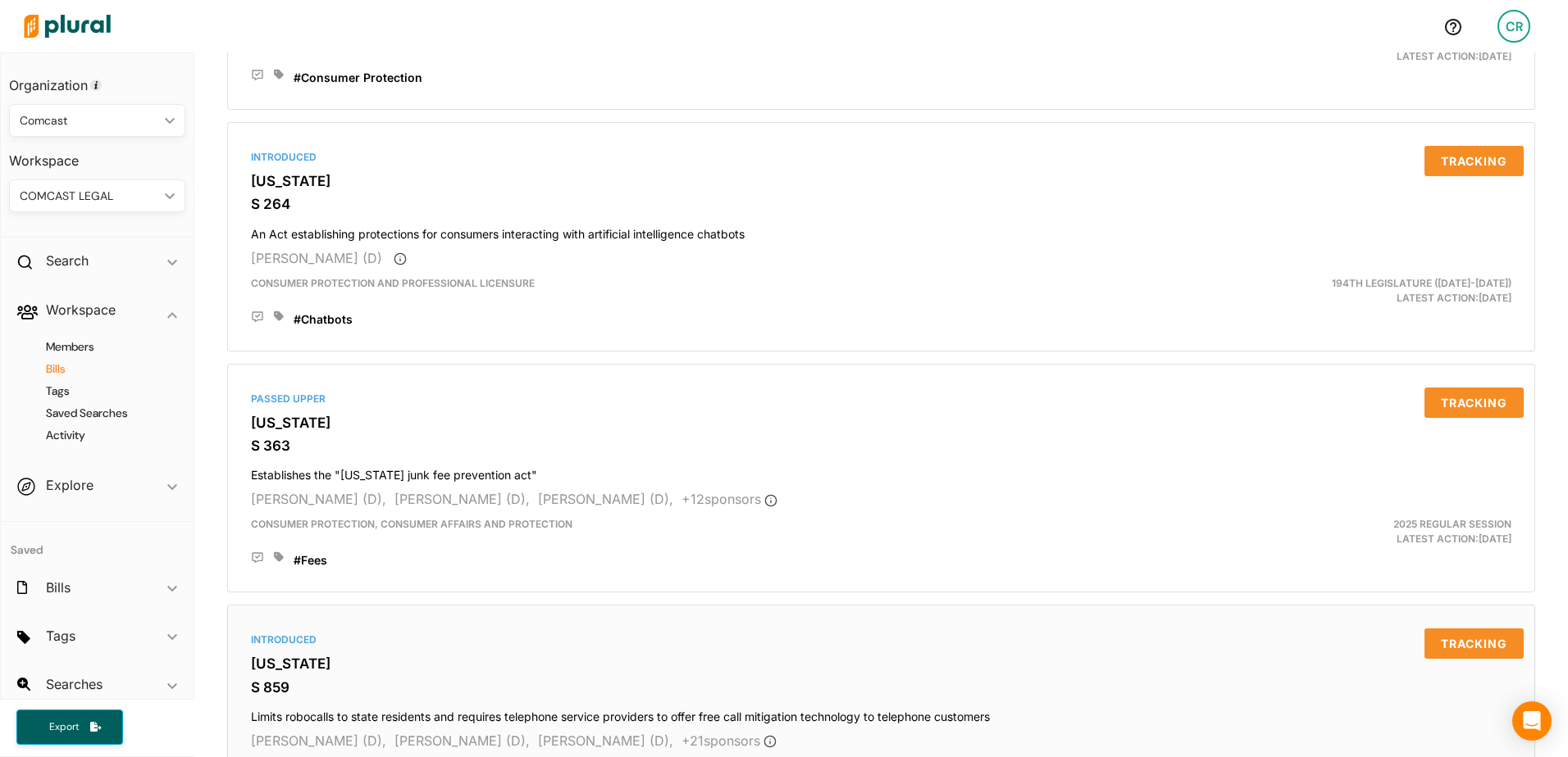
scroll to position [4442, 0]
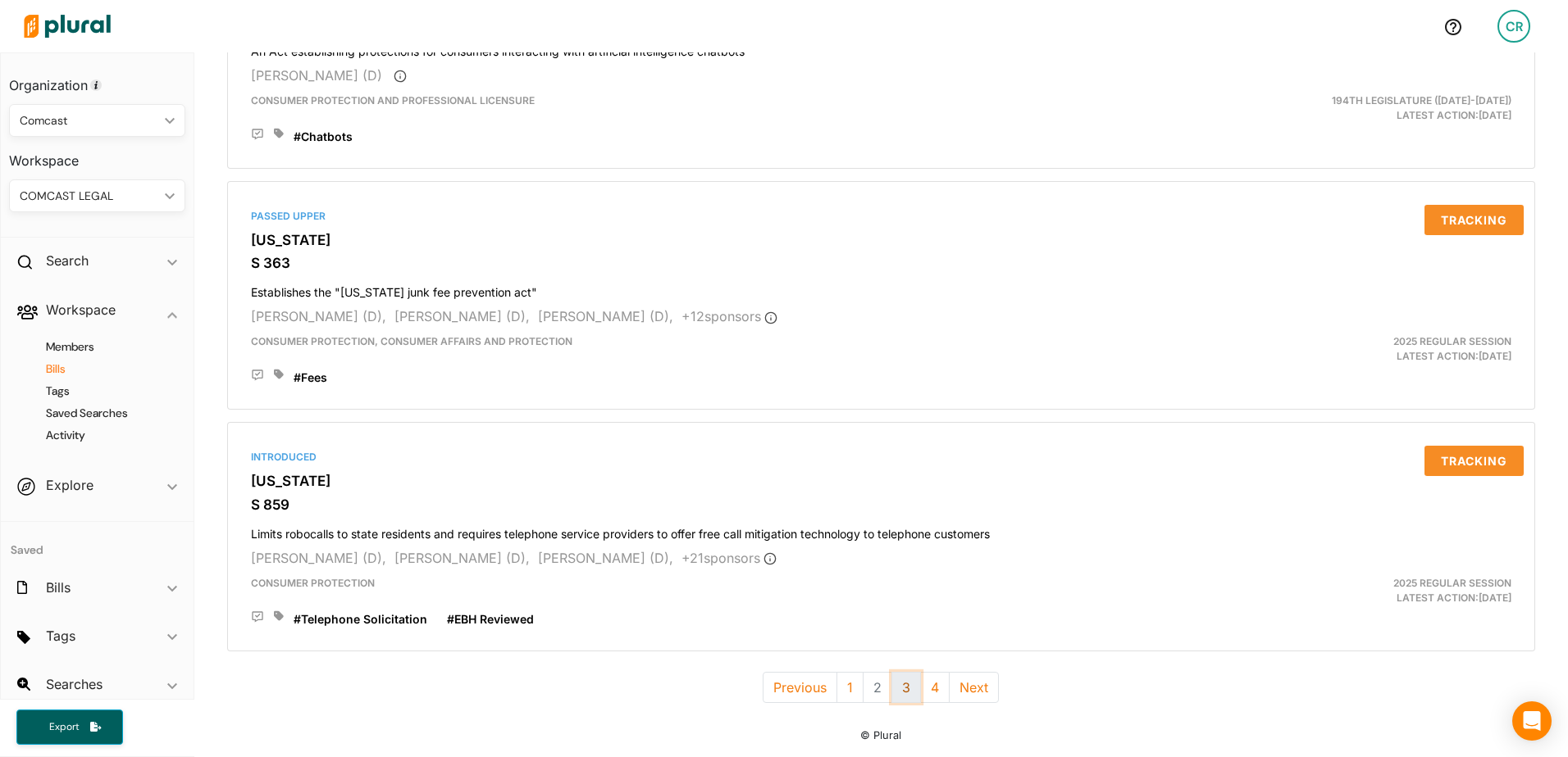
click at [900, 688] on button "3" at bounding box center [906, 687] width 29 height 31
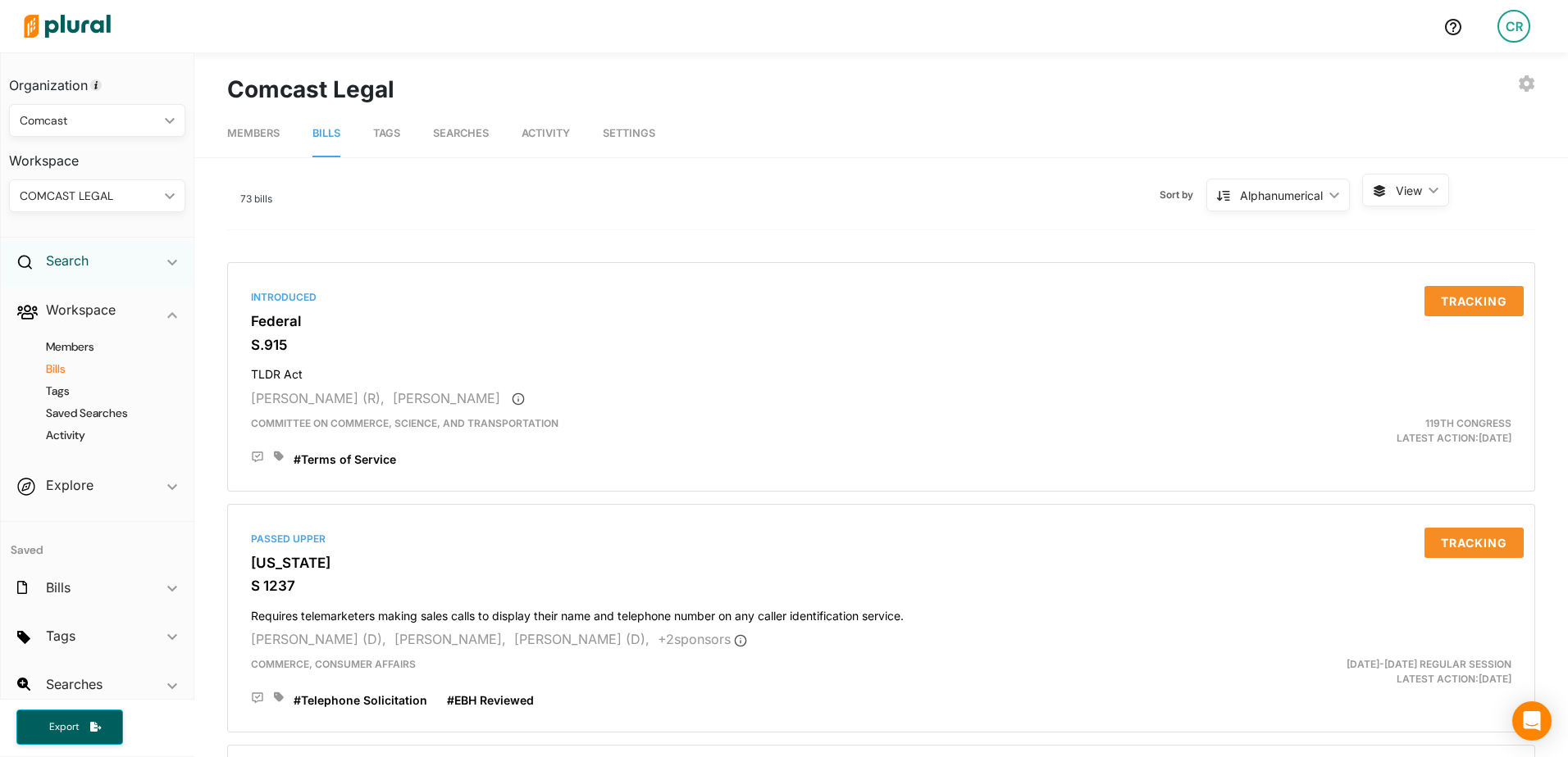
click at [61, 259] on h2 "Search" at bounding box center [67, 261] width 43 height 18
click at [64, 302] on h4 "Bills" at bounding box center [102, 298] width 151 height 15
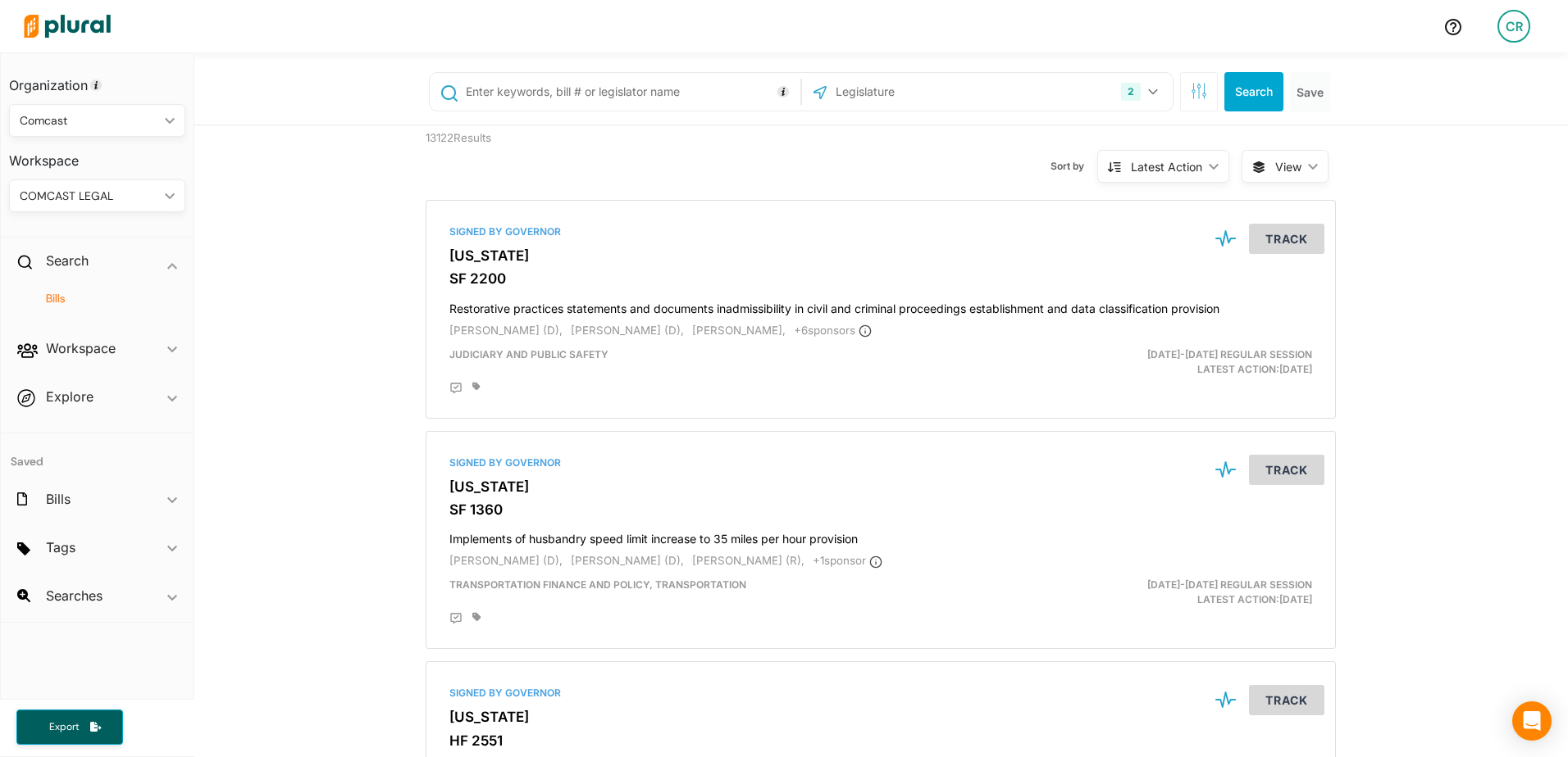
click at [653, 82] on input "text" at bounding box center [630, 92] width 332 height 31
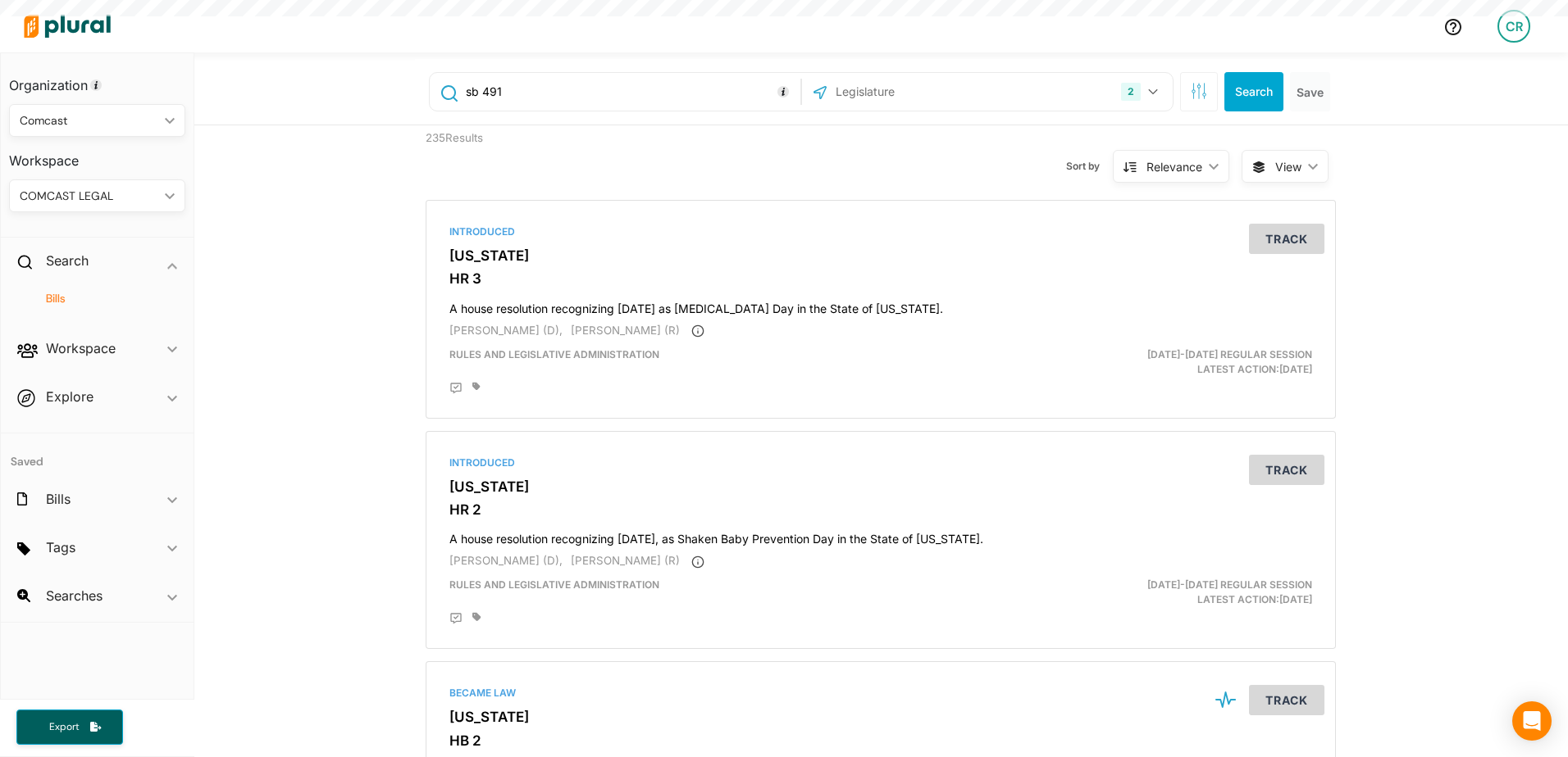
type input "sb 491"
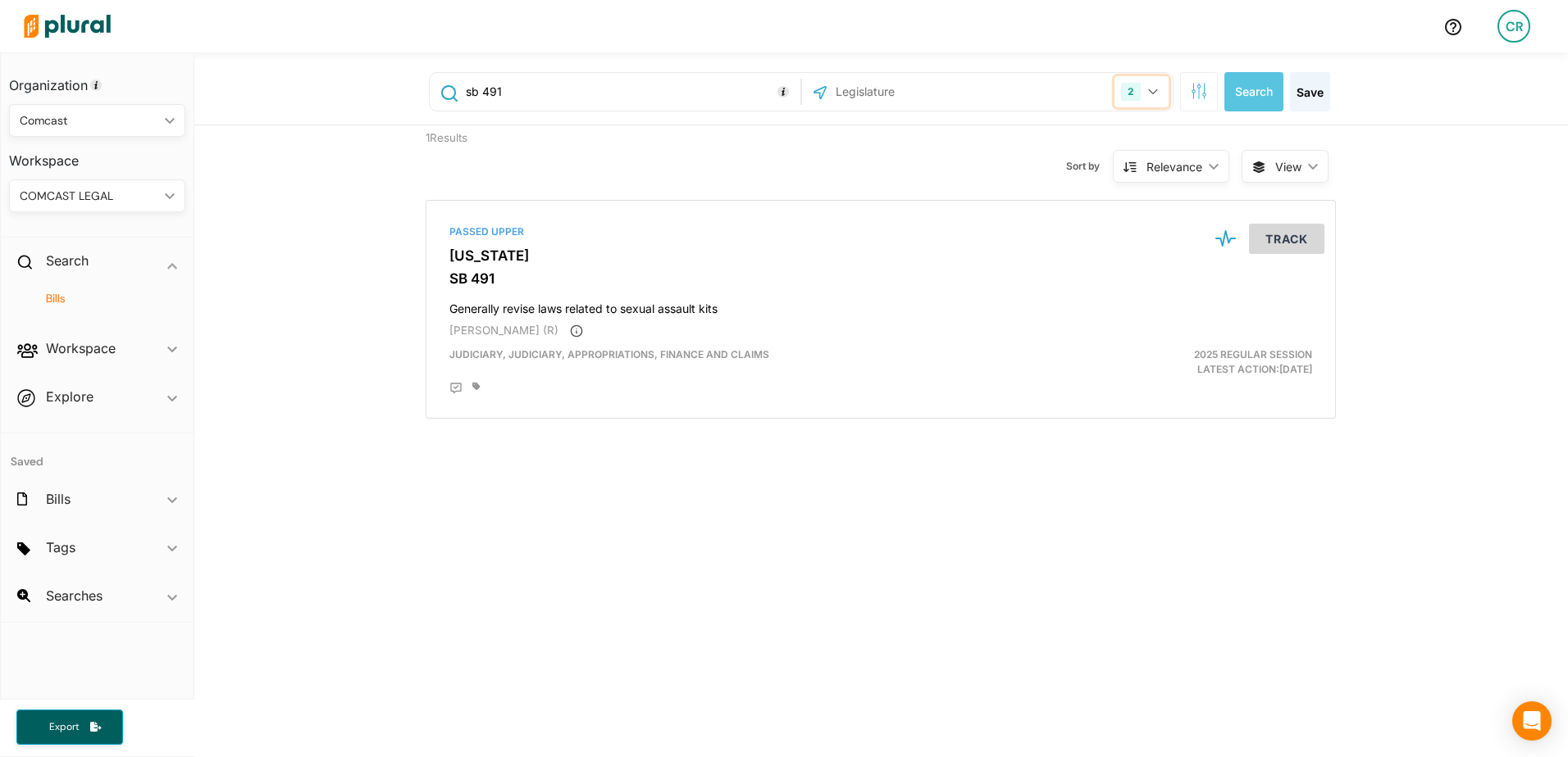
click at [1144, 99] on button "2" at bounding box center [1141, 92] width 54 height 31
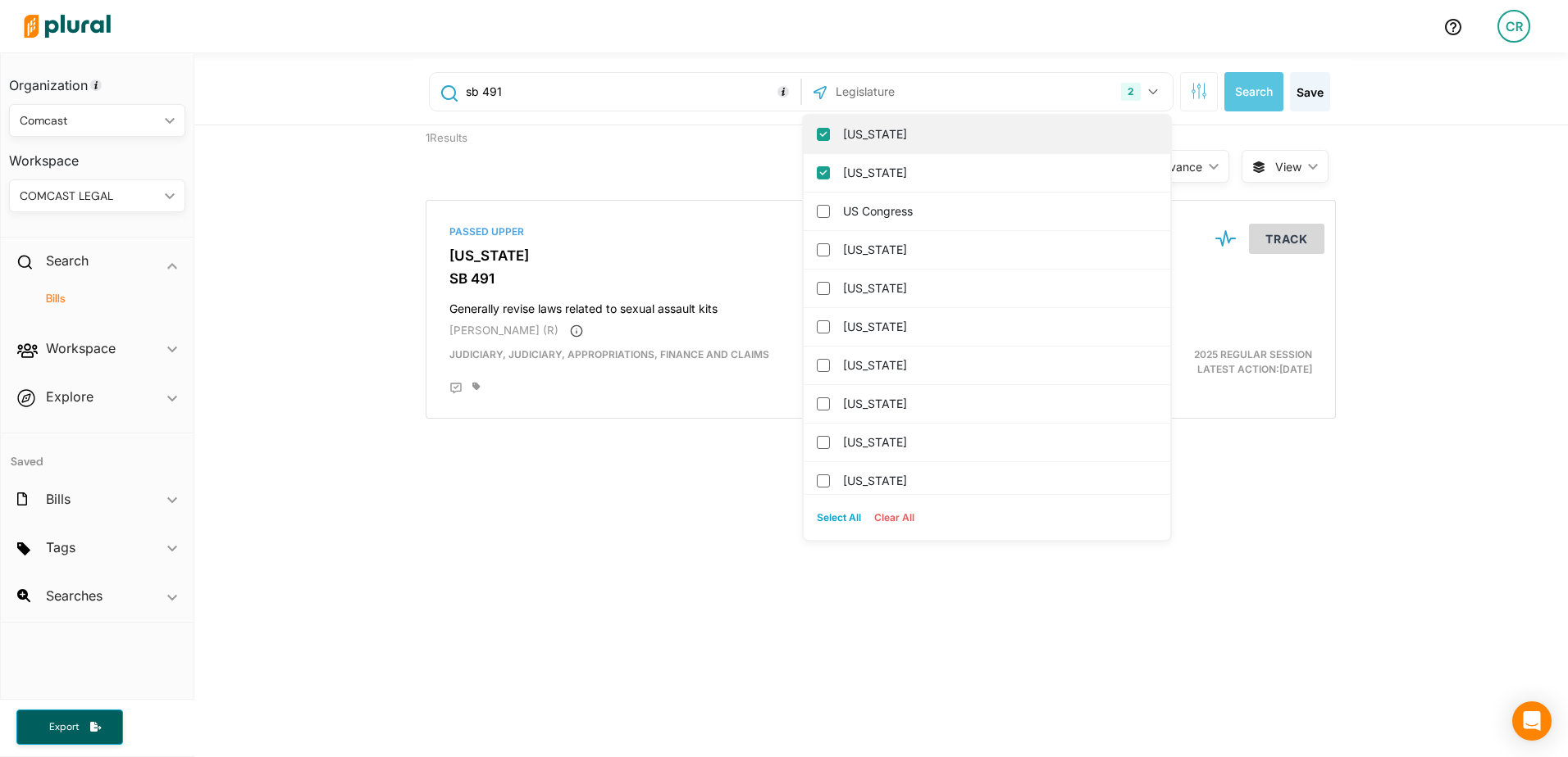
click at [844, 136] on label "Minnesota" at bounding box center [998, 134] width 311 height 25
click at [830, 136] on input "Minnesota" at bounding box center [823, 134] width 13 height 13
click at [843, 156] on div "US Congress" at bounding box center [987, 173] width 367 height 39
click at [850, 145] on label "Montana" at bounding box center [998, 134] width 311 height 25
click at [830, 141] on input "Montana" at bounding box center [823, 134] width 13 height 13
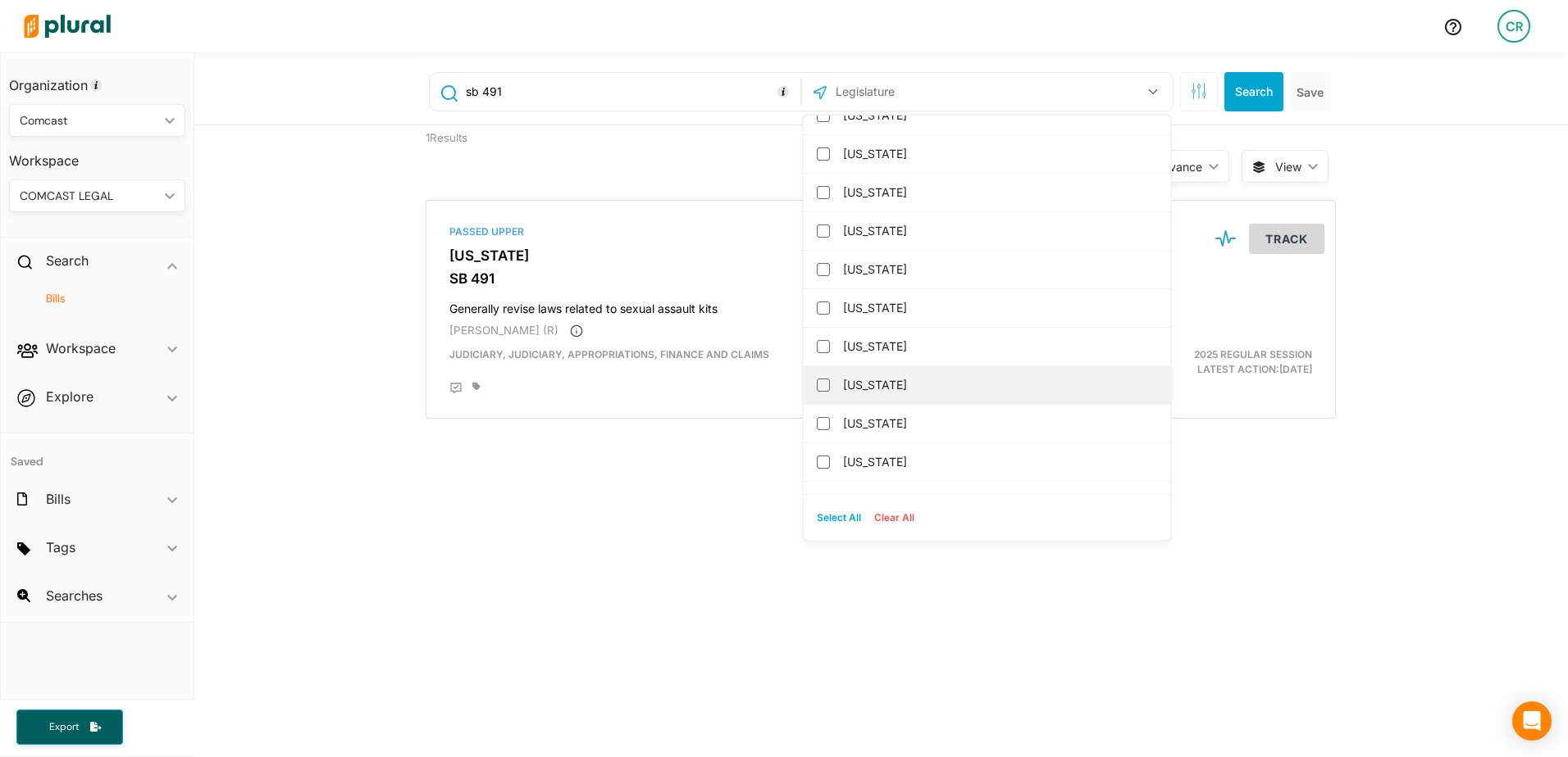
scroll to position [1066, 0]
click at [893, 383] on label "[US_STATE]" at bounding box center [998, 378] width 311 height 25
click at [830, 383] on input "[US_STATE]" at bounding box center [823, 378] width 13 height 13
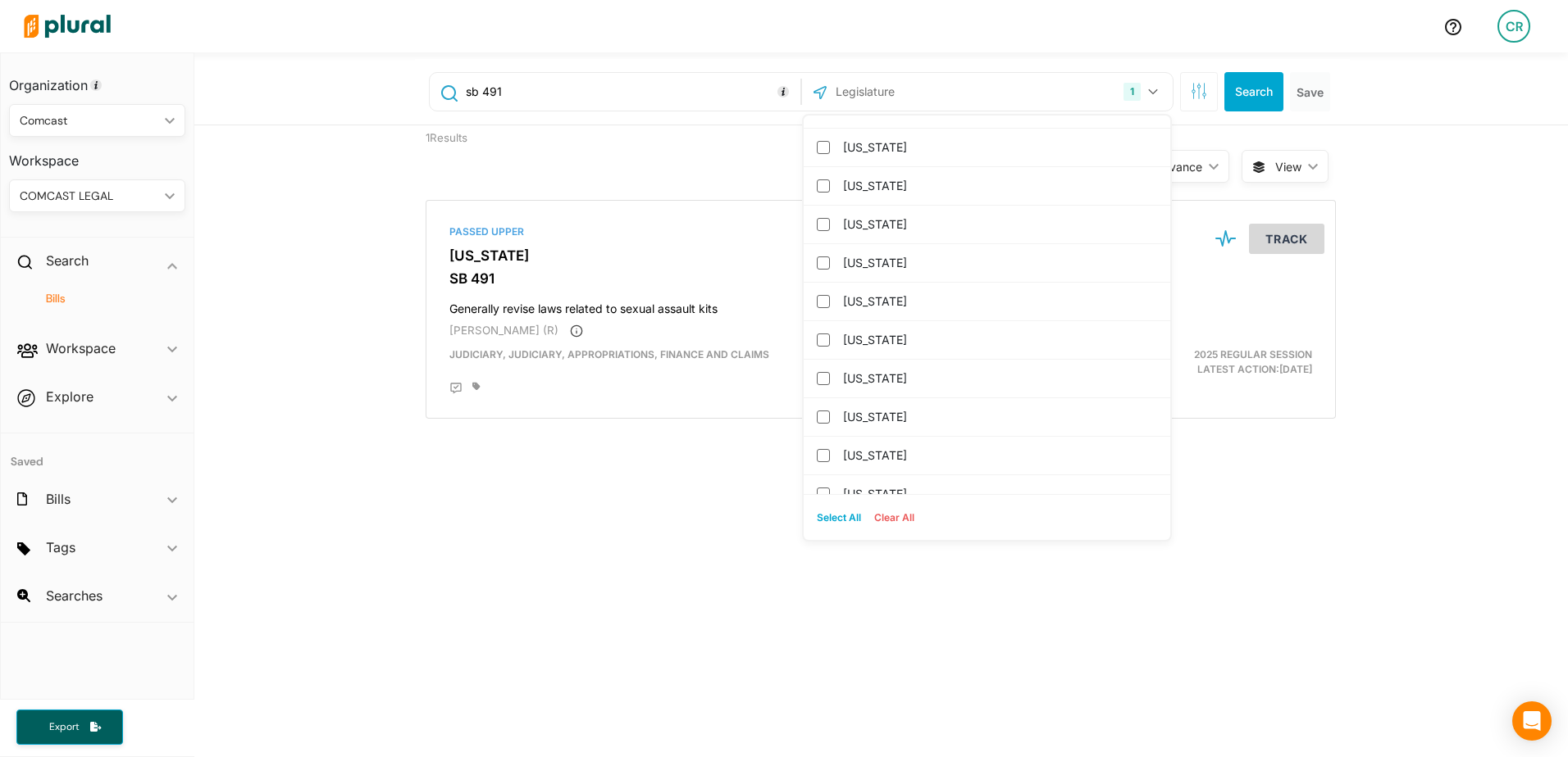
click at [679, 464] on div "sb 491 1 North Carolina US Congress Alabama Alaska Arizona Arkansas California …" at bounding box center [881, 544] width 1374 height 983
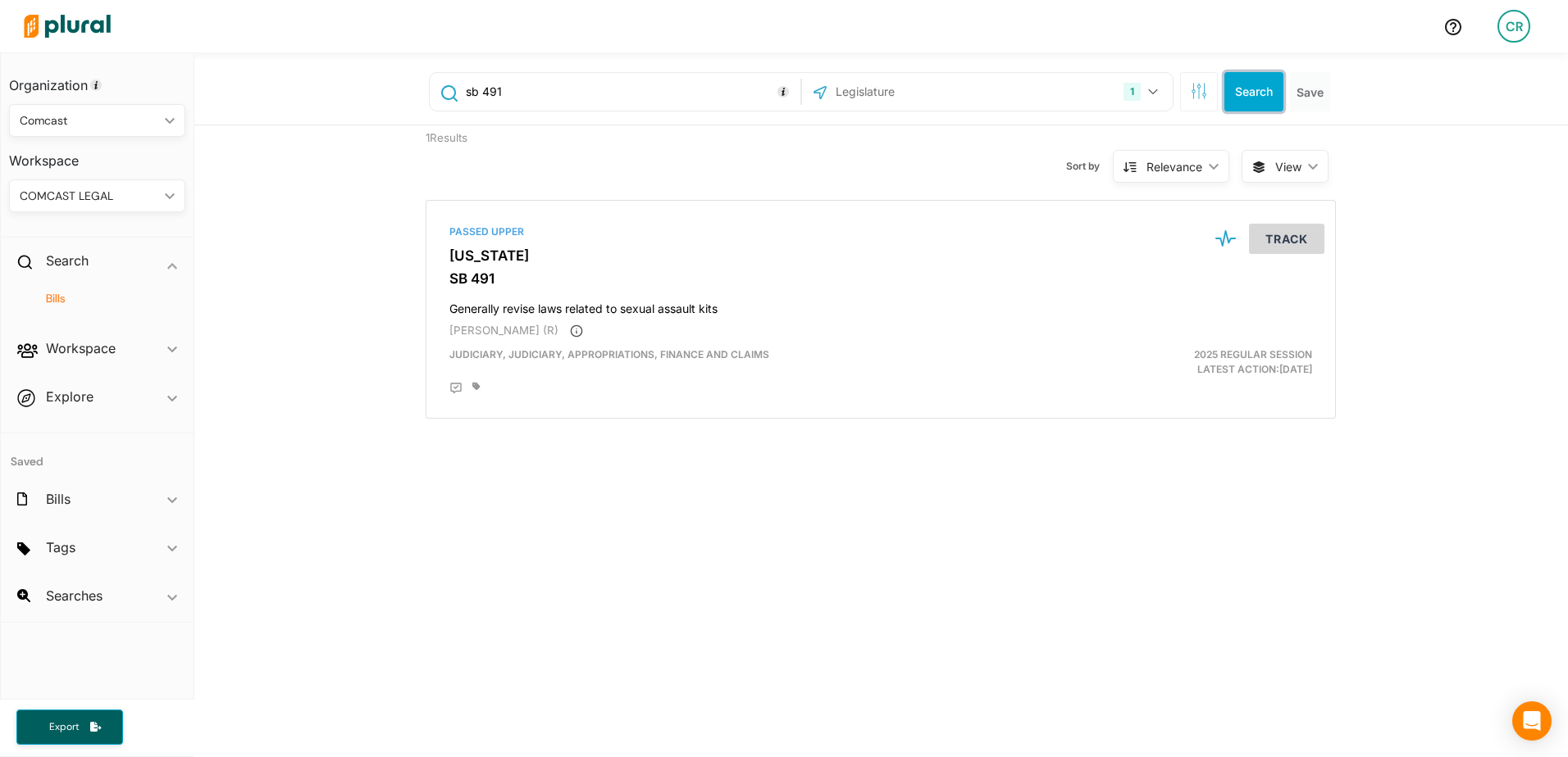
click at [1253, 94] on button "Search" at bounding box center [1254, 92] width 59 height 40
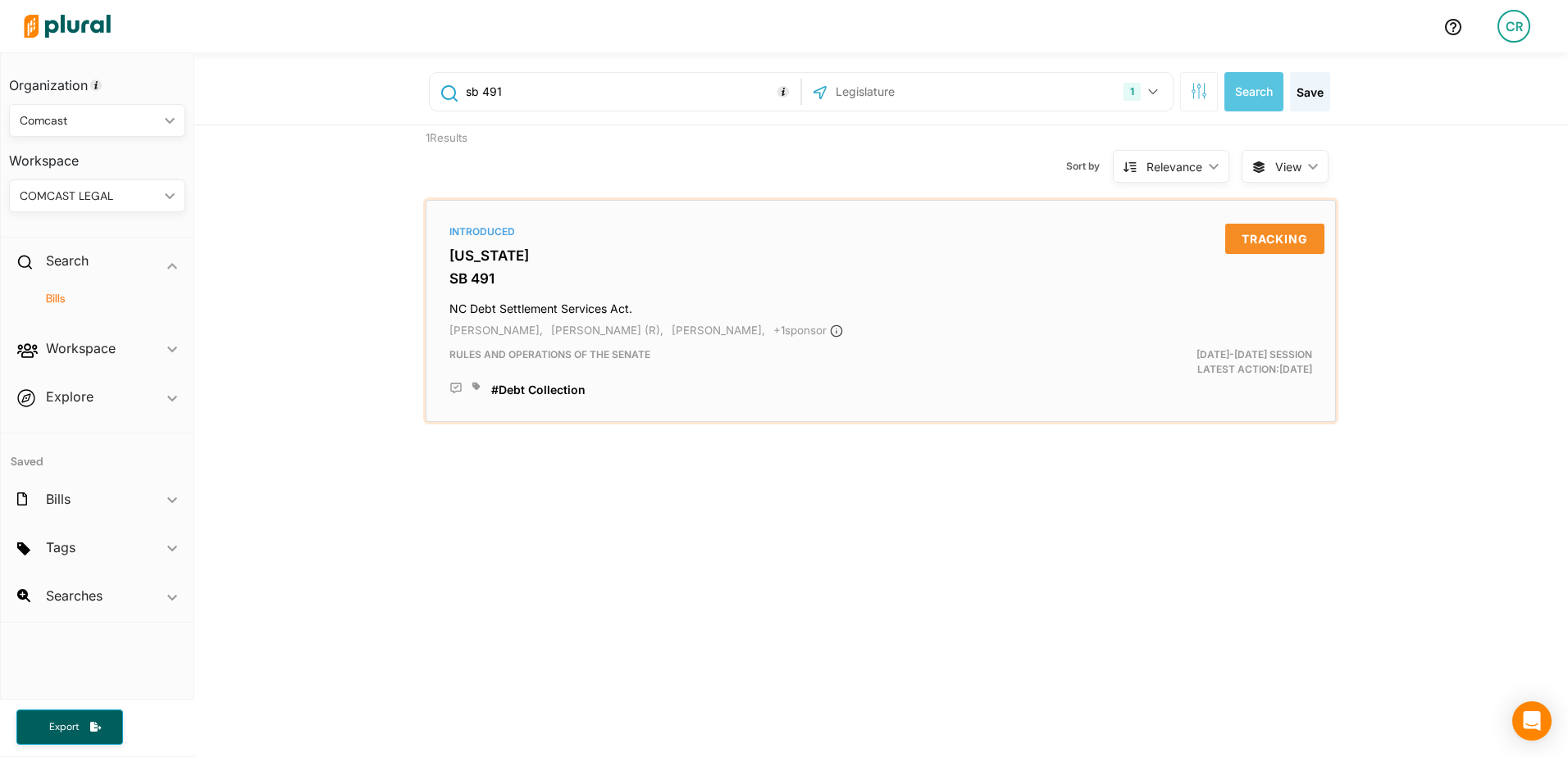
click at [545, 269] on div "Introduced North Carolina SB 491 NC Debt Settlement Services Act. Johnson, Brad…" at bounding box center [880, 311] width 896 height 207
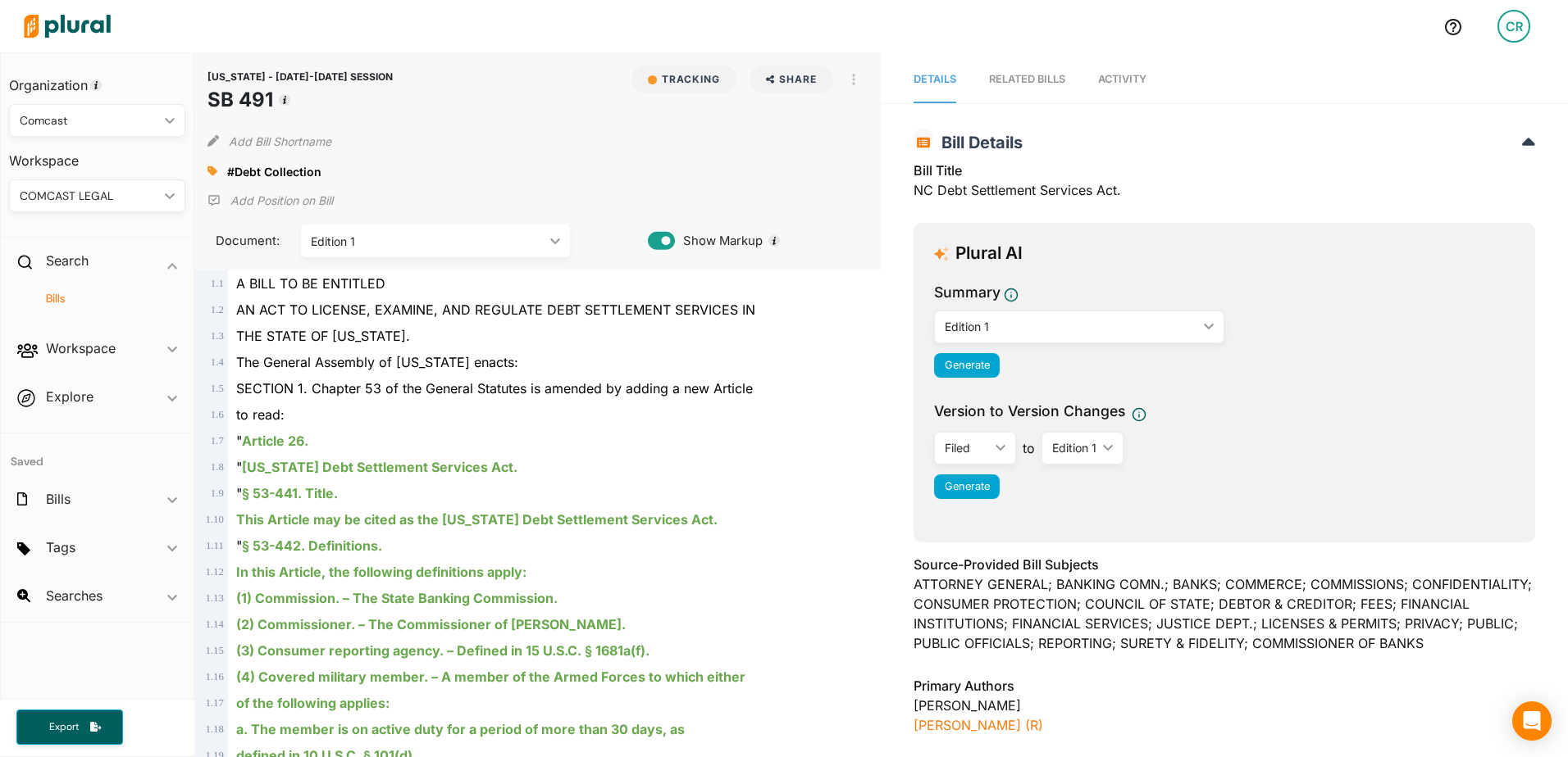
click at [1121, 82] on span "Activity" at bounding box center [1122, 79] width 48 height 12
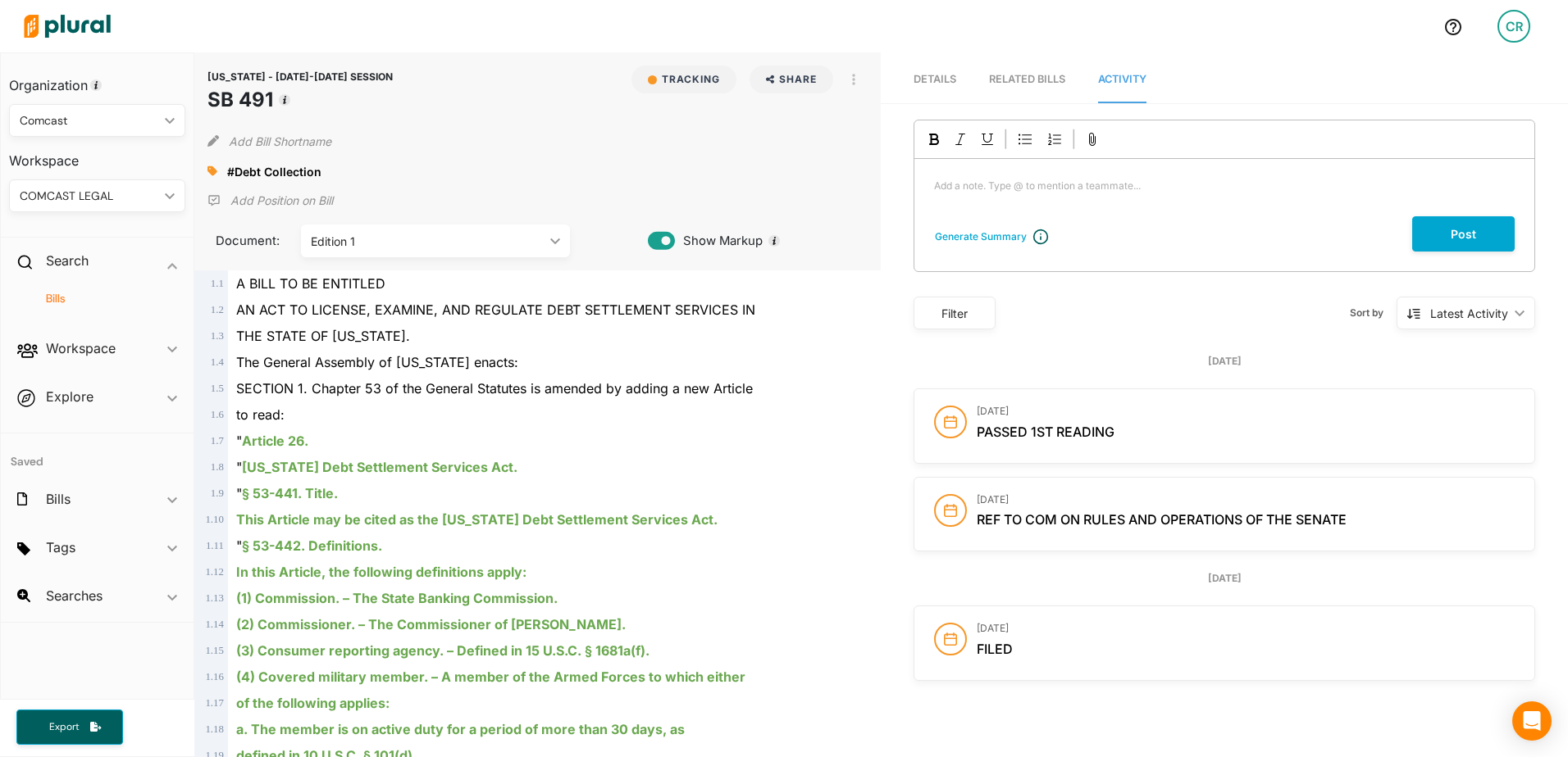
click at [942, 73] on span "Details" at bounding box center [935, 79] width 43 height 12
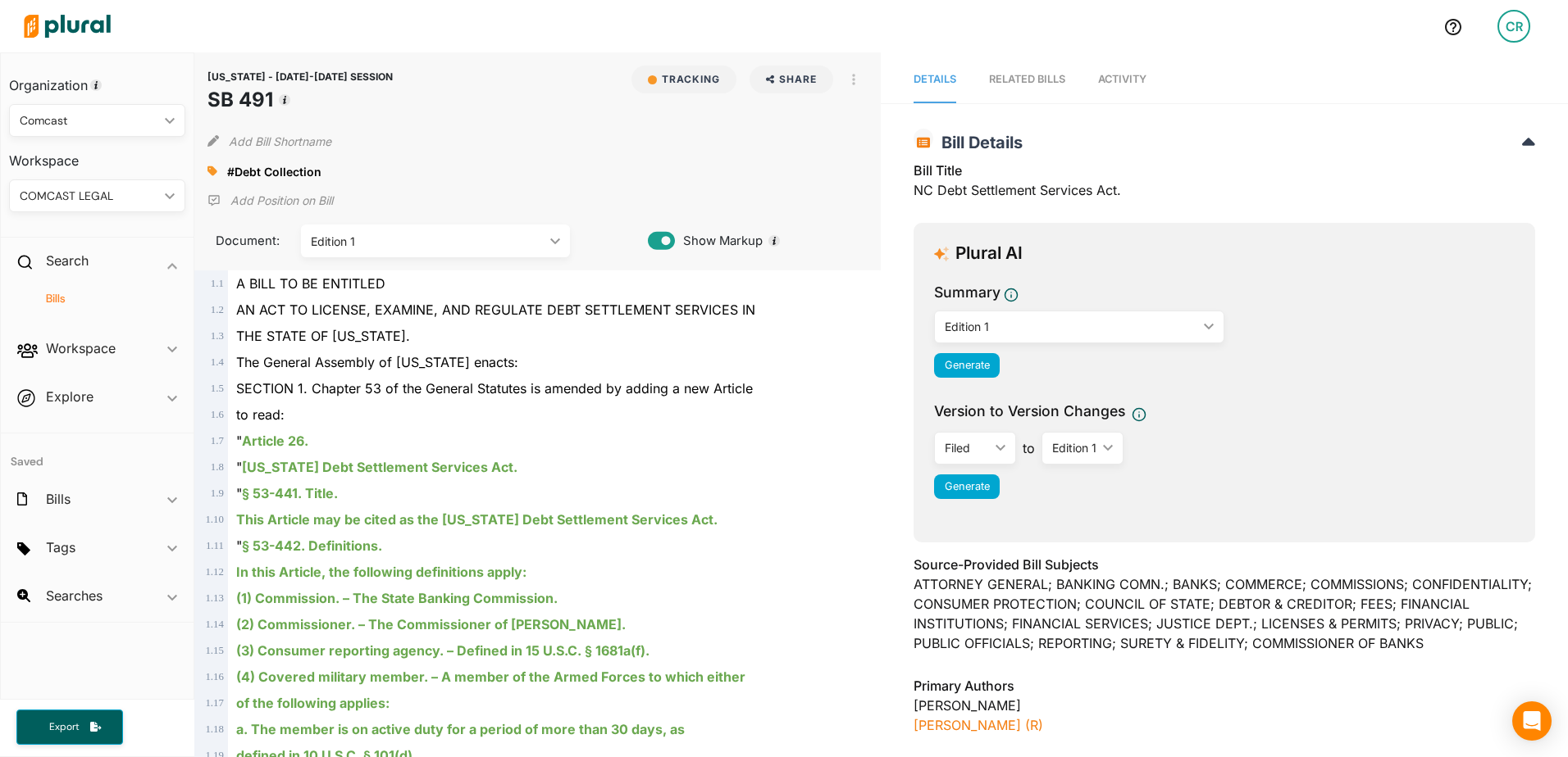
click at [209, 169] on icon at bounding box center [212, 170] width 9 height 9
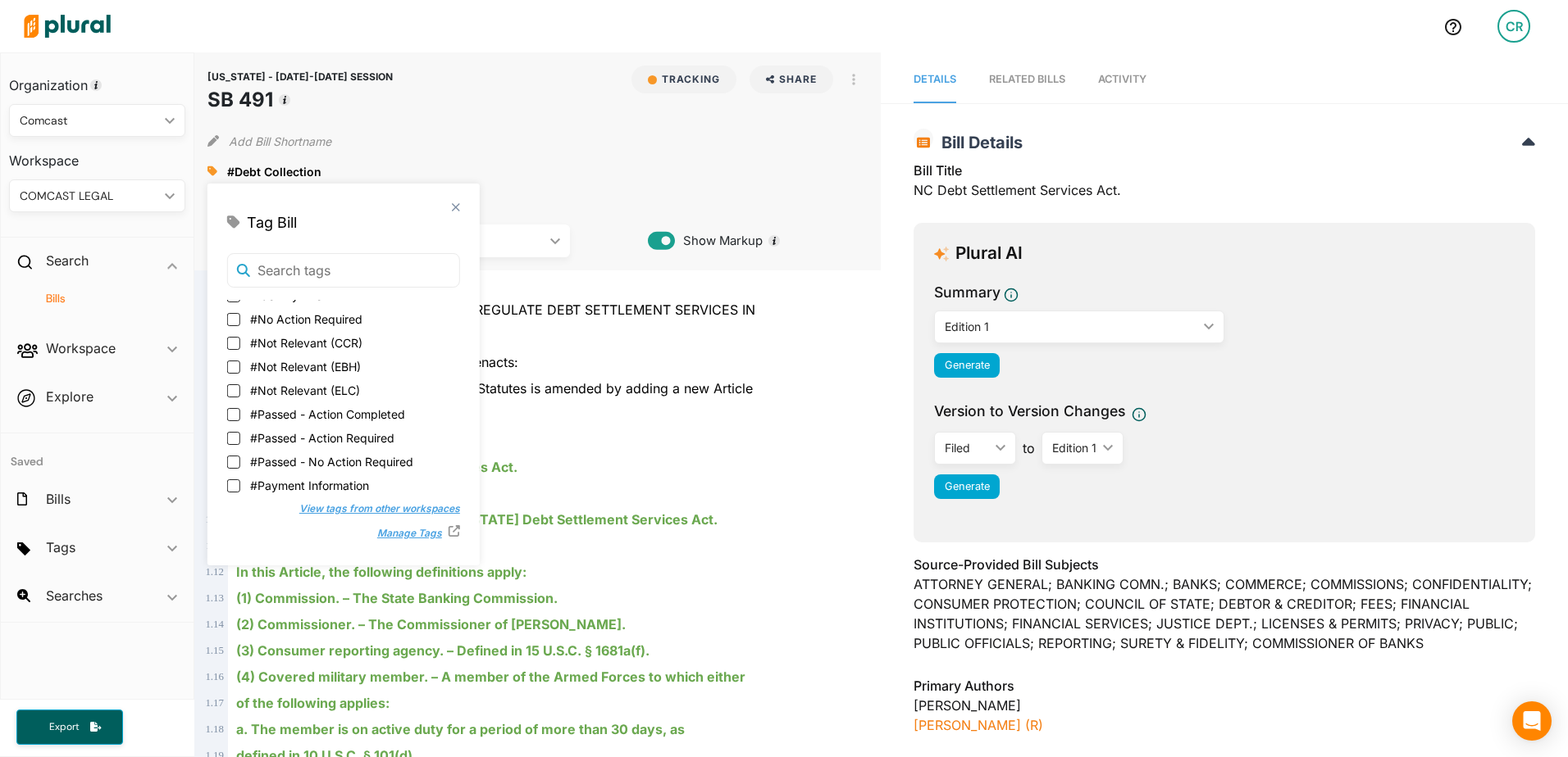
scroll to position [246, 0]
click at [296, 419] on span "#Not Relevant (ELC)" at bounding box center [306, 419] width 110 height 17
click at [240, 419] on input "#Not Relevant (ELC)" at bounding box center [233, 419] width 13 height 13
checkbox input "true"
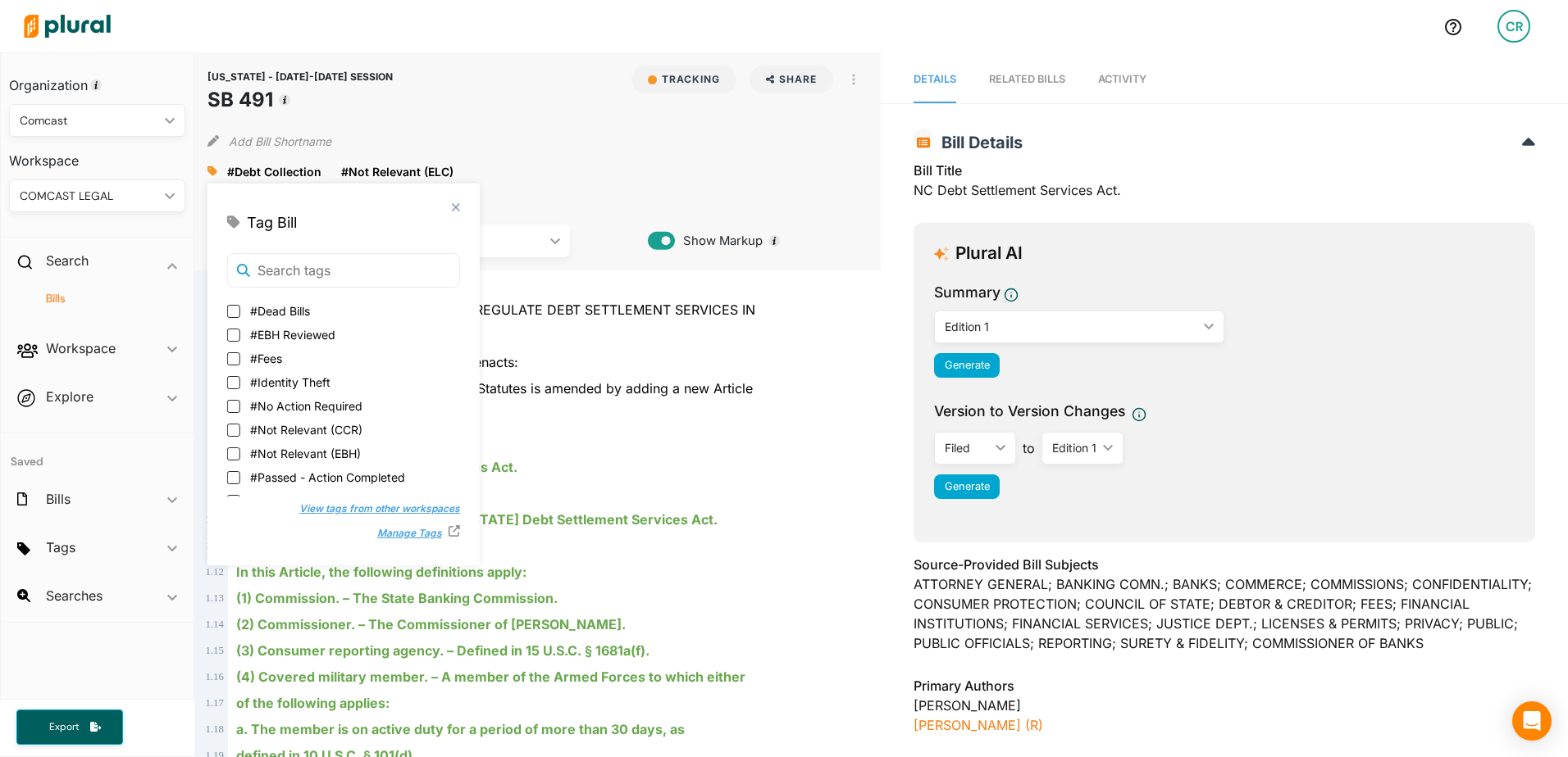
scroll to position [328, 0]
click at [306, 342] on span "#Not Relevant (EBH)" at bounding box center [306, 337] width 111 height 17
click at [240, 342] on input "#Not Relevant (EBH)" at bounding box center [233, 337] width 13 height 13
checkbox input "true"
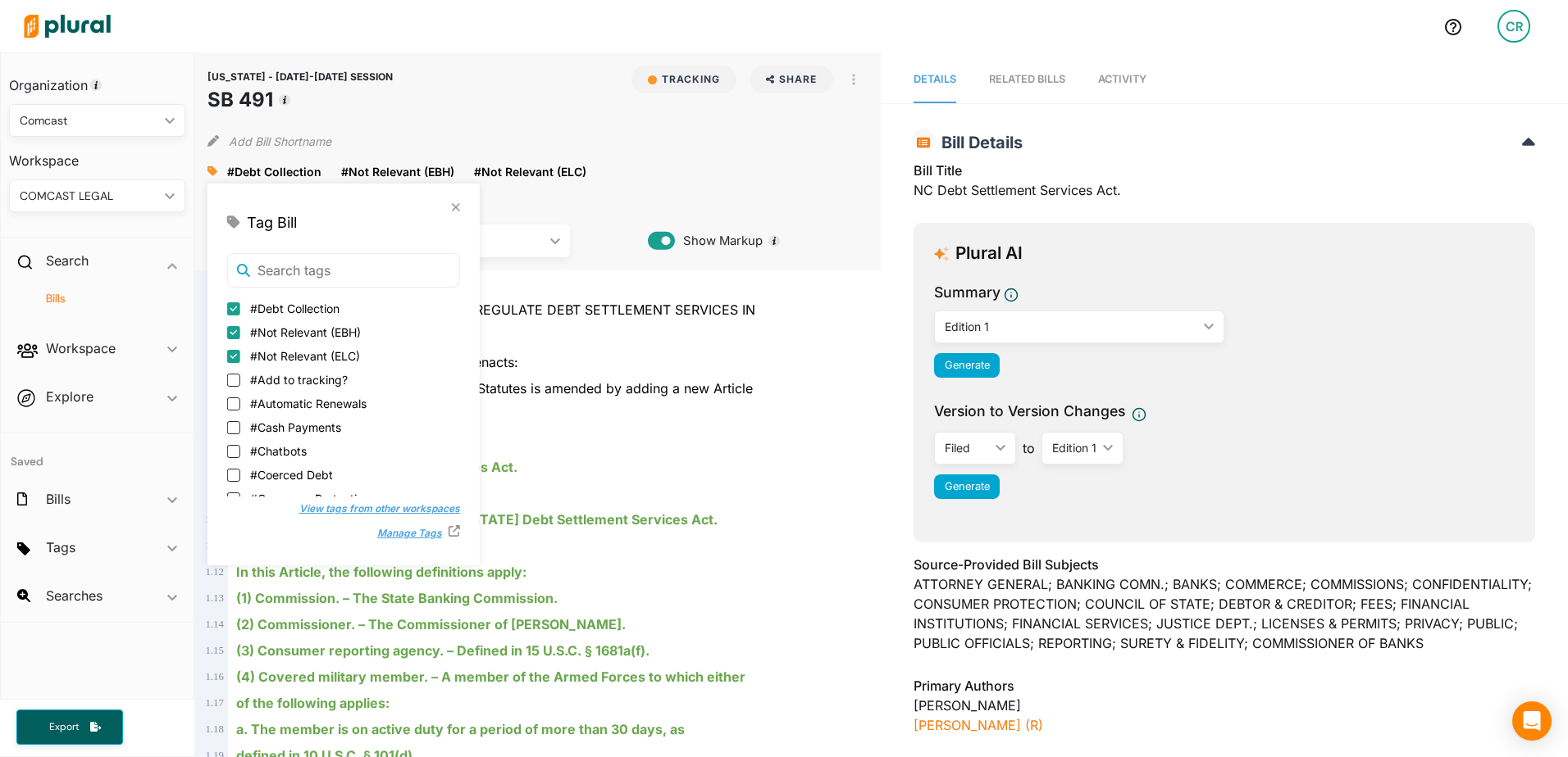
click at [710, 160] on div "#Debt Collection close #Not Relevant (EBH) close #Not Relevant (ELC) close" at bounding box center [538, 171] width 661 height 25
click at [848, 322] on div "AN ACT TO LICENSE, EXAMINE, AND REGULATE DEBT SETTLEMENT SERVICES IN" at bounding box center [546, 310] width 635 height 26
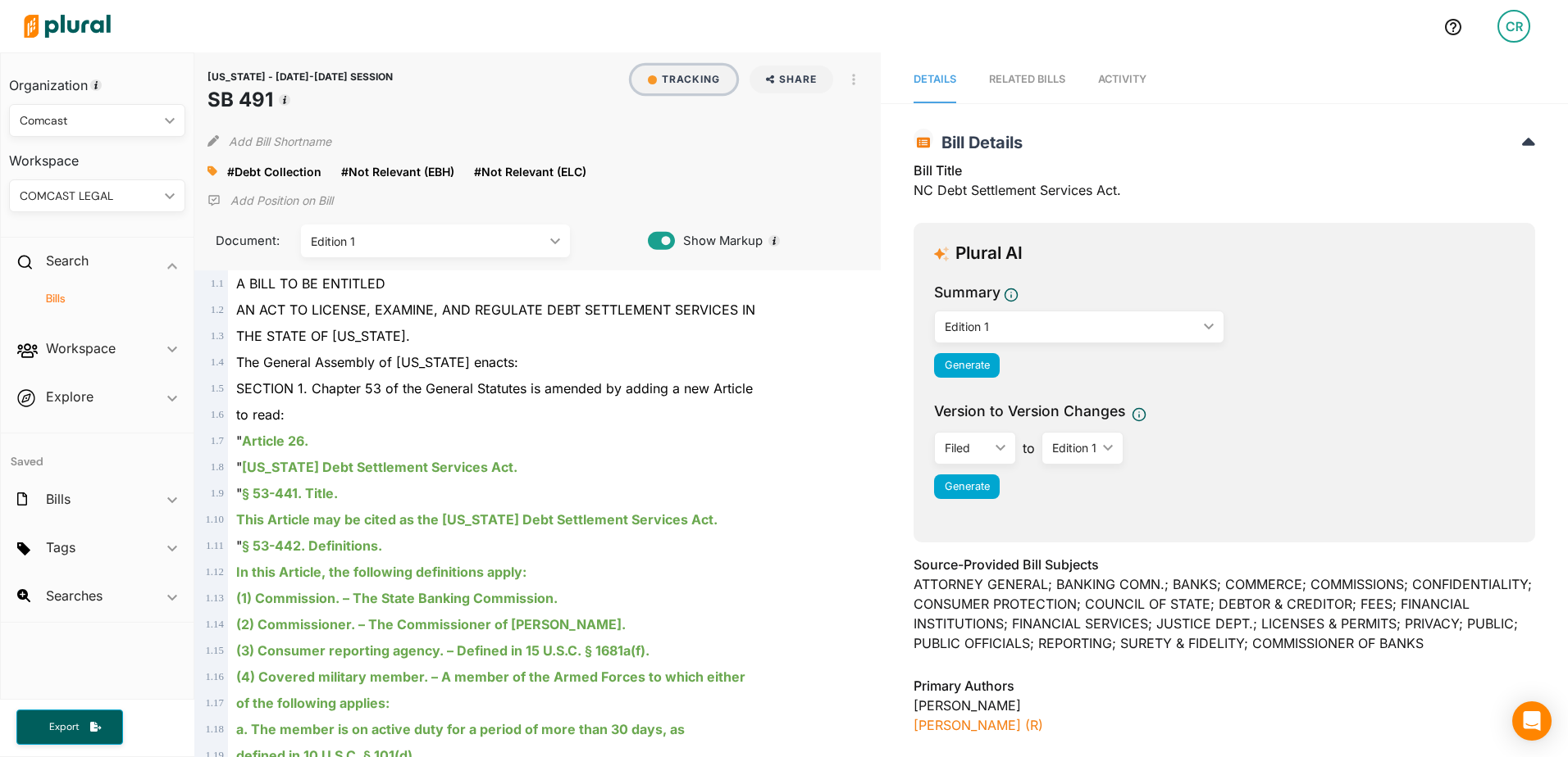
click at [668, 81] on button "Tracking" at bounding box center [684, 79] width 105 height 28
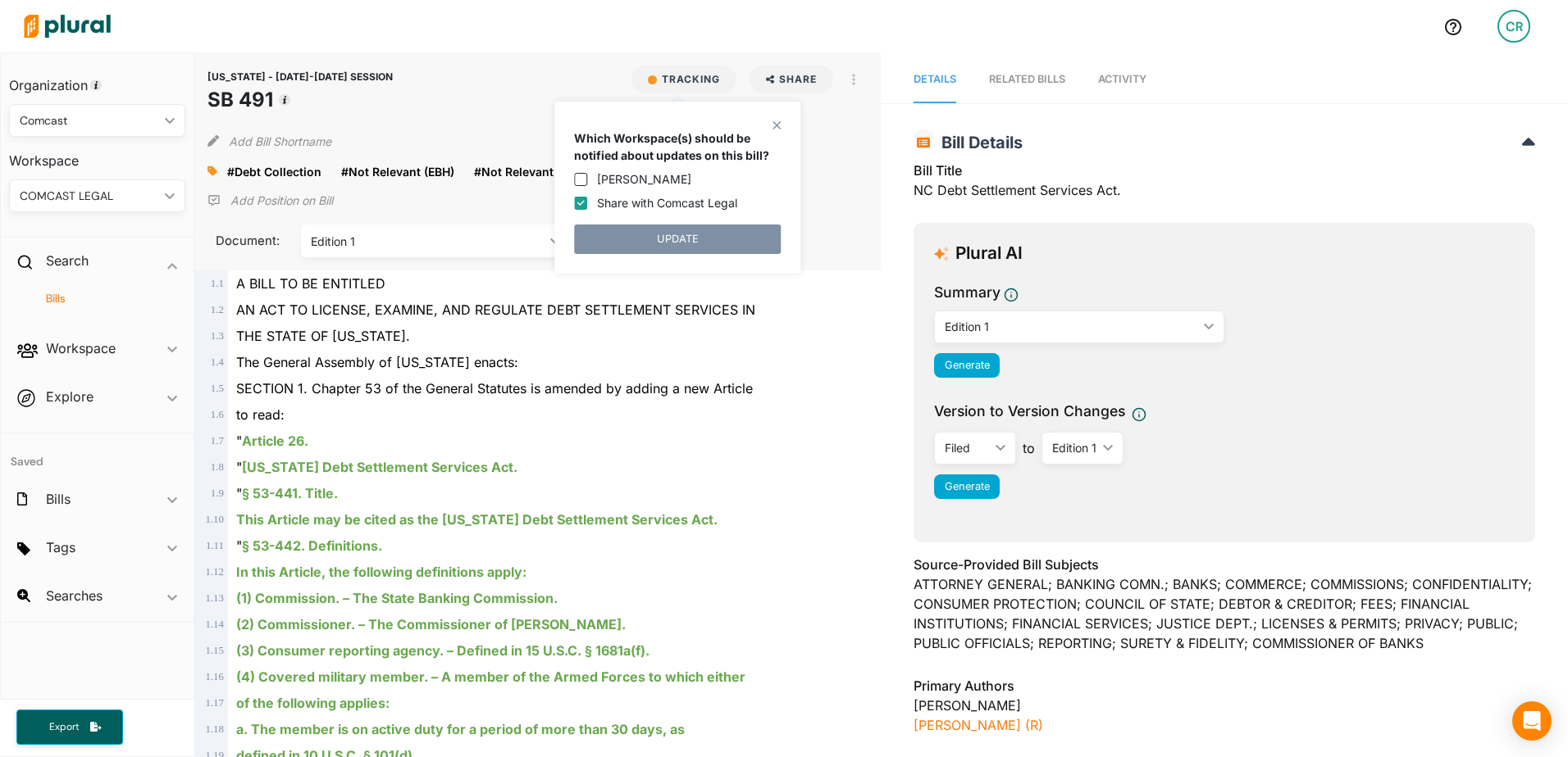
click at [579, 208] on input "Share with Comcast Legal" at bounding box center [580, 203] width 13 height 13
checkbox input "false"
click at [676, 241] on button "UNTRACK" at bounding box center [677, 239] width 207 height 29
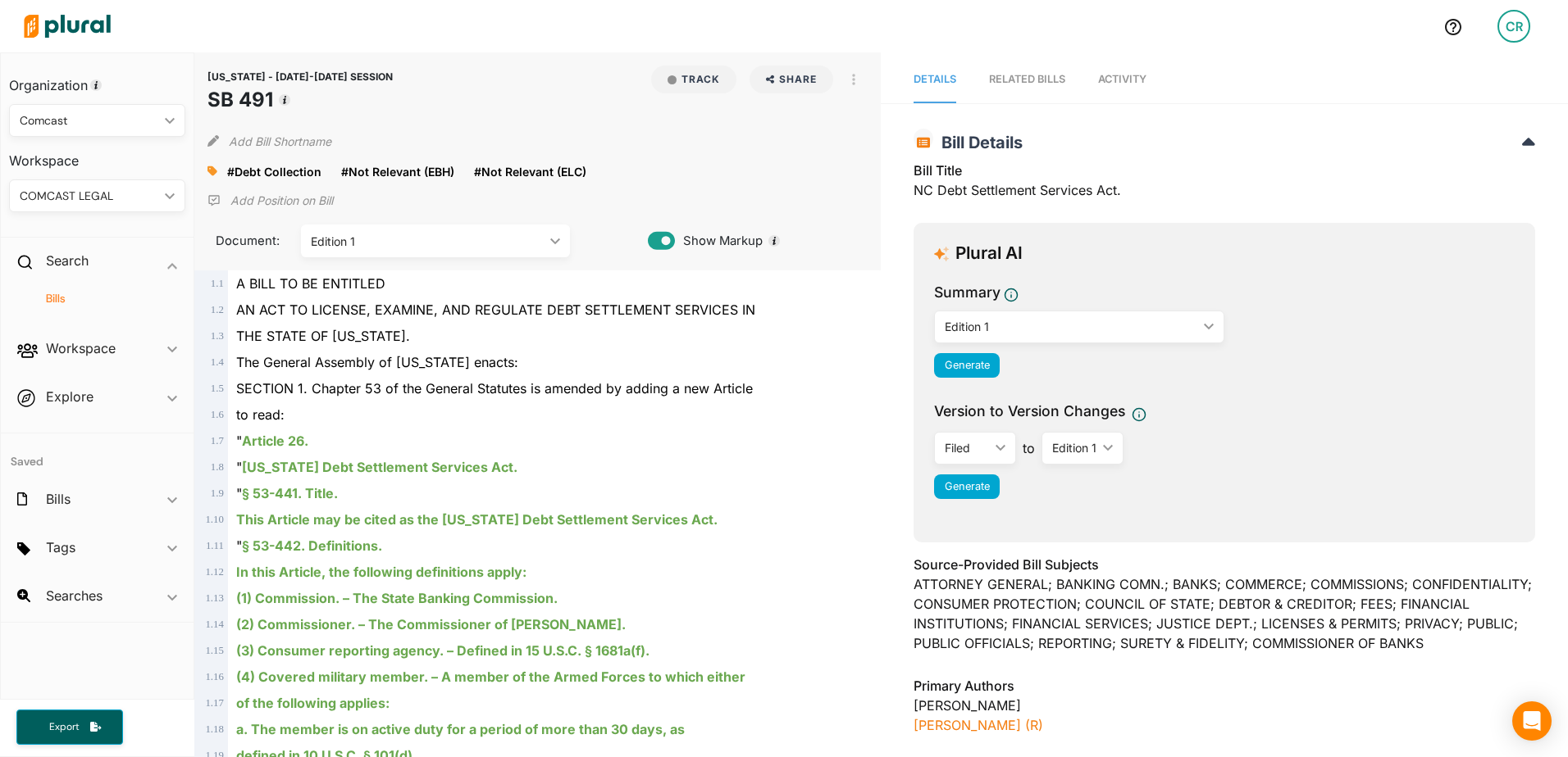
click at [1157, 170] on h3 "Bill Title" at bounding box center [1224, 170] width 621 height 20
click at [1270, 146] on h2 "Bill Details" at bounding box center [1224, 142] width 621 height 20
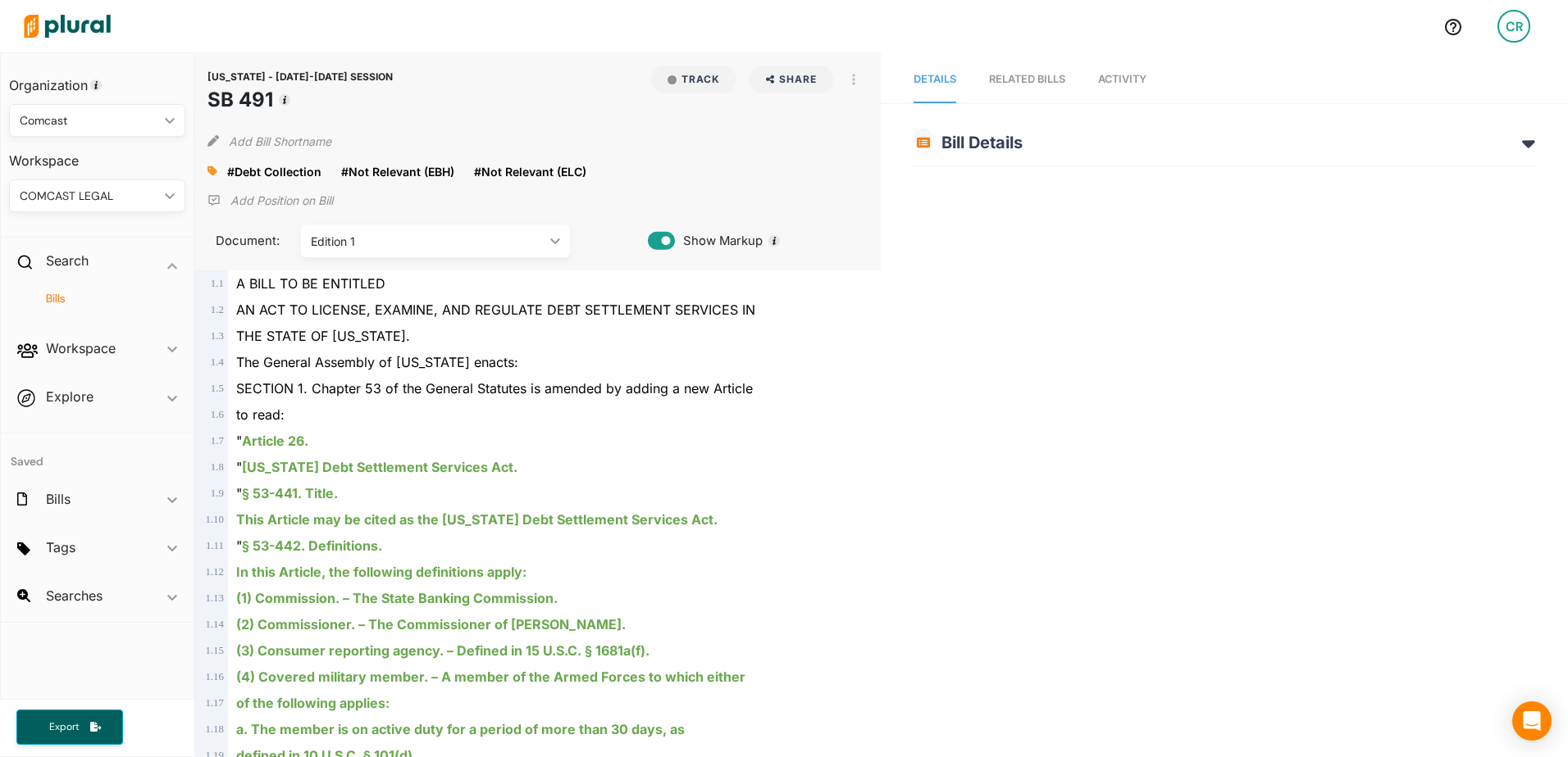
click at [1250, 129] on div "Bill Details Bill Title NC Debt Settlement Services Act. Plural AI Summary Edit…" at bounding box center [1224, 143] width 621 height 46
click at [1250, 151] on h2 "Bill Details" at bounding box center [1224, 142] width 621 height 20
